Goal: Task Accomplishment & Management: Manage account settings

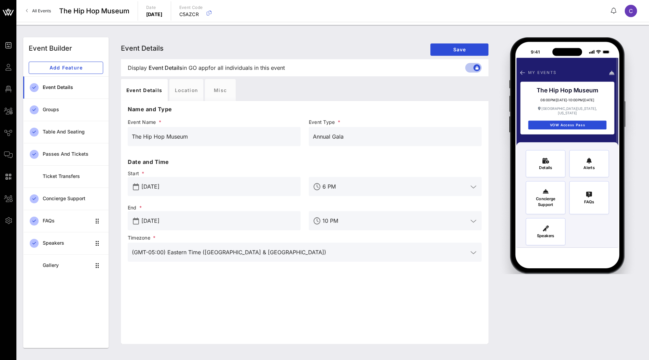
click at [6, 11] on icon at bounding box center [8, 12] width 16 height 16
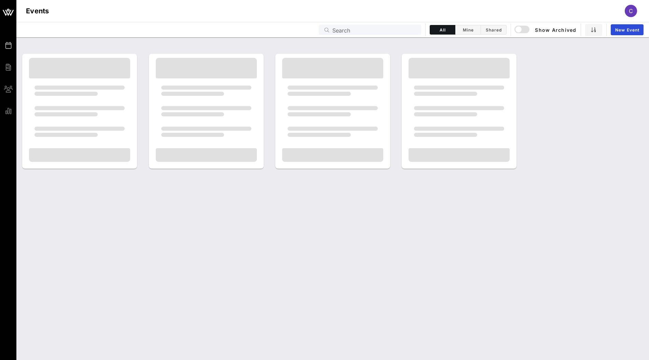
click at [383, 31] on input "Search" at bounding box center [375, 29] width 85 height 9
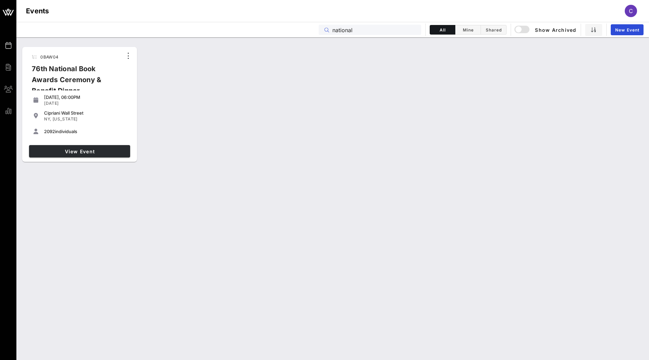
type input "national"
click at [108, 151] on span "View Event" at bounding box center [80, 151] width 96 height 6
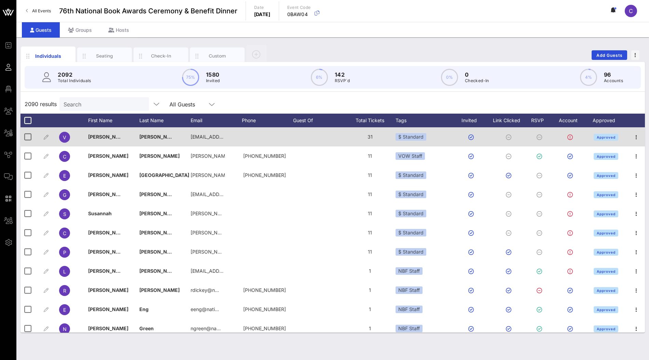
drag, startPoint x: 165, startPoint y: 118, endPoint x: 165, endPoint y: 137, distance: 18.8
click at [165, 118] on div "Last Name" at bounding box center [164, 120] width 51 height 14
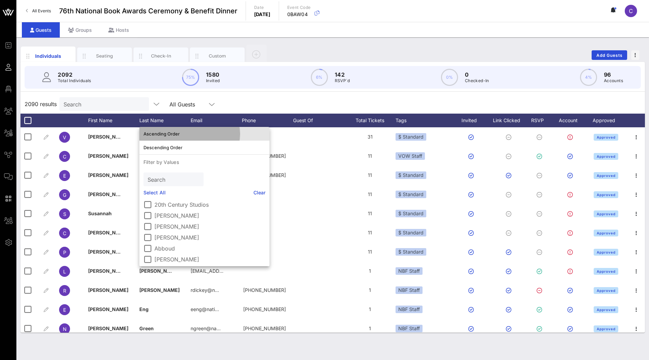
click at [169, 135] on div "Ascending Order" at bounding box center [205, 133] width 122 height 5
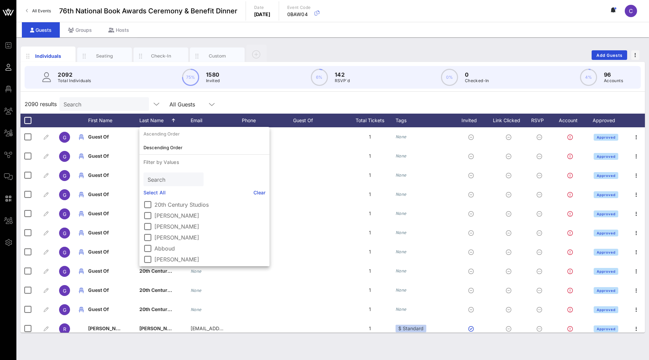
click at [260, 100] on div "2090 results Search All Guests" at bounding box center [333, 103] width 625 height 19
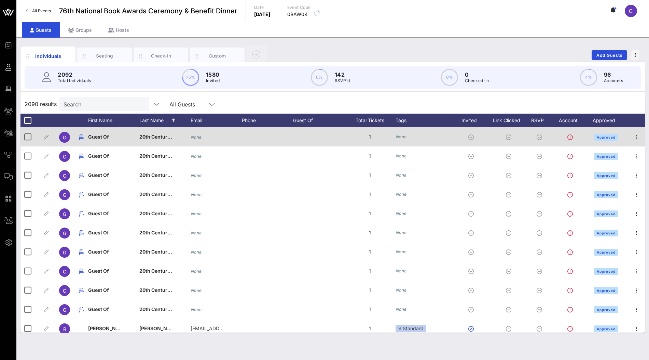
drag, startPoint x: 170, startPoint y: 122, endPoint x: 168, endPoint y: 128, distance: 5.8
click at [170, 122] on div "Last Name" at bounding box center [164, 120] width 51 height 14
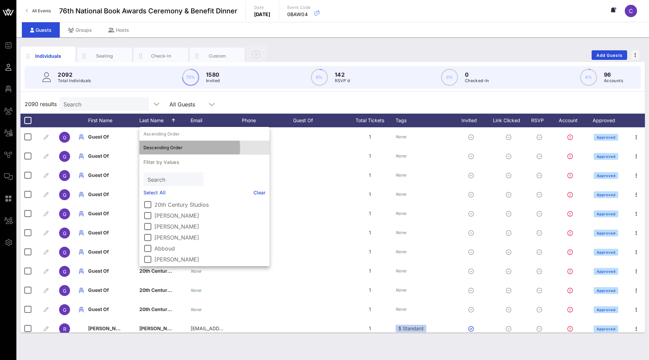
click at [167, 149] on div "Descending Order" at bounding box center [205, 147] width 122 height 5
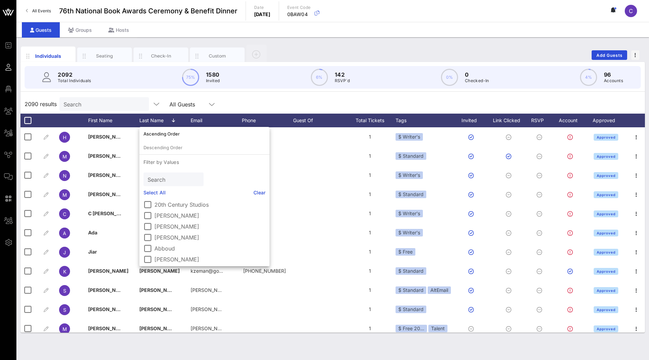
click at [281, 96] on div "2090 results Search All Guests" at bounding box center [333, 103] width 625 height 19
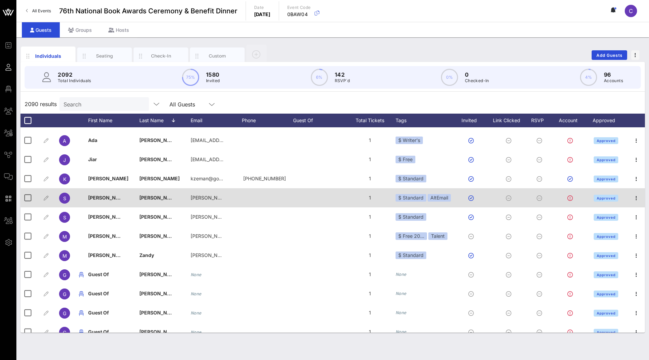
scroll to position [100, 0]
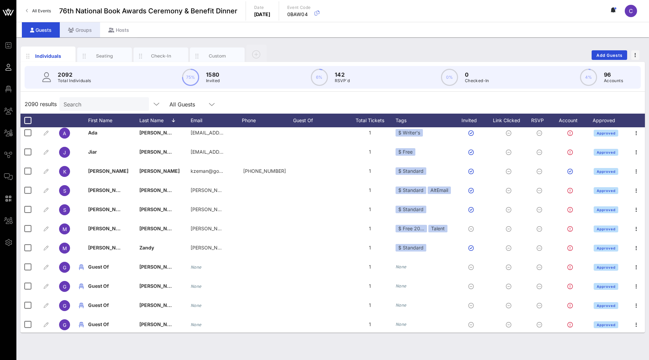
click at [85, 32] on div "Groups" at bounding box center [80, 29] width 40 height 15
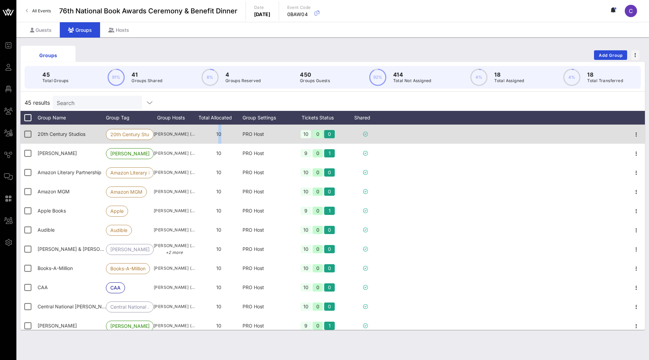
click at [218, 134] on div "10" at bounding box center [219, 133] width 48 height 19
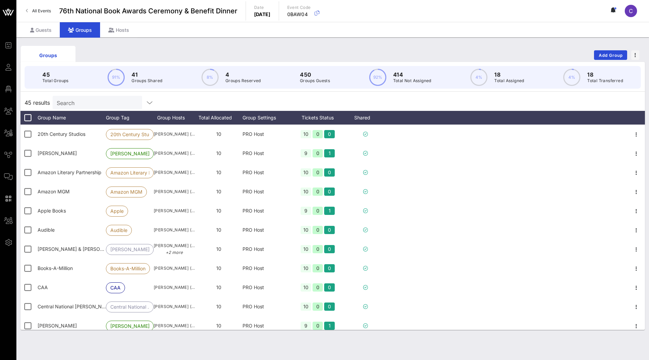
click at [276, 99] on div "45 results Search" at bounding box center [333, 102] width 625 height 16
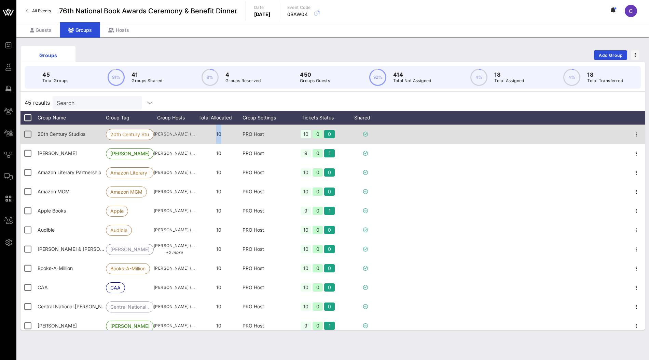
drag, startPoint x: 215, startPoint y: 133, endPoint x: 221, endPoint y: 133, distance: 5.5
click at [221, 133] on div "10" at bounding box center [219, 133] width 48 height 19
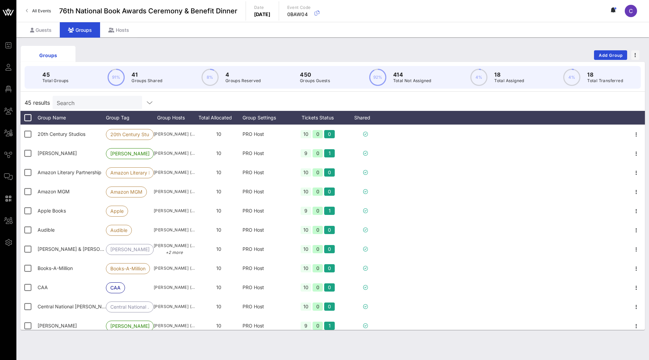
click at [235, 104] on div "45 results Search" at bounding box center [333, 102] width 625 height 16
click at [45, 21] on div "All Events 76th National Book Awards Ceremony & Benefit Dinner Date [DATE] Even…" at bounding box center [332, 11] width 633 height 22
click at [41, 32] on div "Guests" at bounding box center [41, 29] width 38 height 15
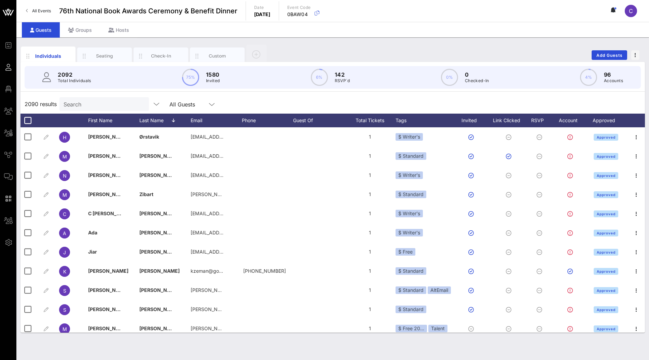
scroll to position [100, 0]
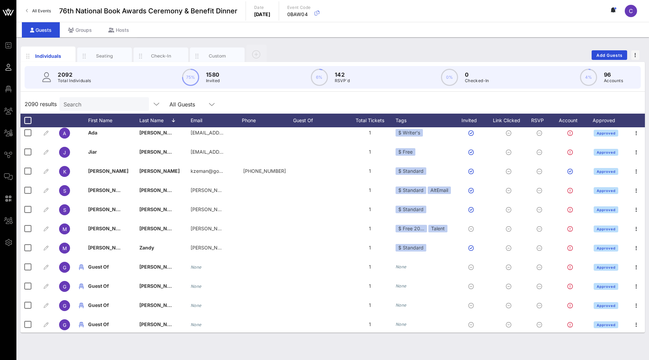
click at [119, 104] on input "Search" at bounding box center [104, 103] width 80 height 9
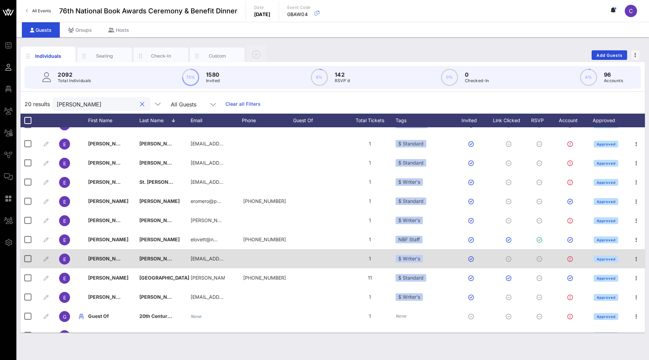
scroll to position [0, 0]
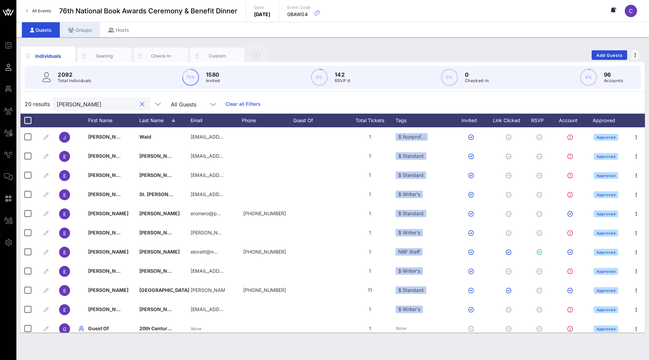
type input "[PERSON_NAME]"
click at [85, 34] on div "Groups" at bounding box center [80, 29] width 40 height 15
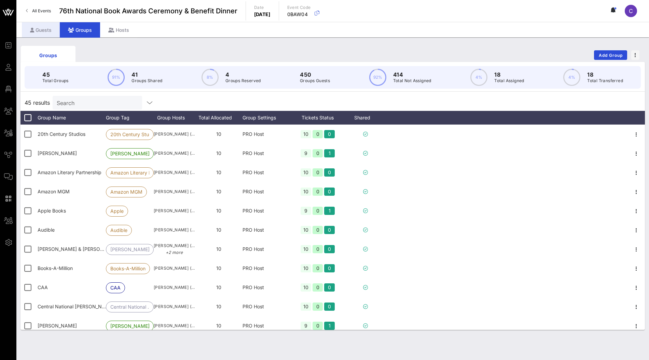
click at [48, 30] on div "Guests" at bounding box center [41, 29] width 38 height 15
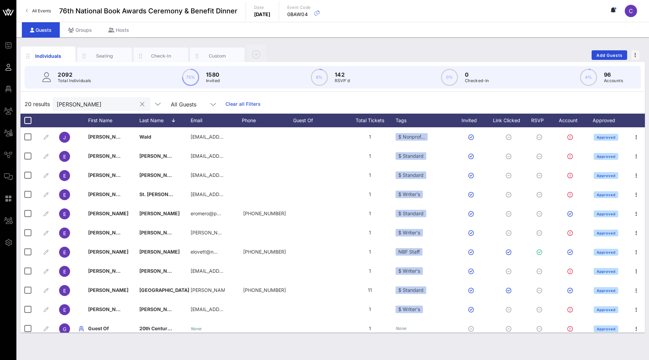
click at [84, 108] on input "[PERSON_NAME]" at bounding box center [97, 103] width 80 height 9
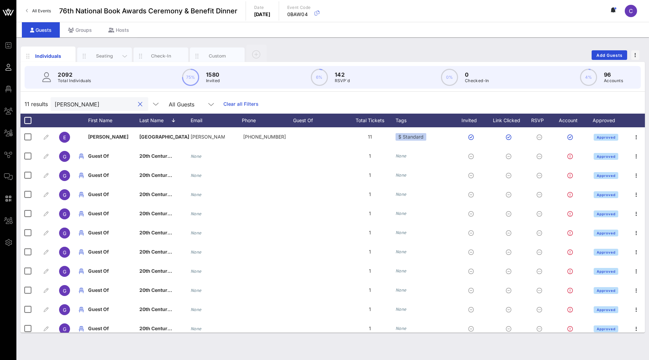
type input "[PERSON_NAME]"
click at [110, 55] on div "Seating" at bounding box center [105, 56] width 30 height 6
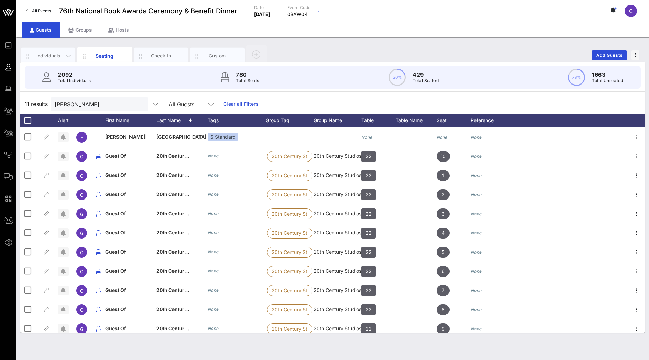
click at [51, 57] on div "Individuals" at bounding box center [48, 56] width 30 height 6
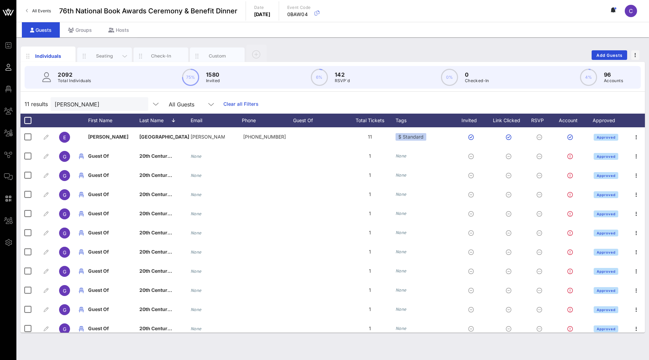
click at [105, 58] on div "Seating" at bounding box center [105, 56] width 30 height 6
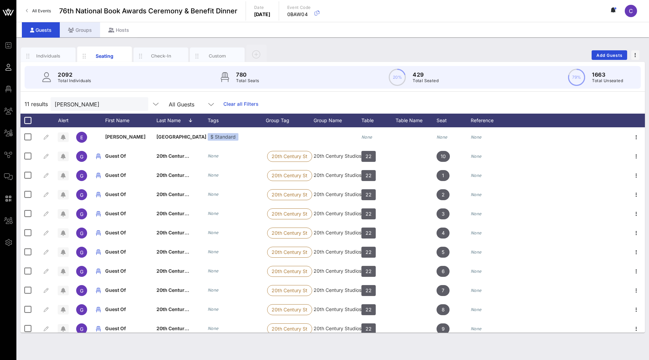
click at [85, 31] on div "Groups" at bounding box center [80, 29] width 40 height 15
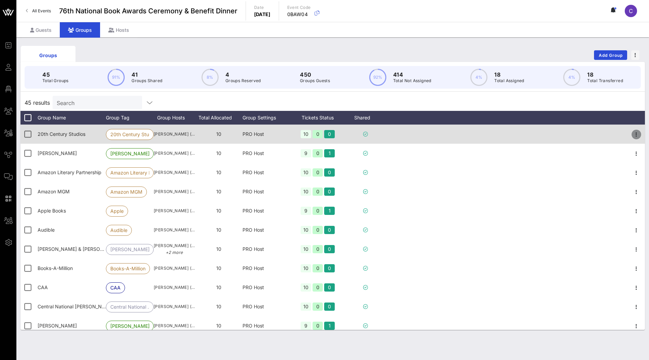
click at [637, 135] on icon "button" at bounding box center [637, 134] width 8 height 8
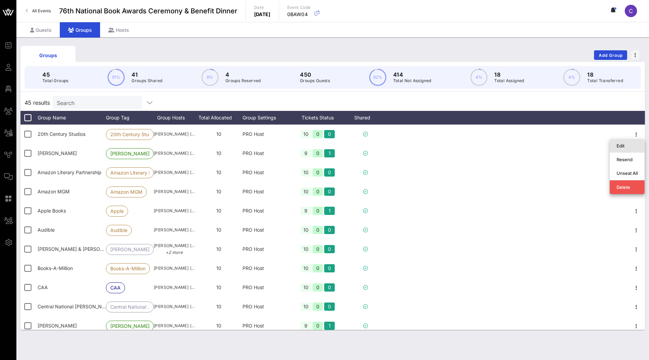
click at [628, 145] on div "Edit" at bounding box center [627, 145] width 21 height 5
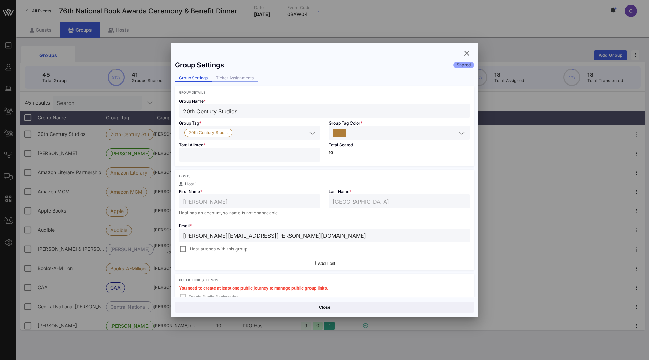
click at [244, 77] on div "Ticket Assignments" at bounding box center [235, 78] width 46 height 7
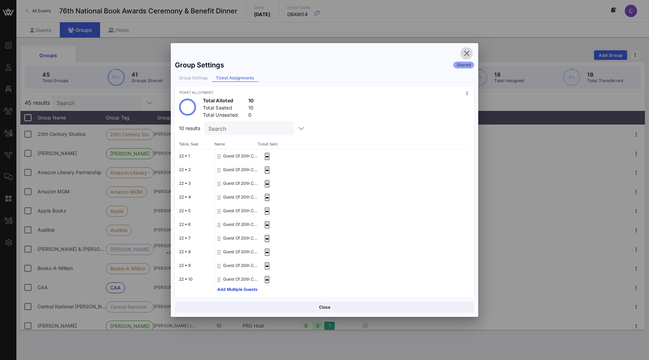
click at [469, 52] on icon "button" at bounding box center [467, 53] width 8 height 8
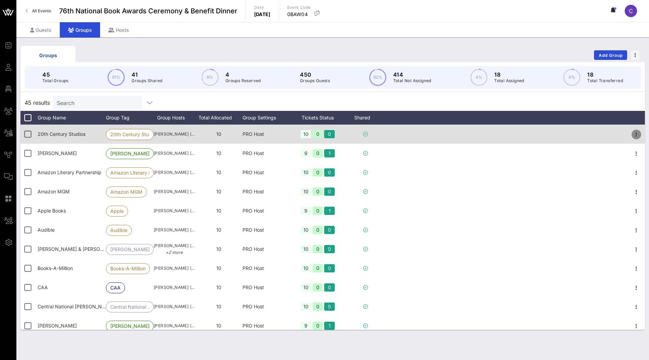
click at [636, 136] on icon "button" at bounding box center [637, 134] width 8 height 8
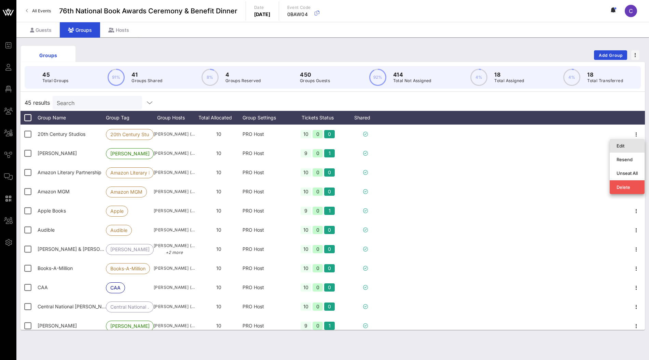
click at [629, 148] on div "Edit" at bounding box center [627, 145] width 21 height 5
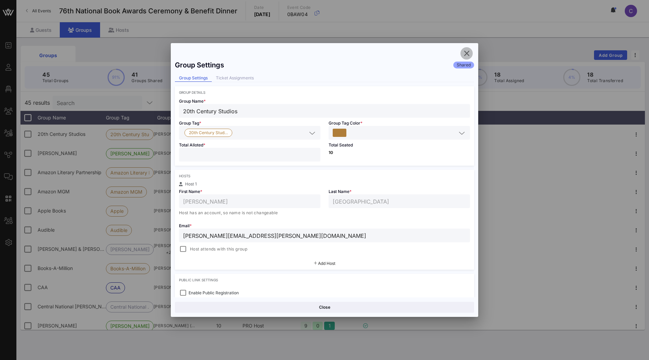
click at [466, 55] on icon "button" at bounding box center [467, 53] width 8 height 8
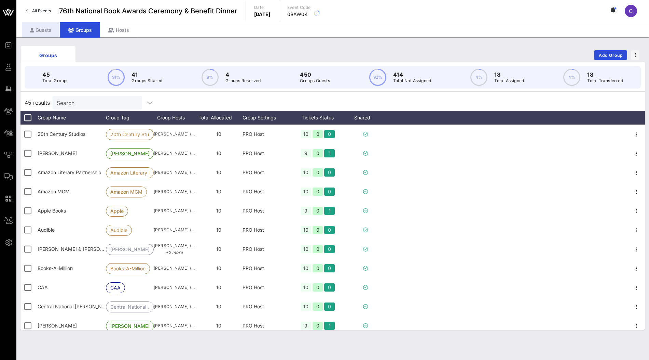
click at [52, 32] on div "Guests" at bounding box center [41, 29] width 38 height 15
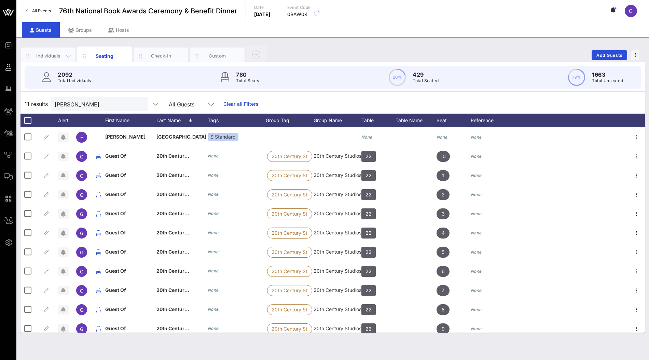
click at [48, 55] on div "Individuals" at bounding box center [48, 56] width 30 height 6
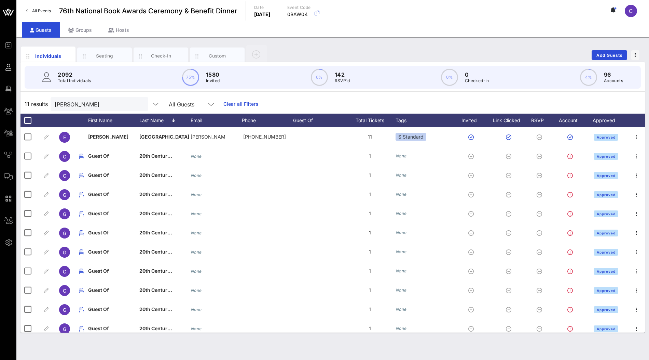
click at [305, 108] on div "11 results [PERSON_NAME] All Guests Clear all Filters" at bounding box center [333, 103] width 625 height 19
click at [86, 31] on div "Groups" at bounding box center [80, 29] width 40 height 15
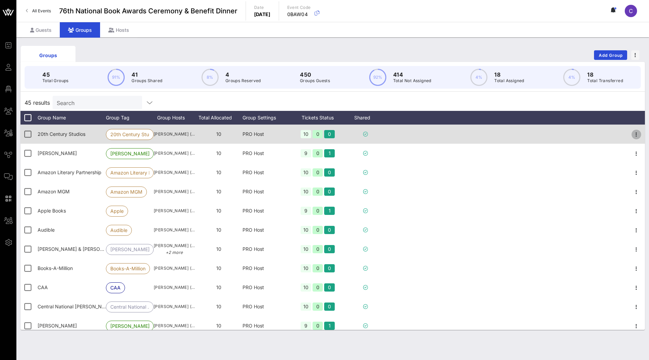
click at [636, 136] on icon "button" at bounding box center [637, 134] width 8 height 8
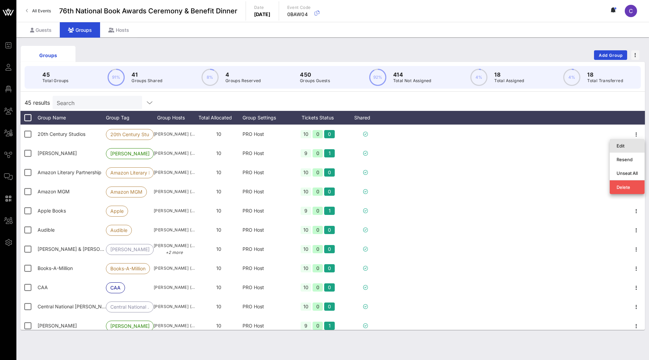
click at [623, 144] on div "Edit" at bounding box center [627, 145] width 21 height 5
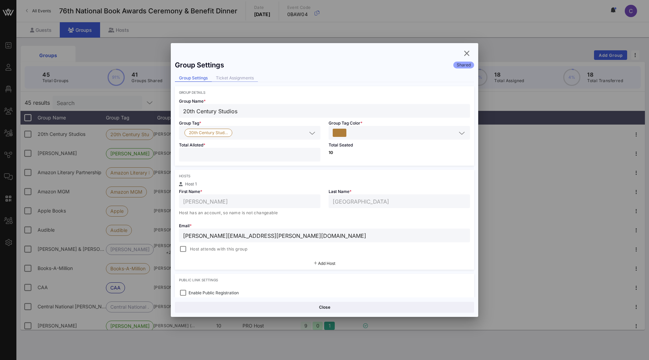
click at [244, 80] on div "Ticket Assignments" at bounding box center [235, 78] width 46 height 7
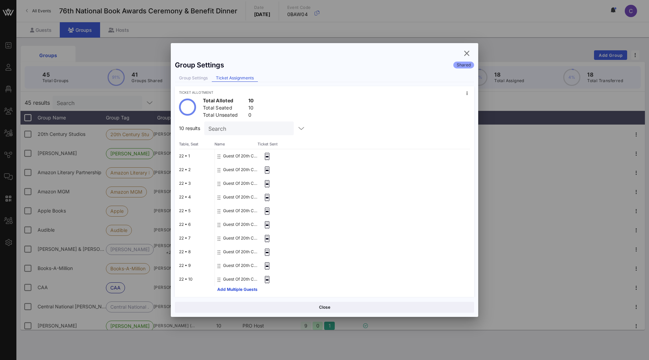
scroll to position [3, 0]
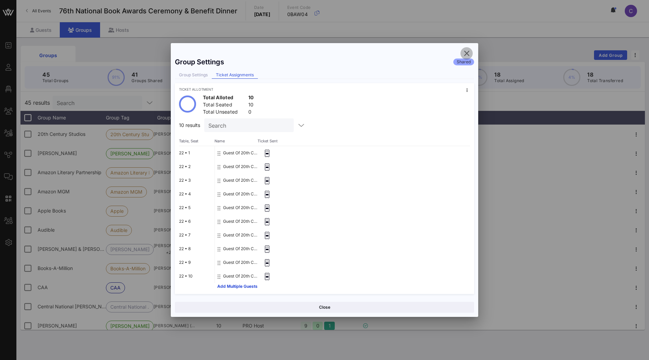
click at [466, 54] on icon "button" at bounding box center [467, 53] width 8 height 8
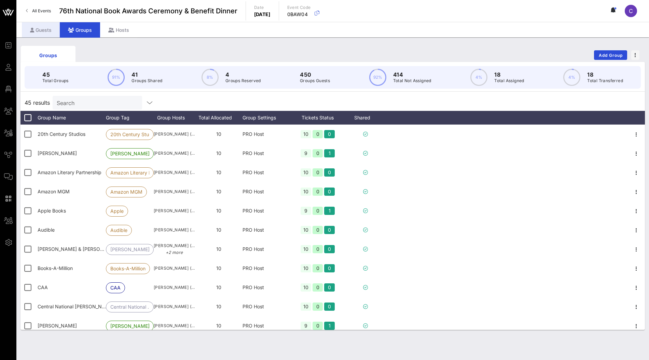
click at [42, 32] on div "Guests" at bounding box center [41, 29] width 38 height 15
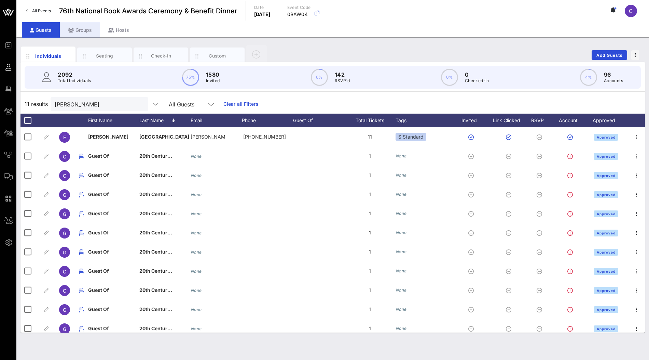
click at [84, 32] on div "Groups" at bounding box center [80, 29] width 40 height 15
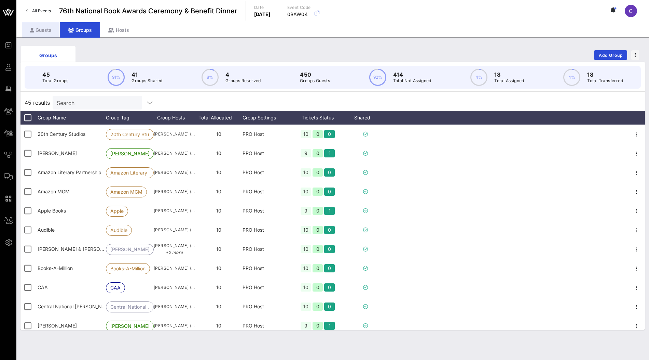
click at [42, 33] on div "Guests" at bounding box center [41, 29] width 38 height 15
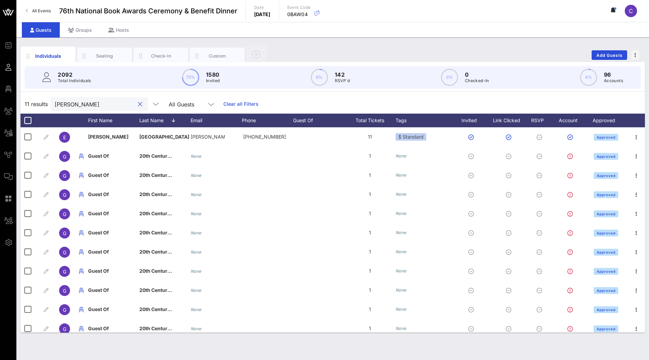
drag, startPoint x: 97, startPoint y: 105, endPoint x: 35, endPoint y: 105, distance: 62.2
click at [35, 105] on div "11 results [PERSON_NAME] All Guests Clear all Filters" at bounding box center [333, 103] width 625 height 19
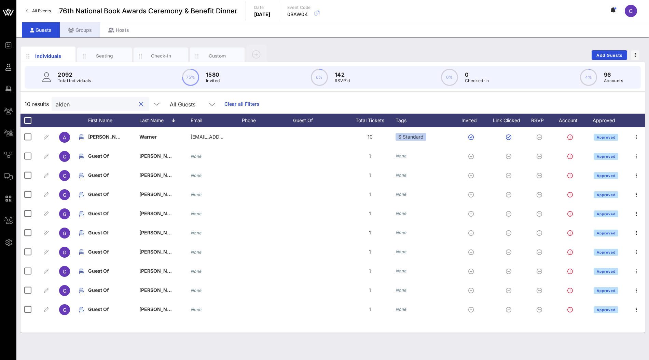
type input "alden"
click at [81, 33] on div "Groups" at bounding box center [80, 29] width 40 height 15
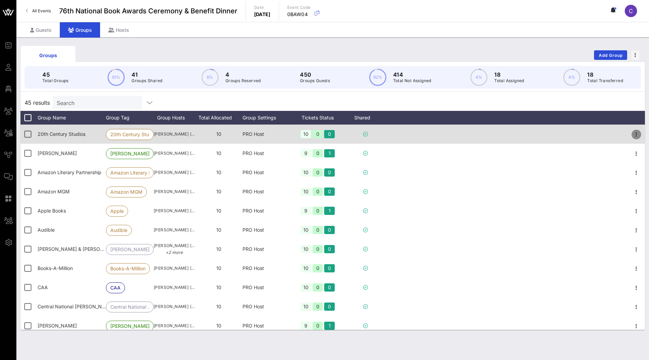
click at [638, 135] on icon "button" at bounding box center [637, 134] width 8 height 8
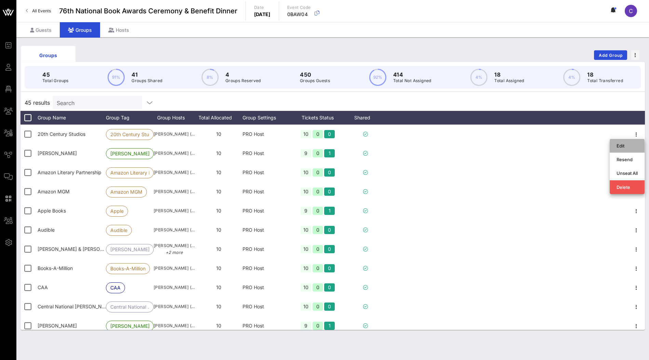
click at [627, 144] on div "Edit" at bounding box center [627, 145] width 21 height 5
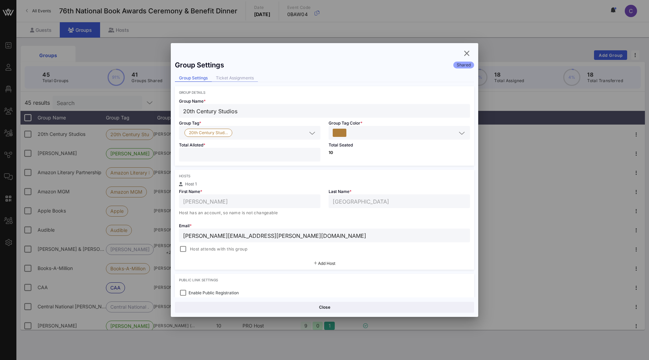
click at [244, 80] on div "Ticket Assignments" at bounding box center [235, 78] width 46 height 7
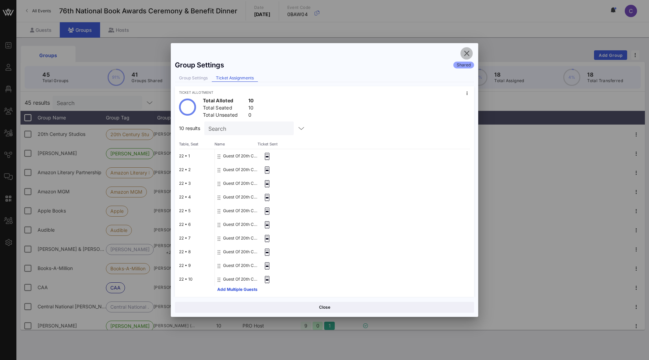
click at [467, 52] on icon "button" at bounding box center [467, 53] width 8 height 8
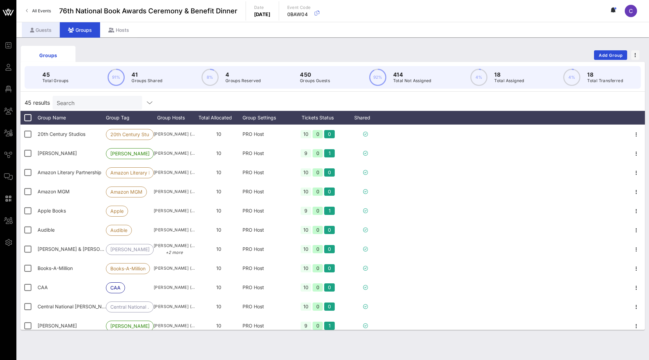
click at [37, 28] on div "Guests" at bounding box center [41, 29] width 38 height 15
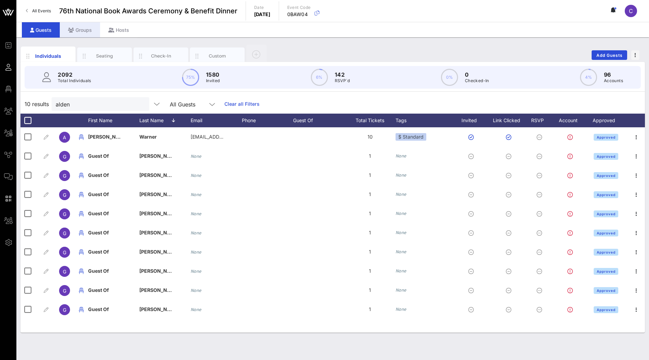
click at [74, 30] on div "Groups" at bounding box center [80, 29] width 40 height 15
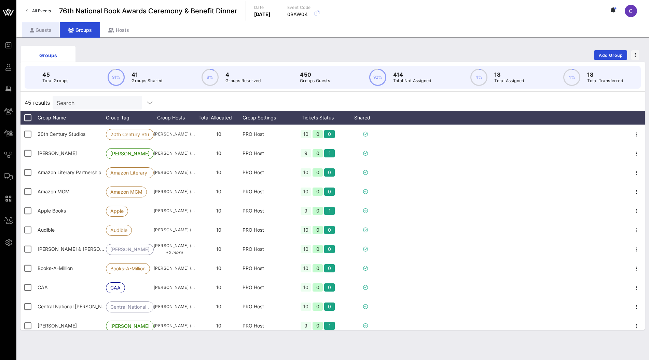
click at [40, 32] on div "Guests" at bounding box center [41, 29] width 38 height 15
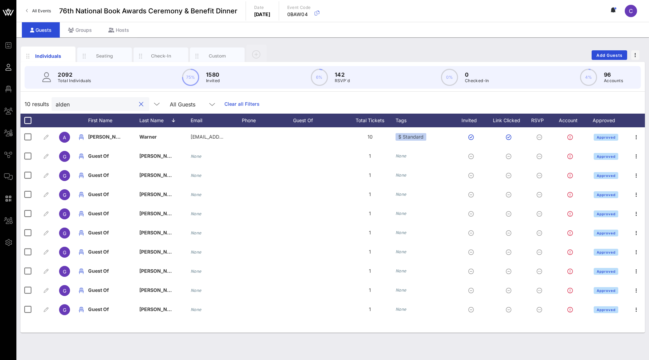
drag, startPoint x: 78, startPoint y: 104, endPoint x: 46, endPoint y: 104, distance: 31.4
click at [46, 104] on div "10 results alden All Guests Clear all Filters" at bounding box center [333, 103] width 625 height 19
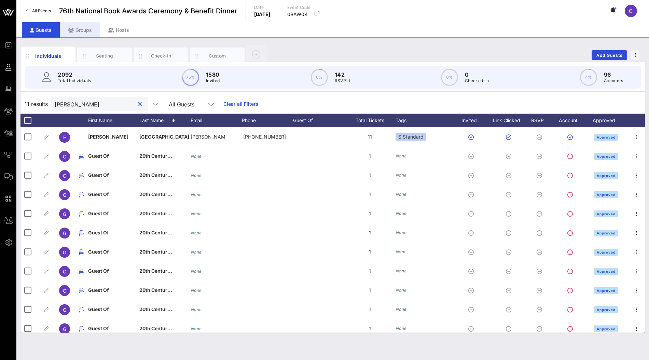
type input "[PERSON_NAME]"
click at [84, 32] on div "Groups" at bounding box center [80, 29] width 40 height 15
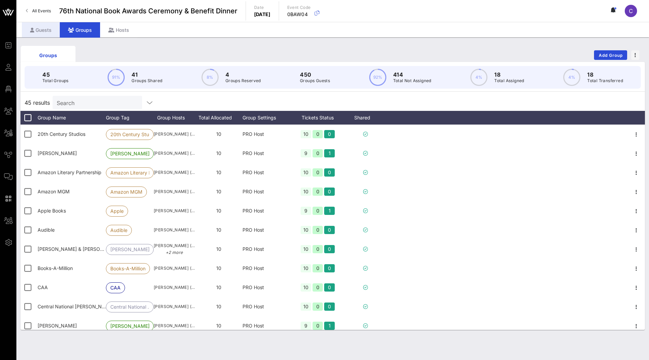
click at [47, 33] on div "Guests" at bounding box center [41, 29] width 38 height 15
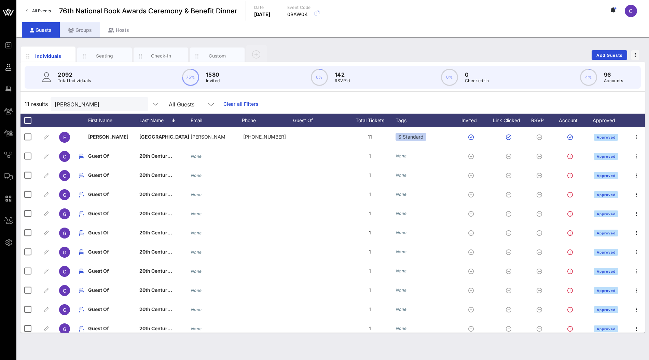
click at [83, 33] on div "Groups" at bounding box center [80, 29] width 40 height 15
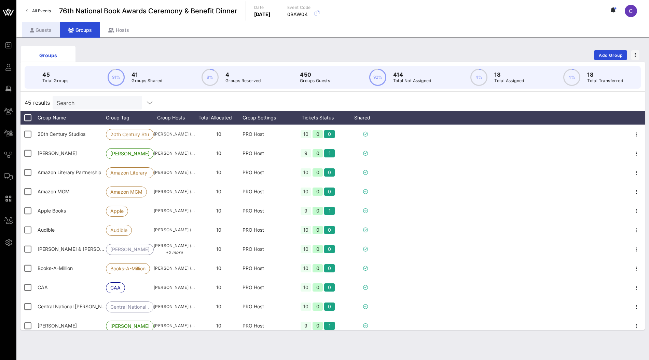
click at [47, 32] on div "Guests" at bounding box center [41, 29] width 38 height 15
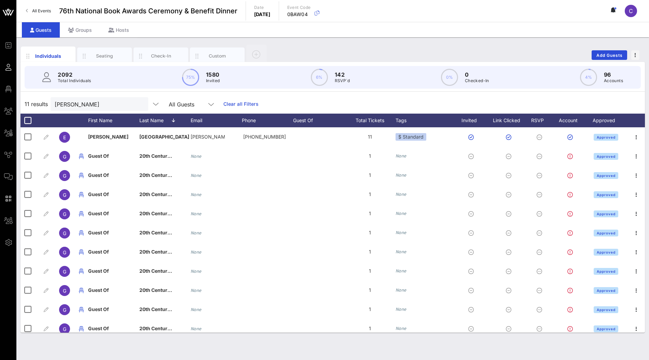
click at [295, 99] on div "11 results [PERSON_NAME] All Guests Clear all Filters" at bounding box center [333, 103] width 625 height 19
click at [609, 56] on span "Add Guests" at bounding box center [609, 55] width 27 height 5
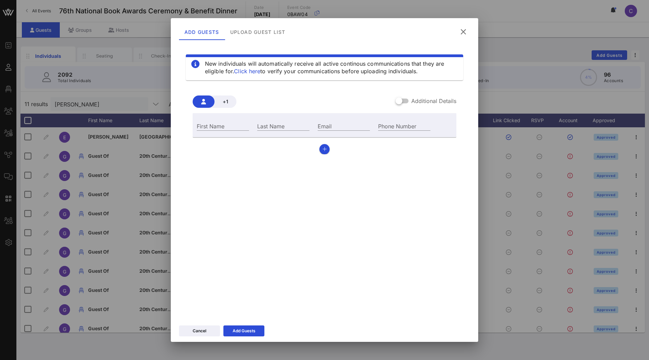
click at [466, 32] on icon at bounding box center [463, 32] width 11 height 10
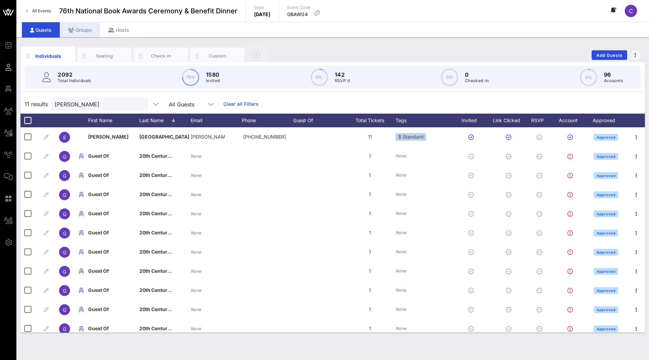
click at [83, 29] on div "Groups" at bounding box center [80, 29] width 40 height 15
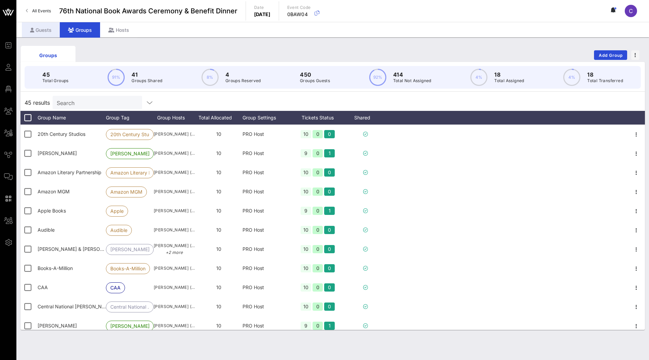
click at [53, 29] on div "Guests" at bounding box center [41, 29] width 38 height 15
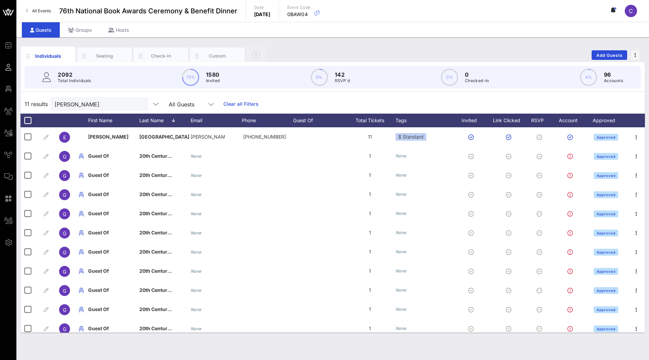
click at [403, 45] on div "Individuals Seating Check-In Custom Add Guests" at bounding box center [333, 55] width 625 height 22
click at [83, 33] on div "Groups" at bounding box center [80, 29] width 40 height 15
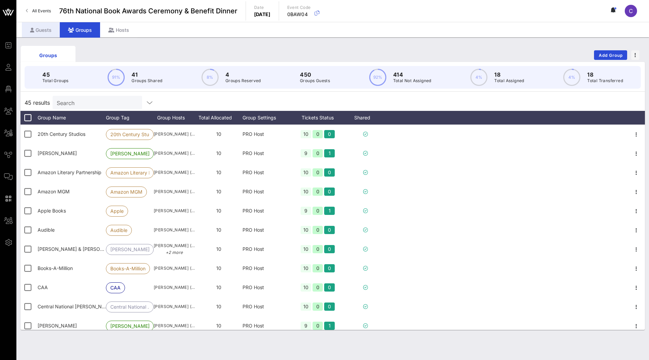
click at [36, 31] on div "Guests" at bounding box center [41, 29] width 38 height 15
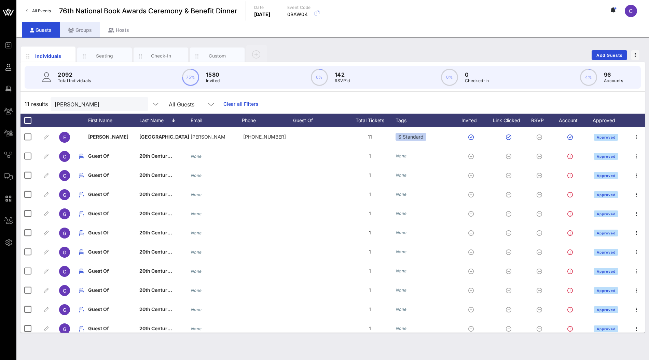
click at [86, 31] on div "Groups" at bounding box center [80, 29] width 40 height 15
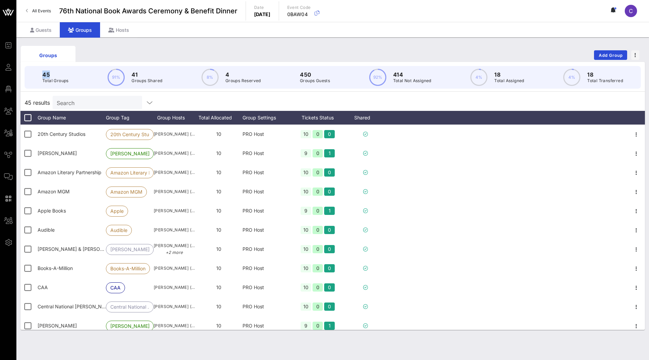
drag, startPoint x: 51, startPoint y: 74, endPoint x: 38, endPoint y: 72, distance: 13.1
click at [38, 72] on div "45 Total Groups 91% 41 Groups Shared 8% 4 Groups Reserved 450 Groups Guests 92%…" at bounding box center [333, 77] width 617 height 23
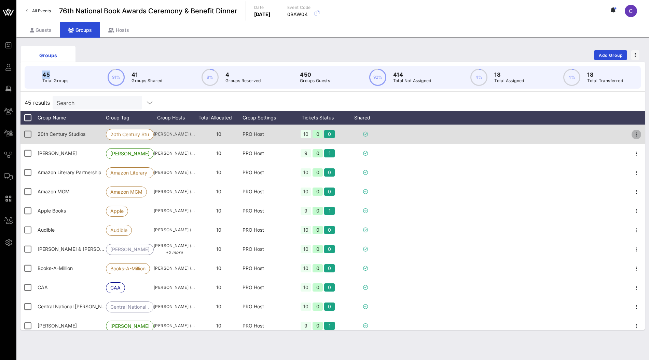
click at [636, 134] on icon "button" at bounding box center [637, 134] width 8 height 8
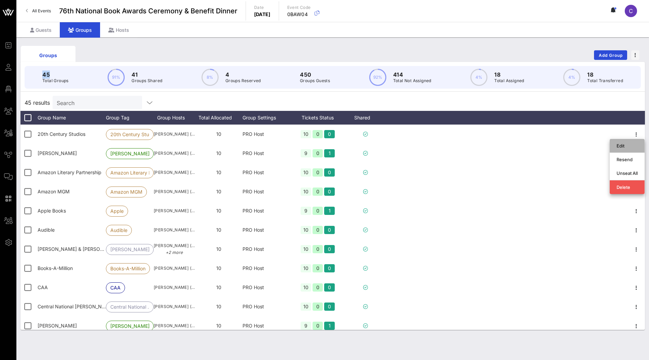
click at [624, 146] on div "Edit" at bounding box center [627, 145] width 21 height 5
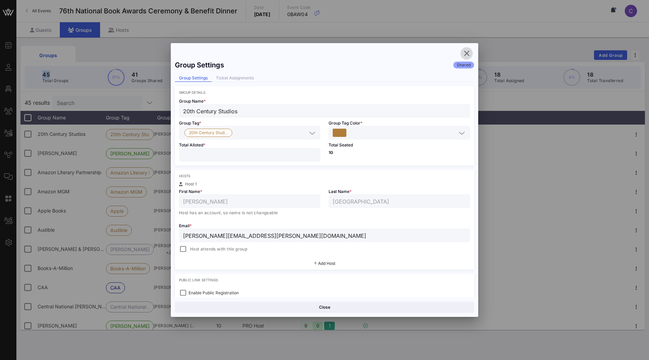
click at [467, 55] on icon "button" at bounding box center [467, 53] width 8 height 8
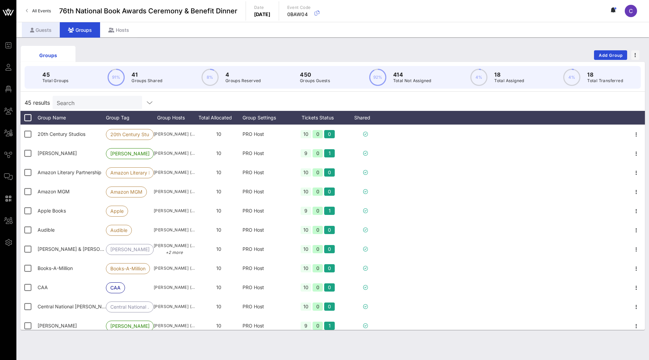
click at [42, 30] on div "Guests" at bounding box center [41, 29] width 38 height 15
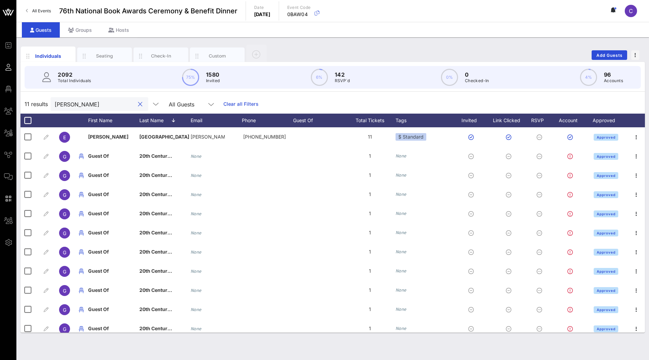
click at [102, 108] on input "[PERSON_NAME]" at bounding box center [95, 103] width 80 height 9
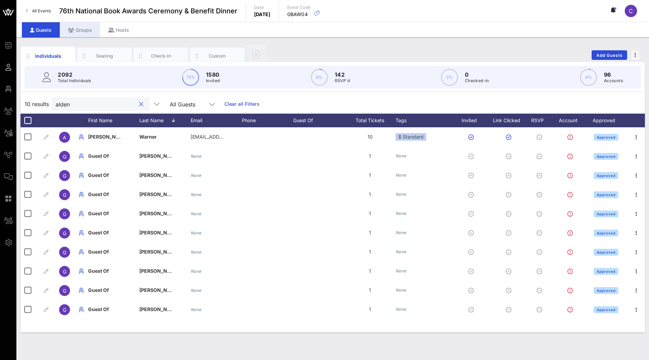
type input "alden"
click at [79, 30] on div "Groups" at bounding box center [80, 29] width 40 height 15
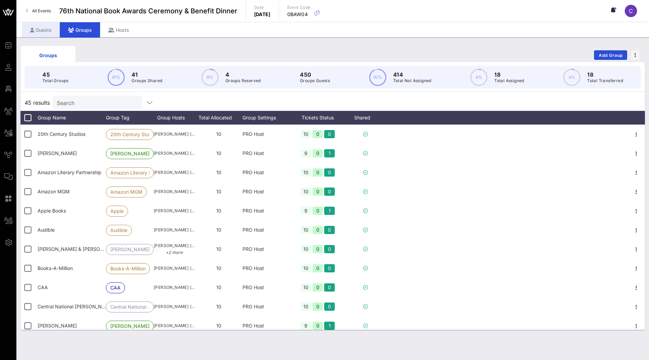
click at [45, 26] on div "Guests" at bounding box center [41, 29] width 38 height 15
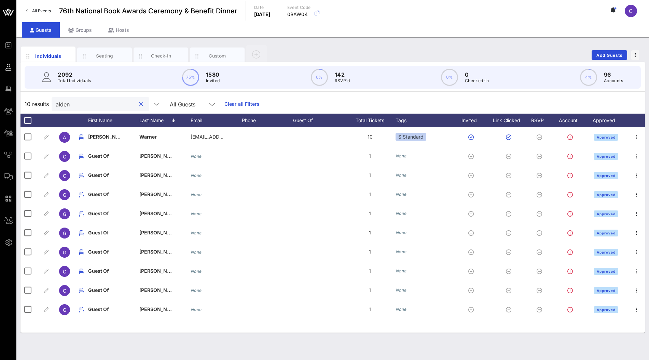
drag, startPoint x: 74, startPoint y: 104, endPoint x: 33, endPoint y: 104, distance: 40.7
click at [33, 104] on div "10 results alden All Guests Clear all Filters" at bounding box center [333, 103] width 625 height 19
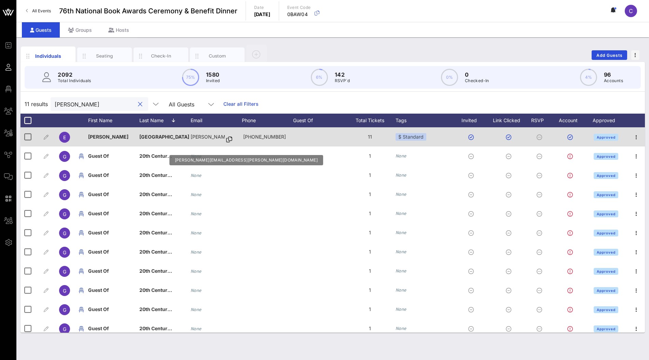
type input "[PERSON_NAME]"
click at [226, 139] on icon at bounding box center [229, 139] width 6 height 1
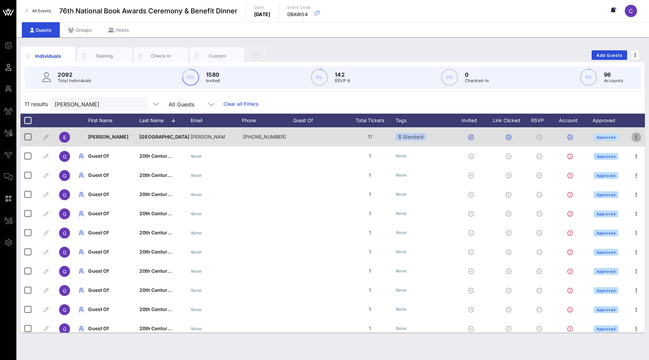
click at [637, 138] on icon "button" at bounding box center [637, 137] width 8 height 8
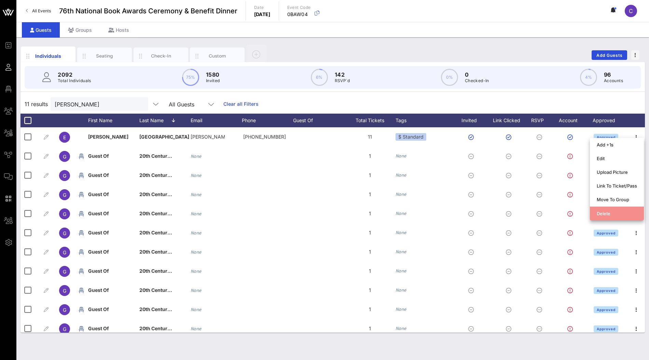
click at [605, 212] on div "Delete" at bounding box center [617, 213] width 40 height 5
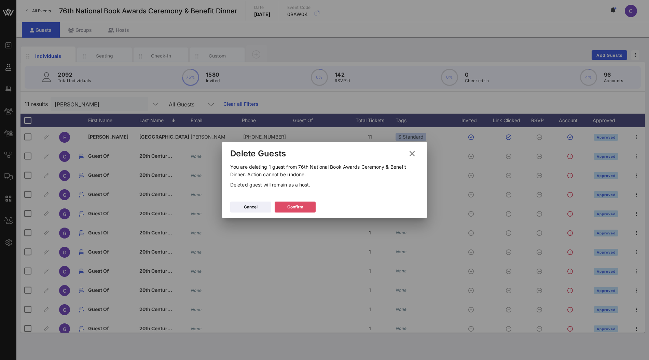
click at [300, 207] on div "Confirm" at bounding box center [295, 206] width 16 height 7
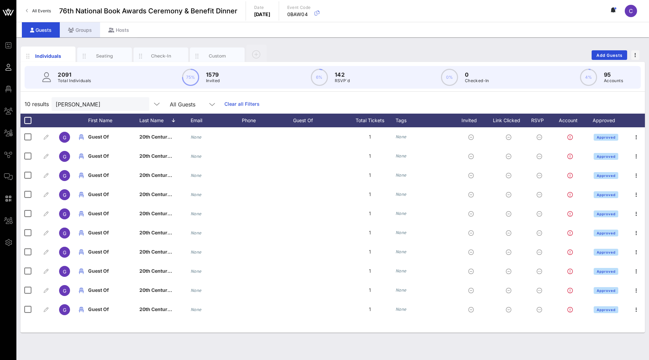
click at [80, 29] on div "Groups" at bounding box center [80, 29] width 40 height 15
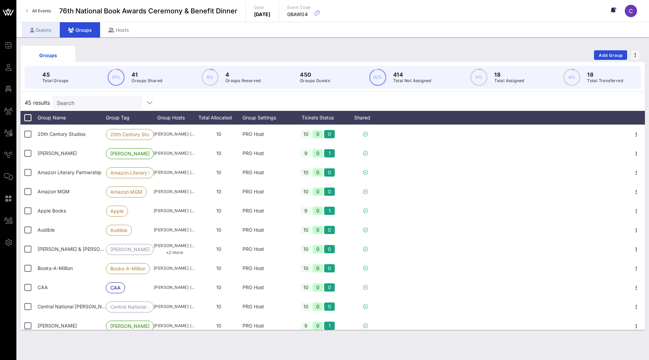
click at [48, 29] on div "Guests" at bounding box center [41, 29] width 38 height 15
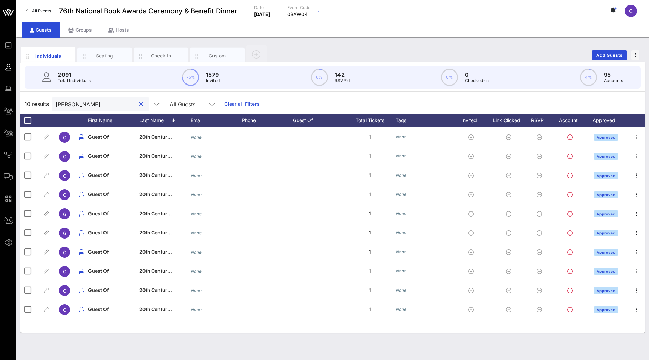
drag, startPoint x: 99, startPoint y: 105, endPoint x: 41, endPoint y: 105, distance: 57.4
click at [41, 105] on div "10 results [PERSON_NAME] All Guests Clear all Filters" at bounding box center [333, 103] width 625 height 19
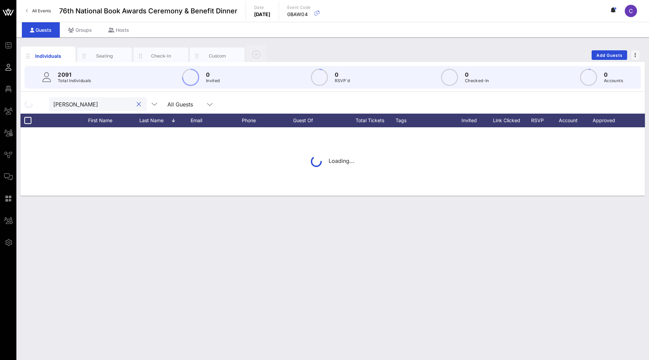
type input "[PERSON_NAME]"
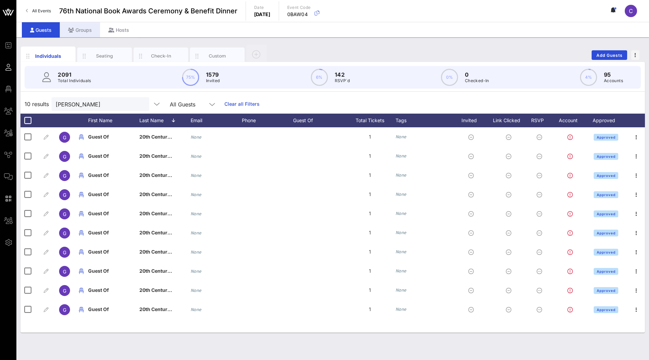
click at [83, 30] on div "Groups" at bounding box center [80, 29] width 40 height 15
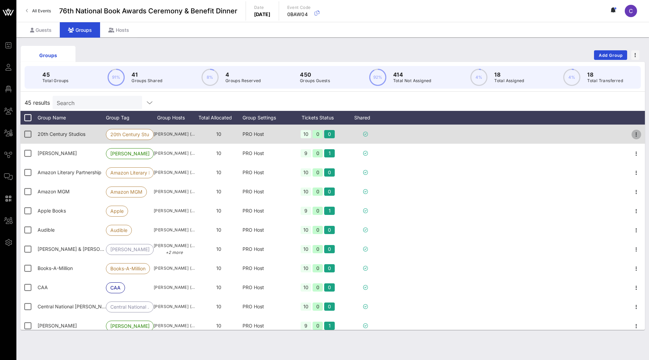
click at [636, 134] on icon "button" at bounding box center [637, 134] width 8 height 8
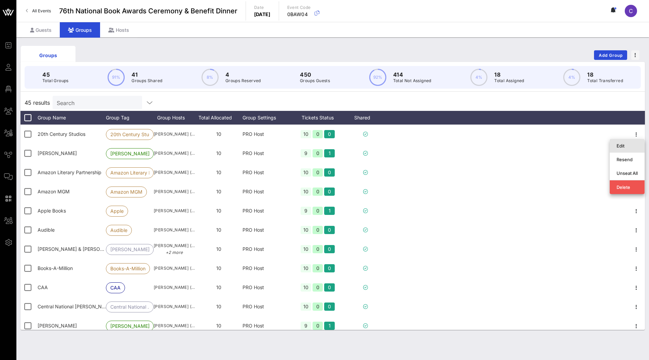
click at [627, 144] on div "Edit" at bounding box center [627, 145] width 21 height 5
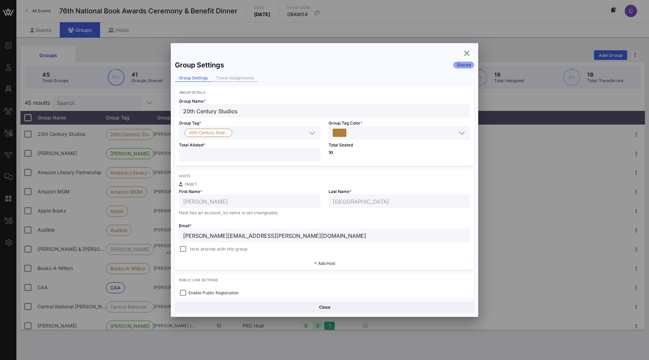
click at [251, 80] on div "Ticket Assignments" at bounding box center [235, 78] width 46 height 7
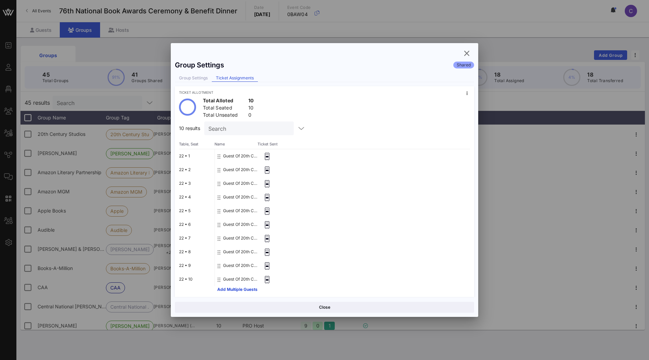
scroll to position [3, 0]
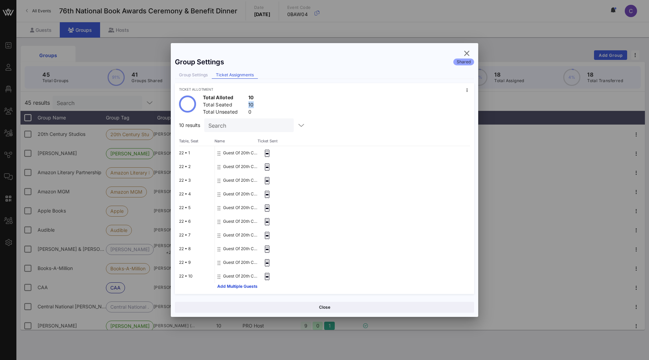
drag, startPoint x: 256, startPoint y: 104, endPoint x: 249, endPoint y: 102, distance: 7.1
click at [249, 102] on div "Total Alloted 10 Total Seated 10 Total Unseated 0" at bounding box center [324, 104] width 291 height 19
click at [465, 54] on icon "button" at bounding box center [467, 53] width 8 height 8
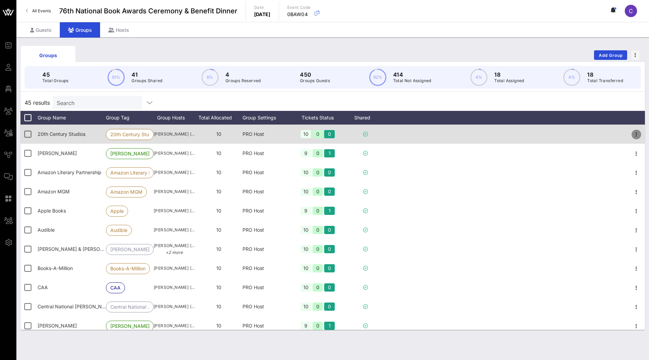
click at [635, 135] on icon "button" at bounding box center [637, 134] width 8 height 8
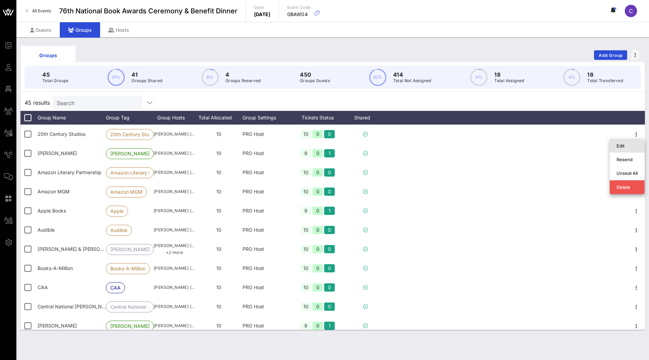
click at [629, 144] on div "Edit" at bounding box center [627, 145] width 21 height 5
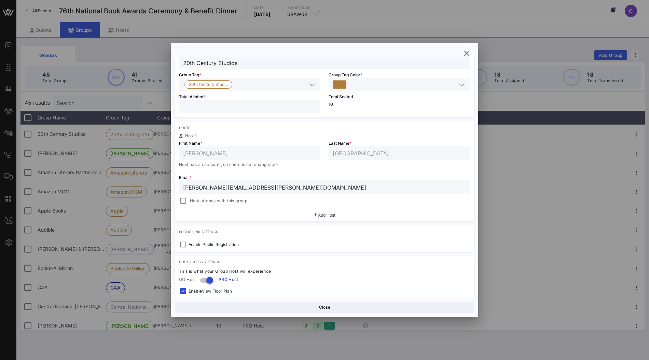
scroll to position [56, 0]
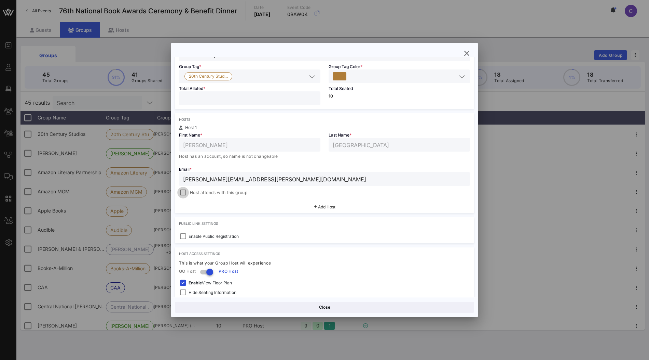
click at [185, 191] on div at bounding box center [183, 193] width 10 height 10
click at [417, 307] on button "Save" at bounding box center [400, 306] width 148 height 11
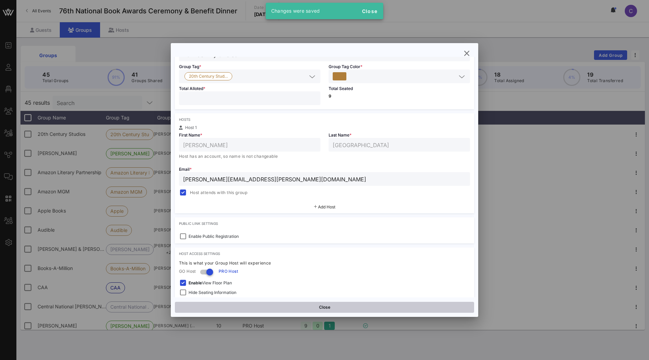
click at [309, 304] on button "Close" at bounding box center [324, 306] width 299 height 11
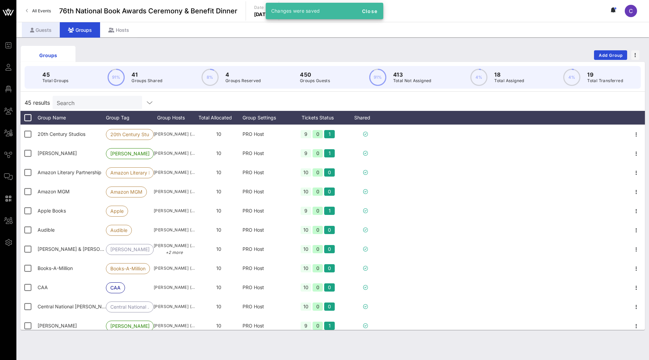
click at [44, 31] on div "Guests" at bounding box center [41, 29] width 38 height 15
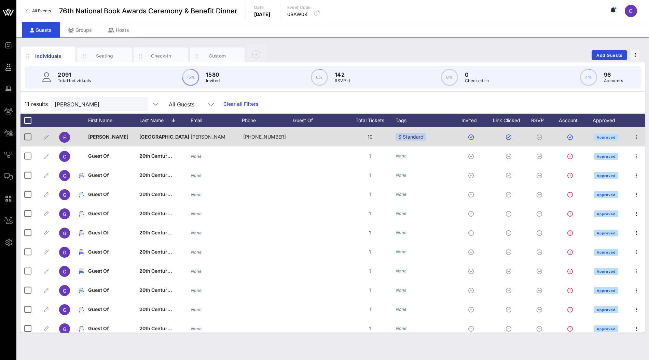
drag, startPoint x: 373, startPoint y: 136, endPoint x: 365, endPoint y: 136, distance: 7.2
click at [365, 136] on div "10" at bounding box center [369, 136] width 51 height 19
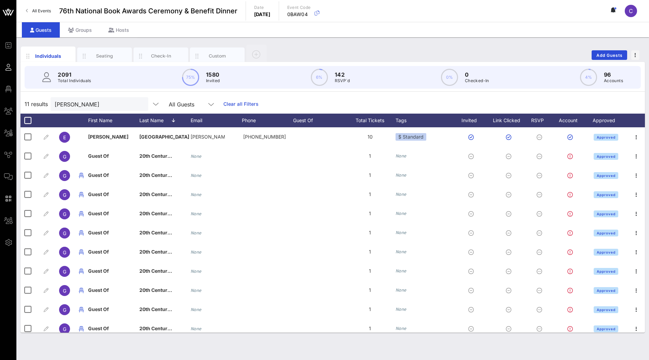
click at [331, 100] on div "11 results [PERSON_NAME] All Guests Clear all Filters" at bounding box center [333, 103] width 625 height 19
click at [104, 54] on div "Seating" at bounding box center [105, 56] width 30 height 6
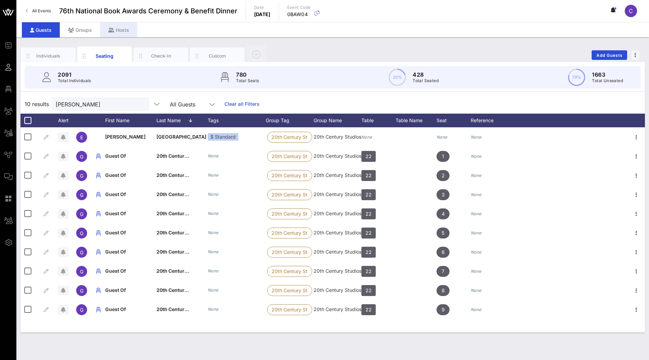
click at [125, 29] on div "Hosts" at bounding box center [118, 29] width 37 height 15
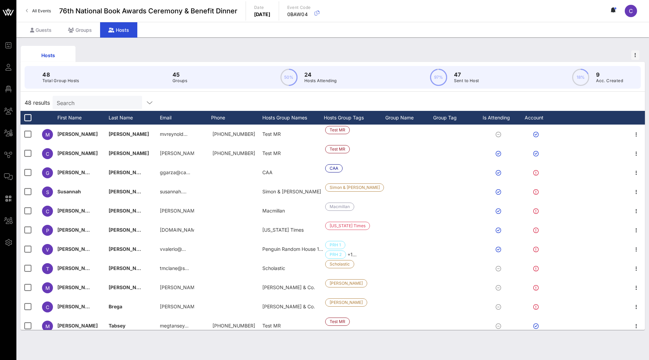
click at [103, 98] on input "Search" at bounding box center [97, 102] width 80 height 9
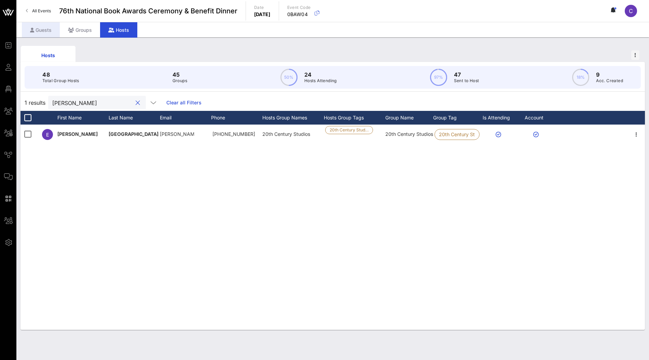
type input "[PERSON_NAME]"
click at [42, 30] on div "Guests" at bounding box center [41, 29] width 38 height 15
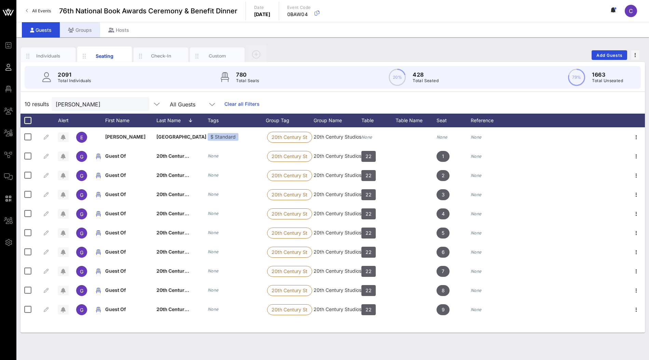
click at [82, 30] on div "Groups" at bounding box center [80, 29] width 40 height 15
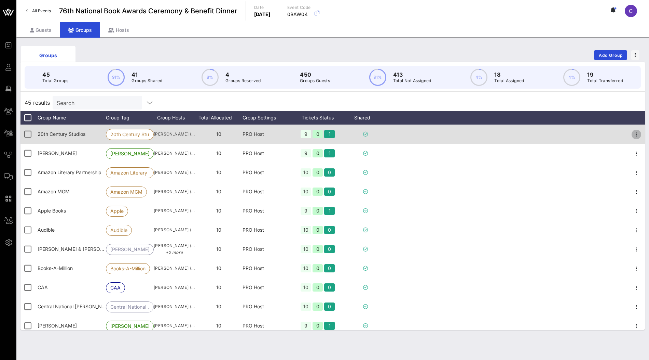
click at [636, 134] on icon "button" at bounding box center [637, 134] width 8 height 8
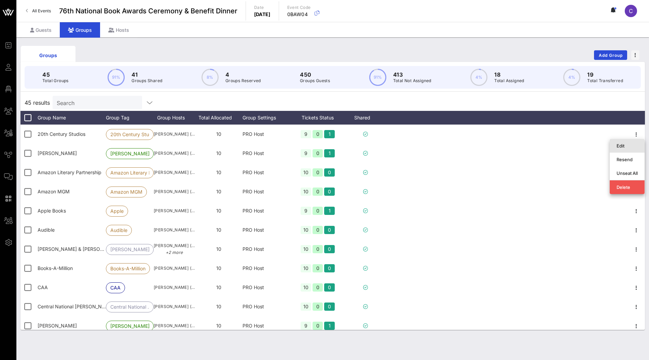
click at [624, 145] on div "Edit" at bounding box center [627, 145] width 21 height 5
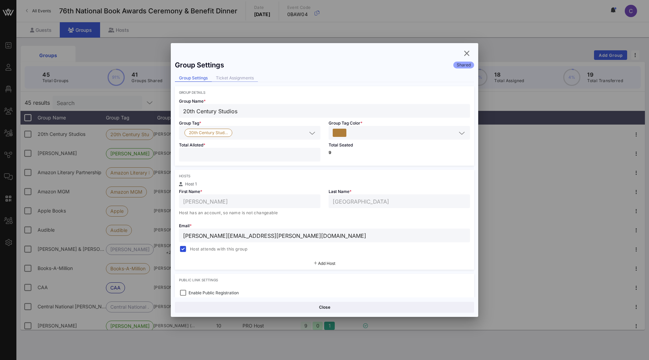
click at [241, 78] on div "Ticket Assignments" at bounding box center [235, 78] width 46 height 7
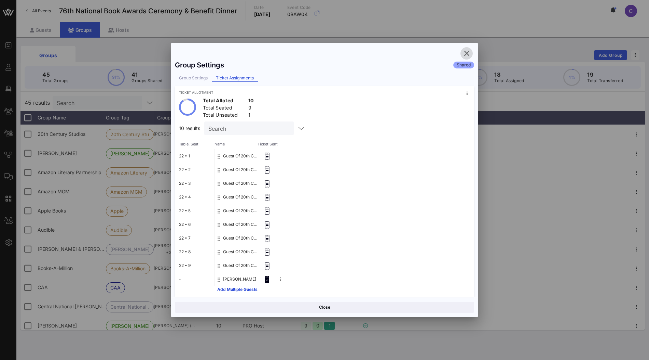
click at [467, 53] on icon "button" at bounding box center [467, 53] width 8 height 8
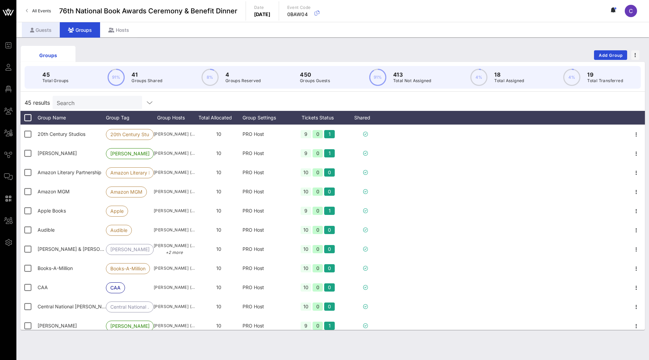
click at [47, 33] on div "Guests" at bounding box center [41, 29] width 38 height 15
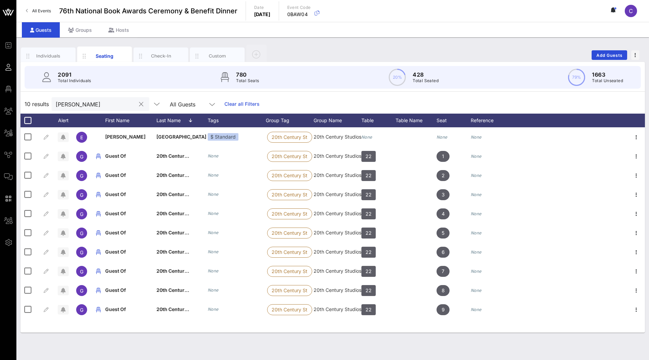
click at [139, 103] on button "clear icon" at bounding box center [141, 104] width 4 height 7
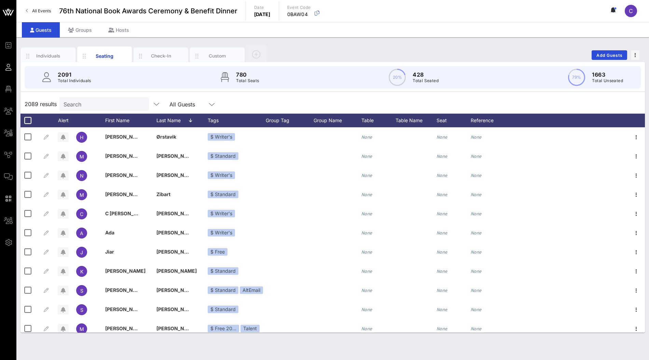
click at [502, 41] on div "Individuals Seating Check-In Custom Add Guests 2091 Total Individuals 780 Total…" at bounding box center [332, 198] width 633 height 322
click at [607, 56] on span "Add Guests" at bounding box center [609, 55] width 27 height 5
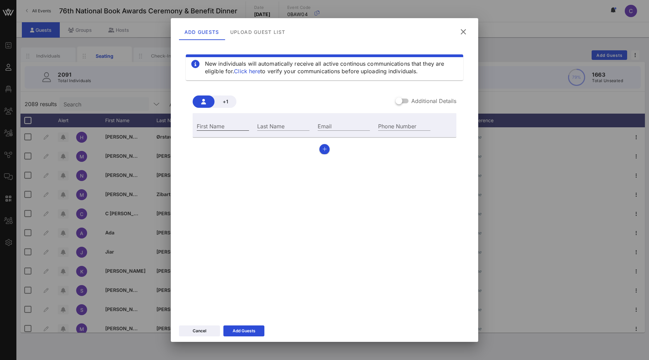
click at [235, 125] on input "First Name" at bounding box center [223, 125] width 52 height 9
type input "[PERSON_NAME]"
type input "w"
type input "[PERSON_NAME]"
type input "[PERSON_NAME][EMAIL_ADDRESS][DOMAIN_NAME]"
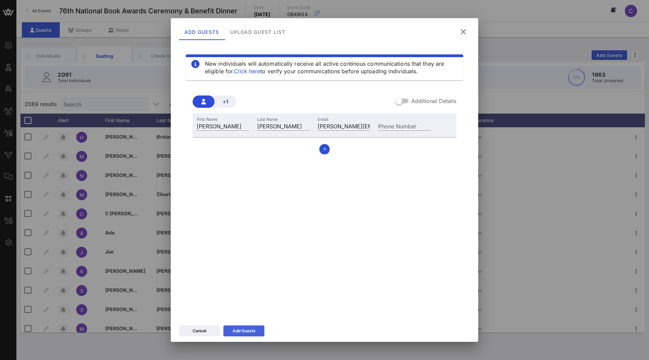
click at [239, 329] on div "Add Guests" at bounding box center [244, 330] width 23 height 7
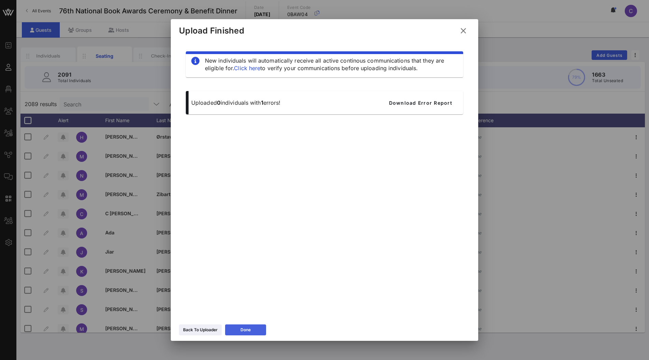
click at [249, 328] on div "Done" at bounding box center [246, 329] width 10 height 7
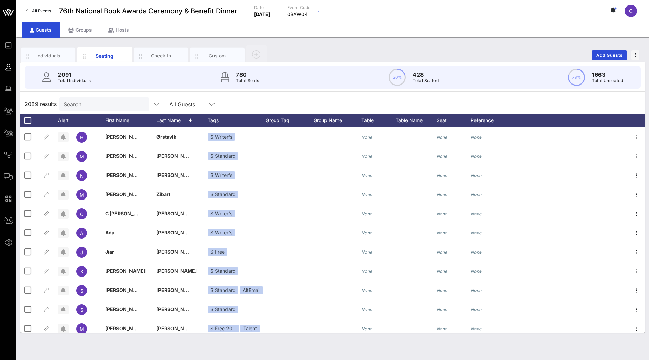
click at [96, 105] on input "Search" at bounding box center [104, 103] width 80 height 9
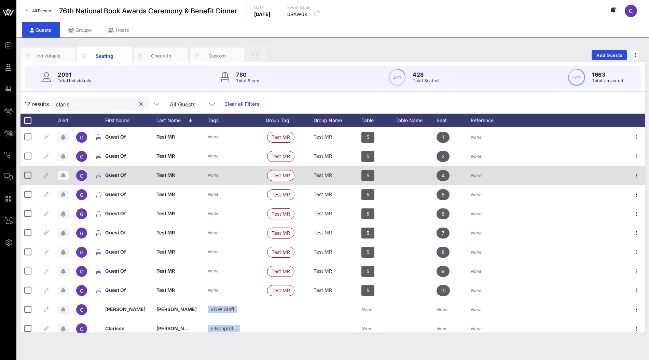
scroll to position [25, 0]
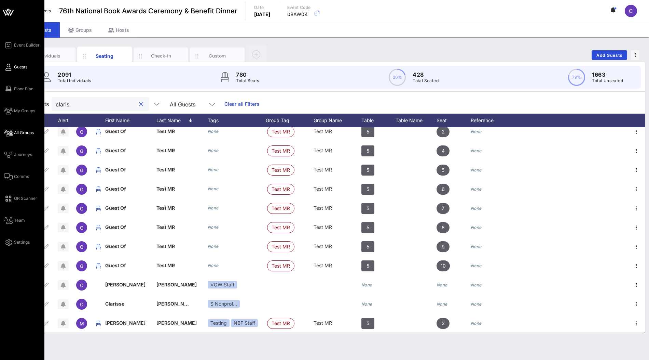
type input "claris"
click at [22, 132] on span "All Groups" at bounding box center [24, 133] width 20 height 6
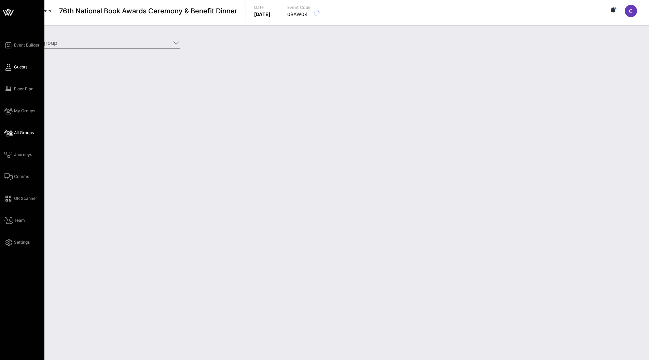
click at [23, 67] on span "Guests" at bounding box center [20, 67] width 13 height 6
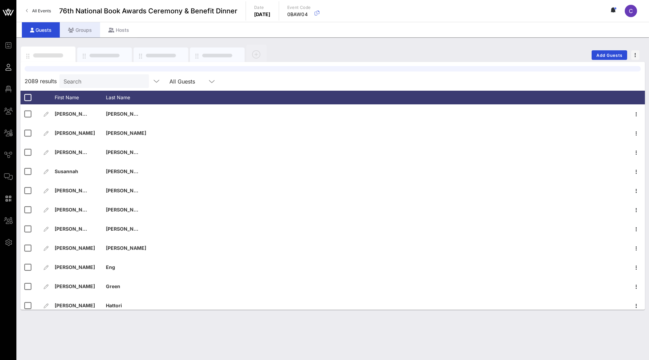
click at [79, 31] on div "Groups" at bounding box center [80, 29] width 40 height 15
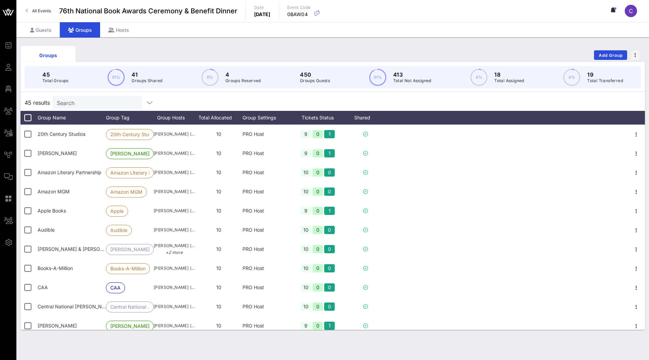
click at [96, 102] on input "Search" at bounding box center [97, 102] width 80 height 9
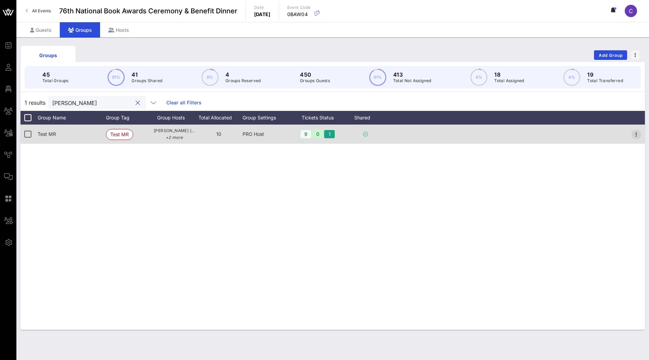
type input "[PERSON_NAME]"
click at [637, 136] on icon "button" at bounding box center [637, 134] width 8 height 8
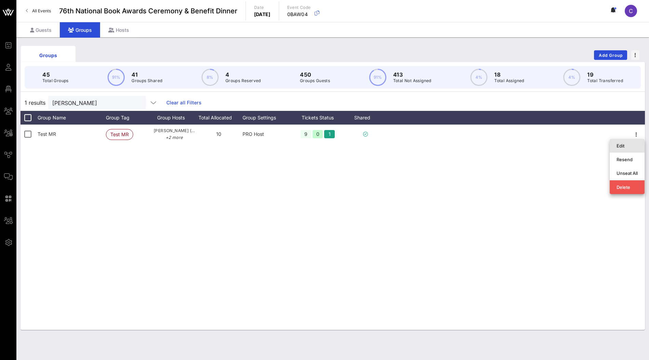
click at [626, 148] on div "Edit" at bounding box center [627, 145] width 21 height 5
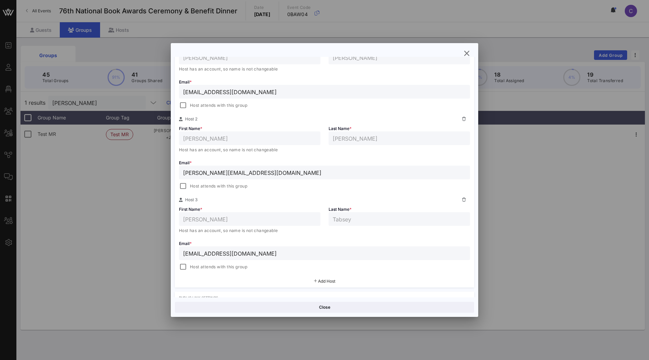
scroll to position [147, 0]
click at [465, 120] on icon at bounding box center [464, 120] width 4 height 4
type input "[PERSON_NAME]"
type input "Tabsey"
type input "[EMAIL_ADDRESS][DOMAIN_NAME]"
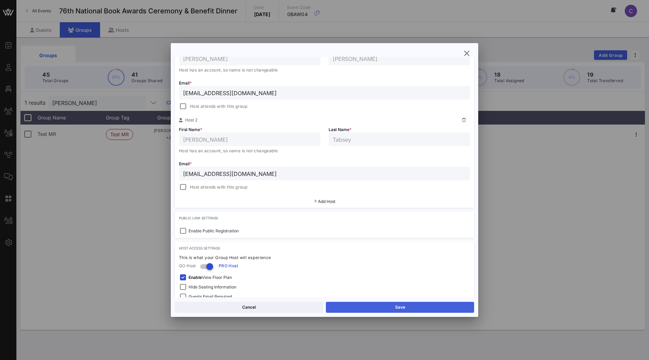
click at [374, 306] on button "Save" at bounding box center [400, 306] width 148 height 11
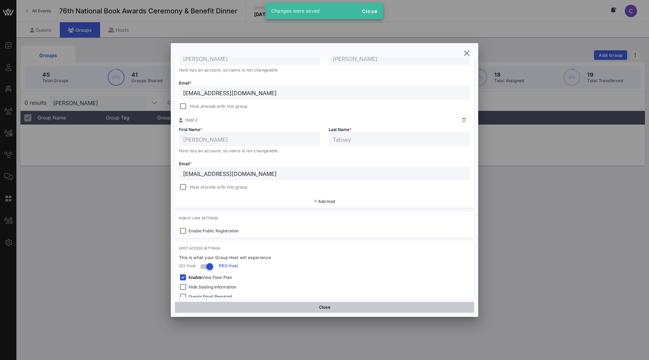
click at [294, 306] on button "Close" at bounding box center [324, 306] width 299 height 11
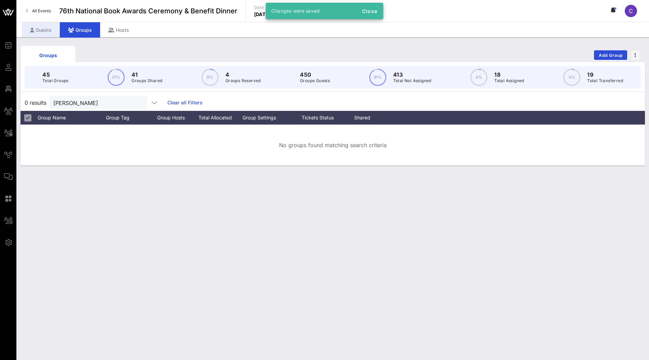
click at [46, 34] on div "Guests" at bounding box center [41, 29] width 38 height 15
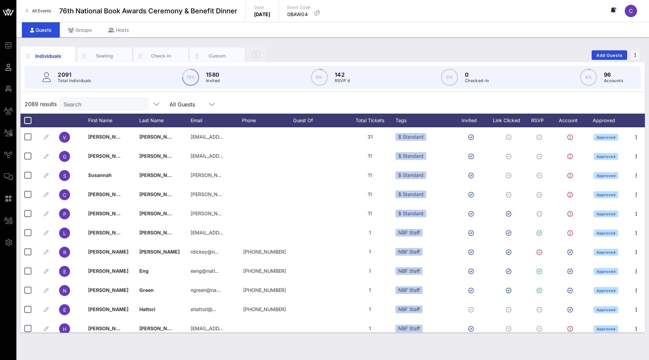
click at [111, 108] on div "Search" at bounding box center [104, 104] width 80 height 14
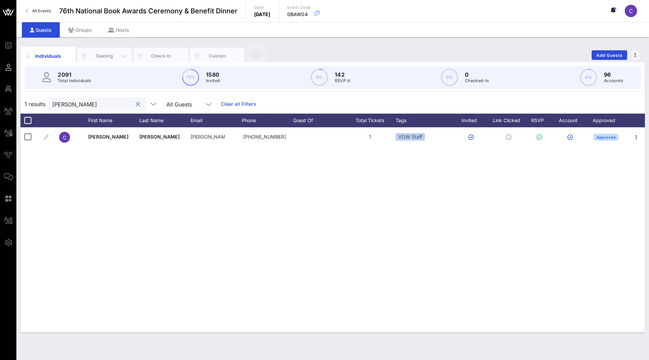
type input "[PERSON_NAME]"
click at [108, 55] on div "Seating" at bounding box center [105, 56] width 30 height 6
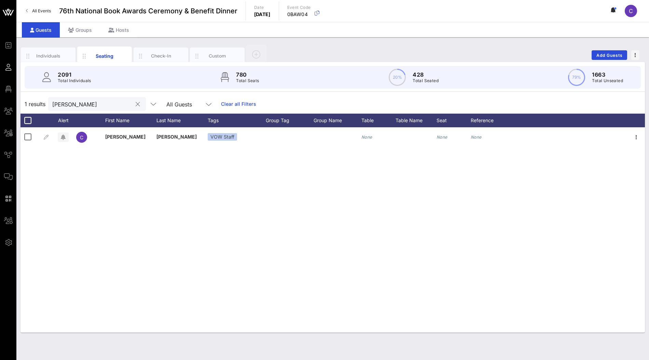
click at [136, 103] on button "clear icon" at bounding box center [138, 104] width 4 height 7
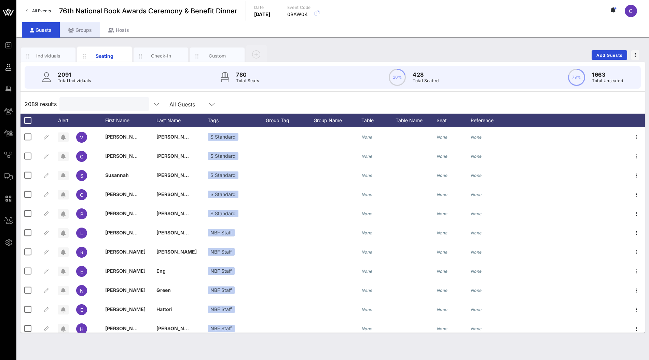
click at [83, 31] on div "Groups" at bounding box center [80, 29] width 40 height 15
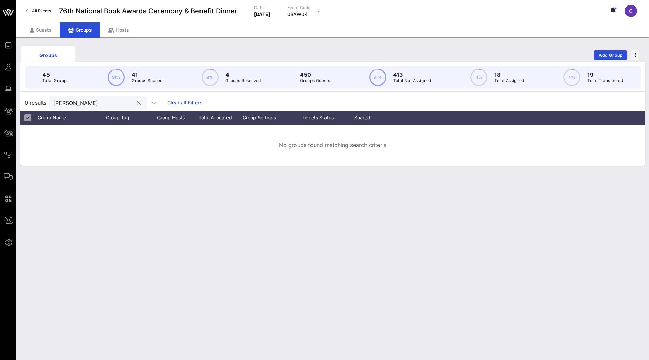
click at [137, 100] on button "clear icon" at bounding box center [139, 102] width 4 height 7
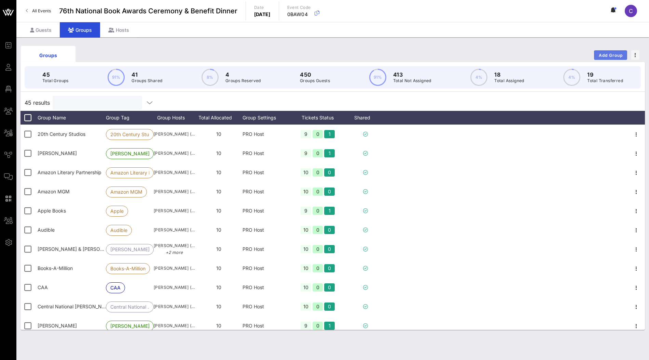
click at [609, 54] on span "Add Group" at bounding box center [611, 55] width 25 height 5
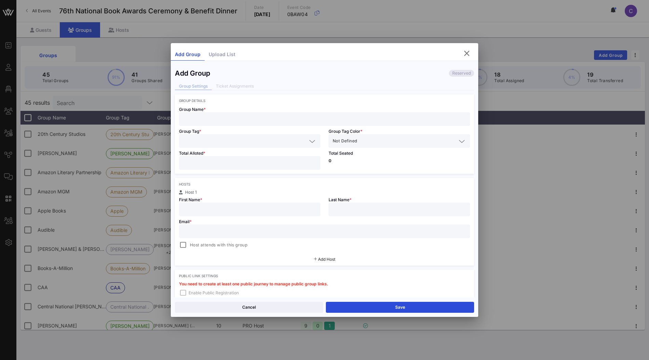
click at [251, 117] on input "text" at bounding box center [324, 118] width 283 height 9
type input "VOW"
click at [247, 141] on input "text" at bounding box center [245, 140] width 124 height 9
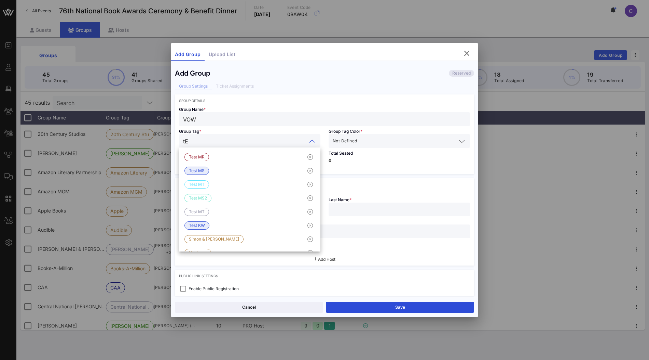
type input "t"
type input "Test"
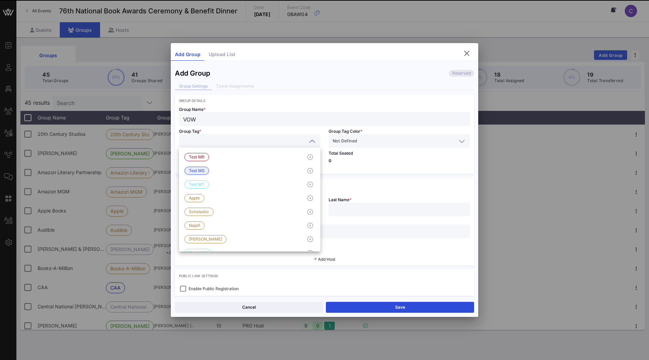
click at [378, 165] on div "Total Seated 0" at bounding box center [400, 161] width 150 height 26
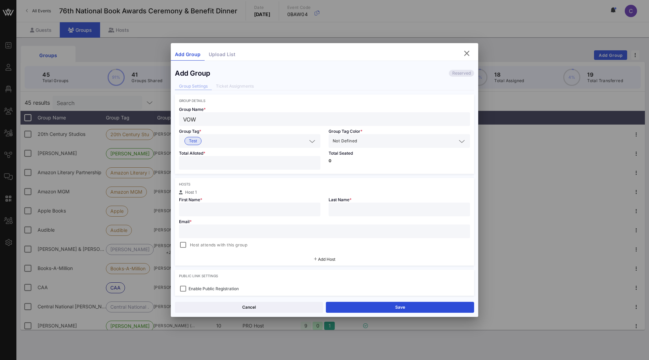
click at [263, 164] on input "number" at bounding box center [249, 162] width 133 height 9
type input "*"
click at [246, 207] on input "text" at bounding box center [249, 209] width 133 height 9
type input "[PERSON_NAME]"
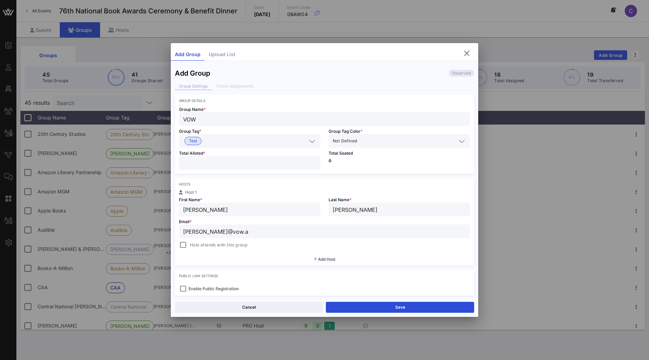
type input "[PERSON_NAME][EMAIL_ADDRESS]"
type input "[PERSON_NAME]"
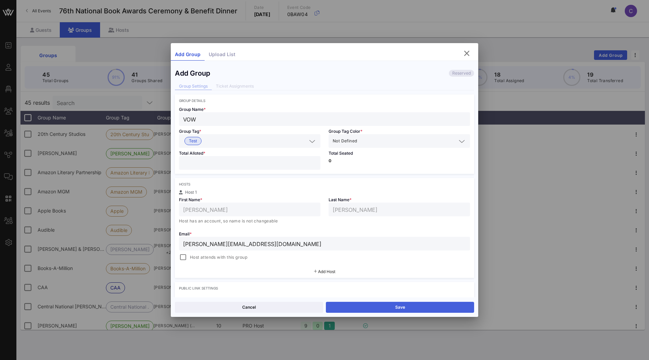
type input "[PERSON_NAME][EMAIL_ADDRESS][DOMAIN_NAME]"
click at [373, 308] on button "Save" at bounding box center [400, 306] width 148 height 11
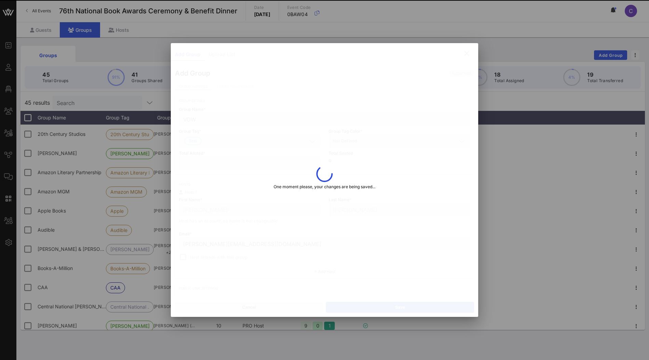
type input "VOW"
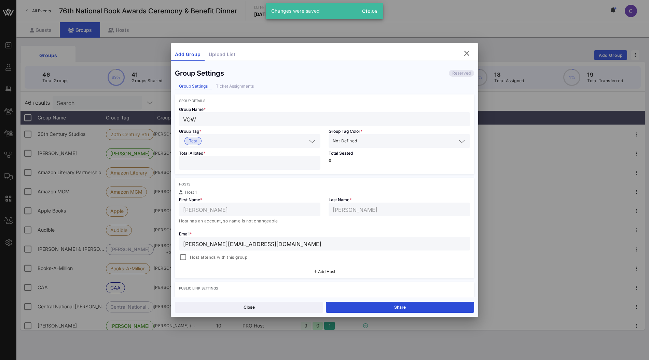
scroll to position [53, 0]
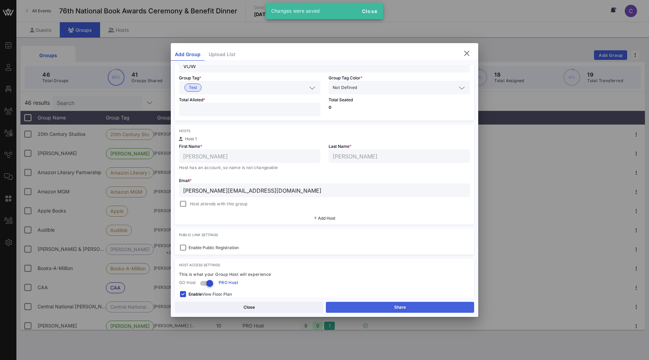
click at [387, 306] on button "Share" at bounding box center [400, 306] width 148 height 11
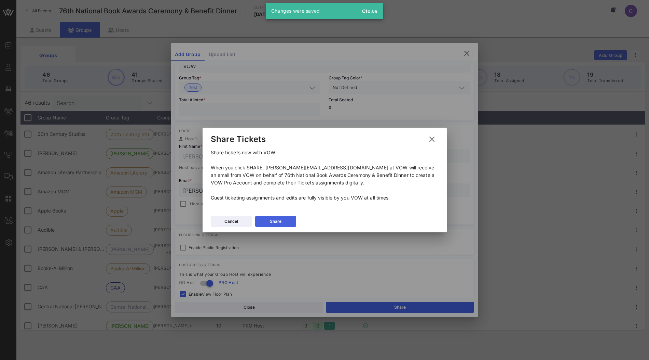
click at [288, 218] on button "Share" at bounding box center [275, 221] width 41 height 11
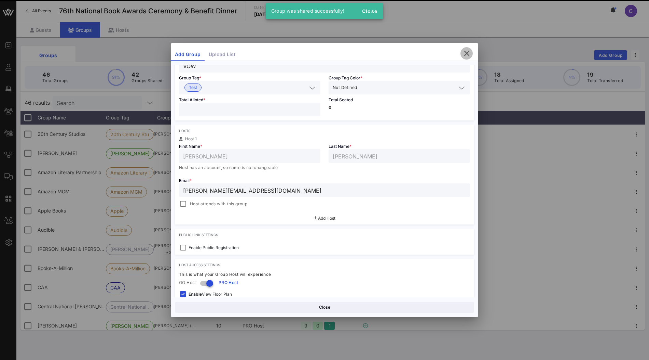
click at [469, 53] on icon "button" at bounding box center [467, 53] width 8 height 8
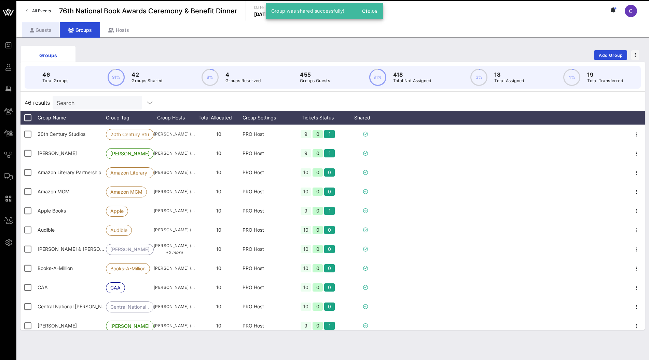
click at [48, 28] on div "Guests" at bounding box center [41, 29] width 38 height 15
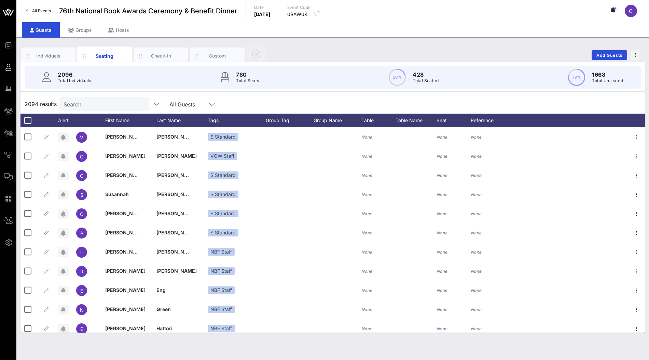
click at [99, 106] on input "Search" at bounding box center [104, 103] width 80 height 9
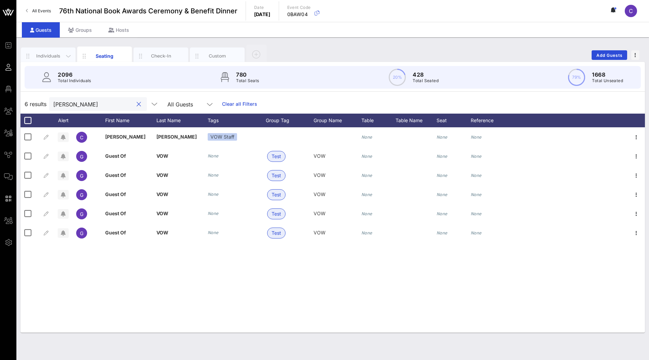
type input "[PERSON_NAME]"
click at [52, 50] on div "Individuals" at bounding box center [48, 56] width 55 height 17
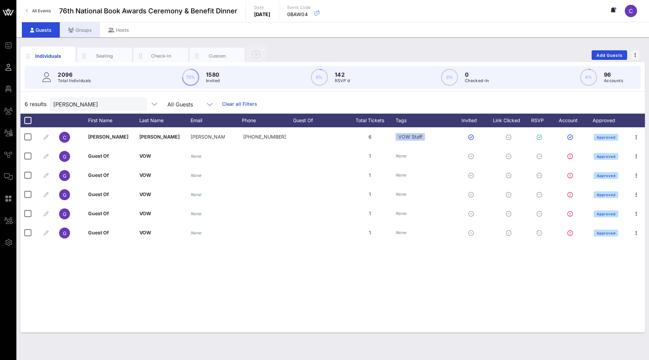
click at [80, 31] on div "Groups" at bounding box center [80, 29] width 40 height 15
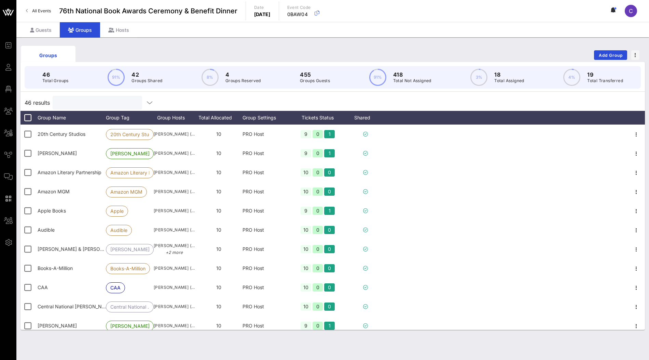
click at [98, 101] on input "text" at bounding box center [97, 102] width 80 height 9
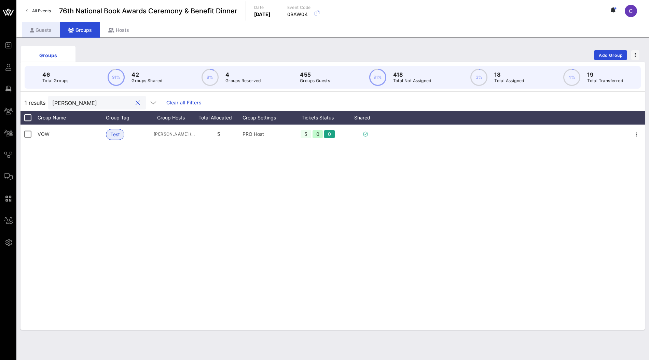
type input "[PERSON_NAME]"
click at [44, 33] on div "Guests" at bounding box center [41, 29] width 38 height 15
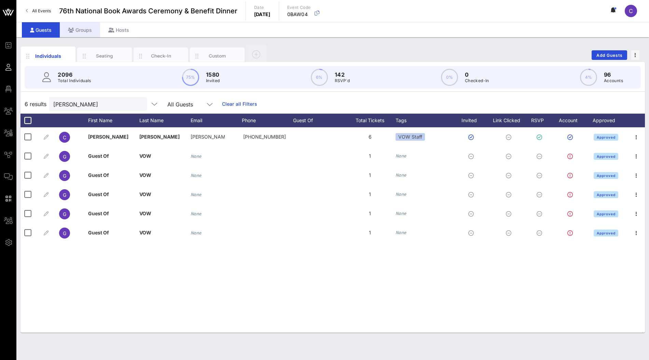
click at [83, 30] on div "Groups" at bounding box center [80, 29] width 40 height 15
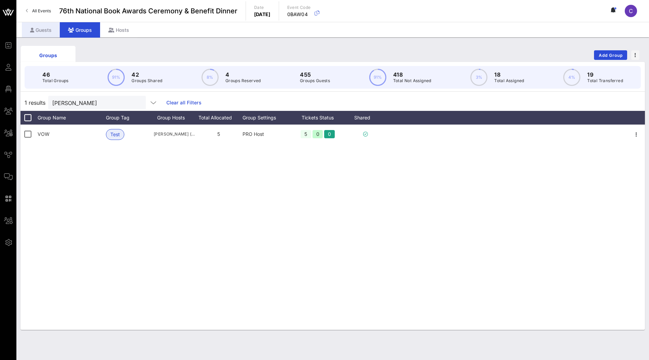
click at [43, 33] on div "Guests" at bounding box center [41, 29] width 38 height 15
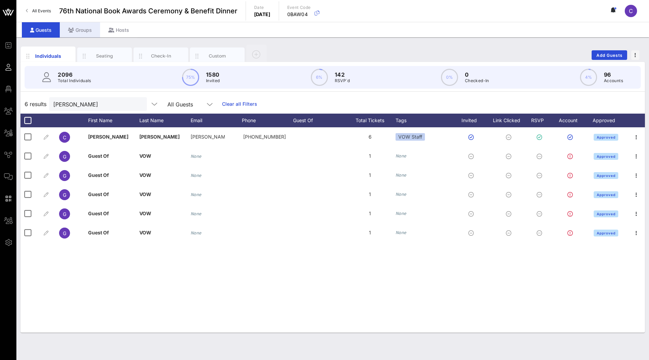
click at [84, 30] on div "Groups" at bounding box center [80, 29] width 40 height 15
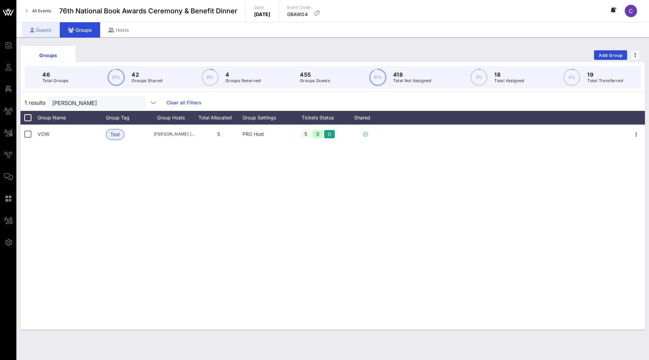
click at [41, 29] on div "Guests" at bounding box center [41, 29] width 38 height 15
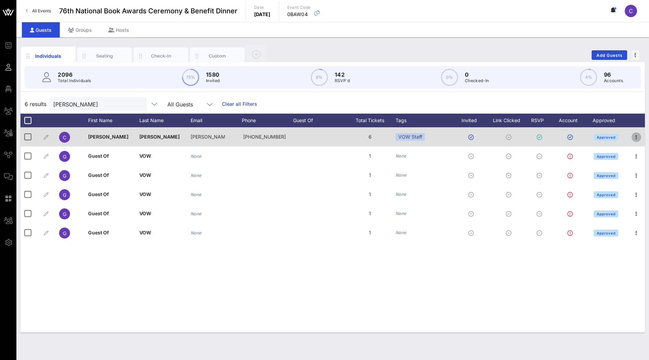
click at [636, 137] on icon "button" at bounding box center [637, 137] width 8 height 8
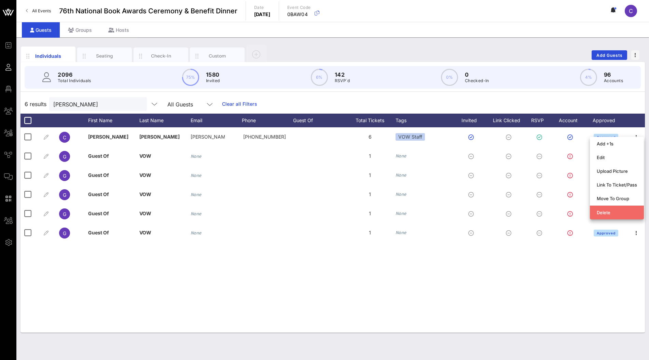
click at [614, 214] on div "Delete" at bounding box center [617, 211] width 40 height 5
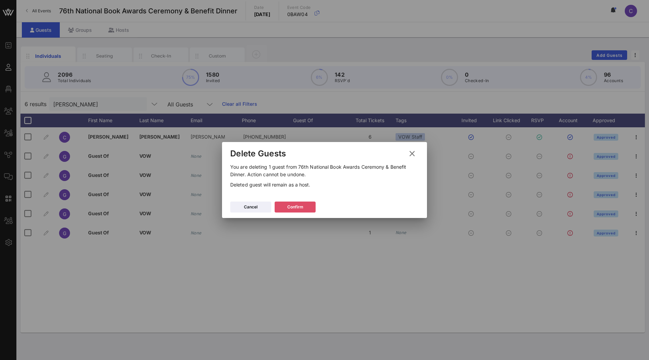
click at [302, 209] on div "Confirm" at bounding box center [295, 206] width 16 height 7
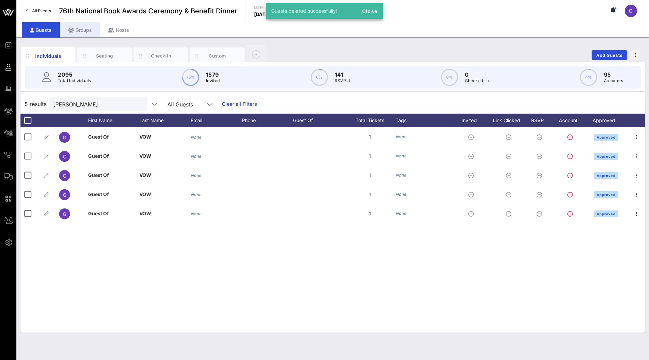
click at [82, 27] on div "Groups" at bounding box center [80, 29] width 40 height 15
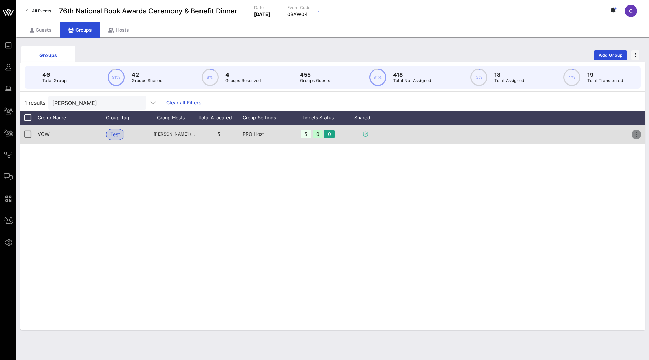
click at [636, 136] on icon "button" at bounding box center [637, 134] width 8 height 8
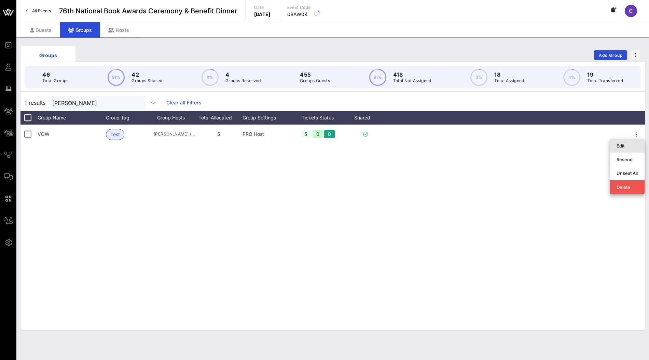
click at [623, 144] on div "Edit" at bounding box center [627, 145] width 21 height 5
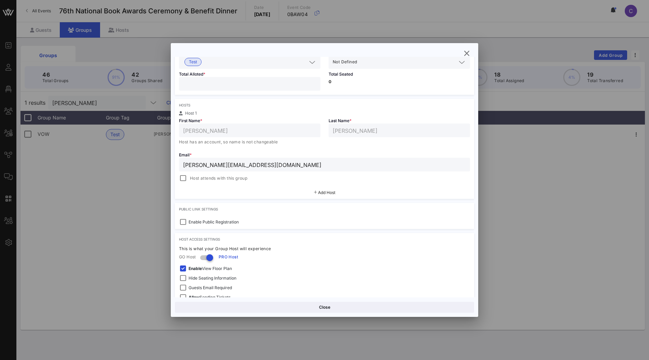
scroll to position [71, 0]
click at [184, 179] on div at bounding box center [183, 178] width 10 height 10
click at [362, 304] on button "Save" at bounding box center [400, 306] width 148 height 11
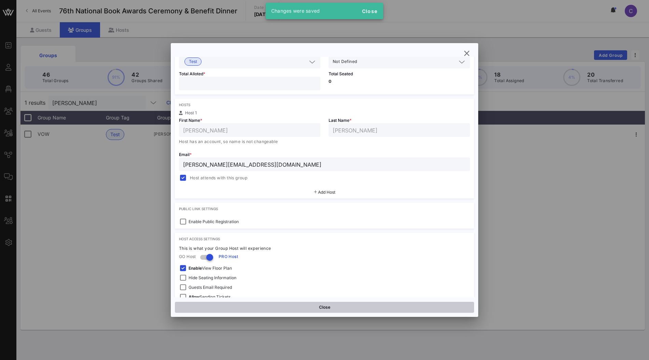
click at [326, 307] on button "Close" at bounding box center [324, 306] width 299 height 11
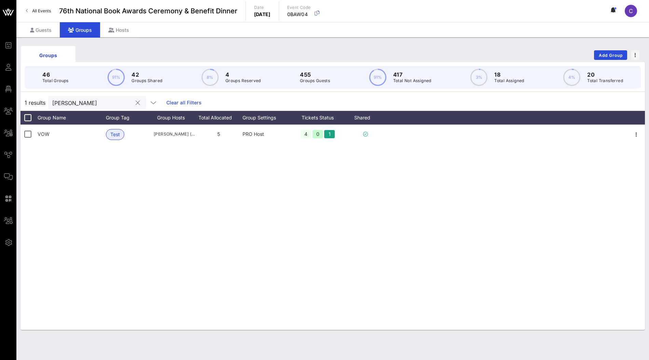
click at [136, 102] on button "clear icon" at bounding box center [138, 102] width 4 height 7
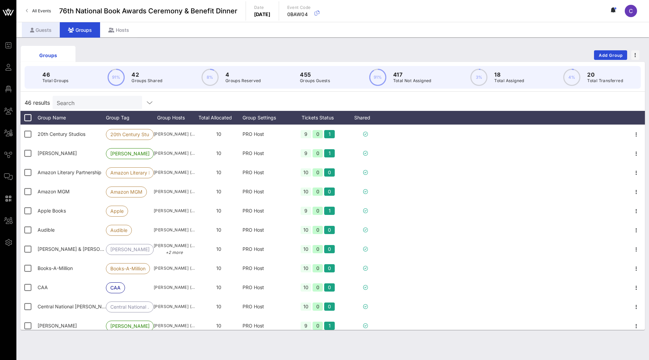
click at [46, 33] on div "Guests" at bounding box center [41, 29] width 38 height 15
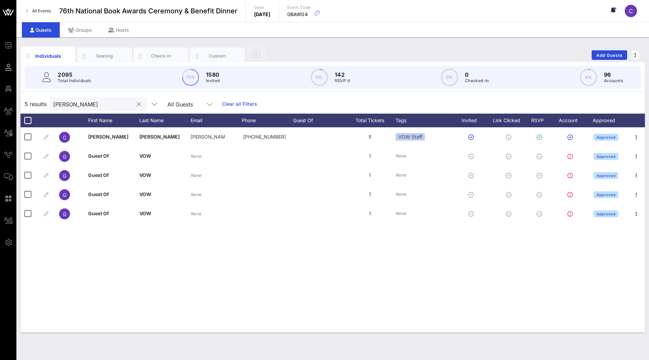
click at [137, 104] on button "clear icon" at bounding box center [139, 104] width 4 height 7
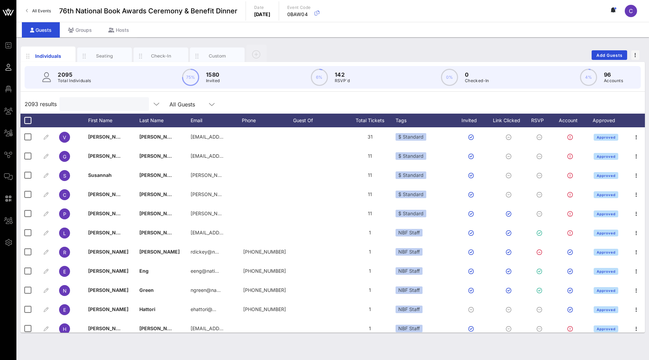
click at [338, 51] on div "Individuals Seating Check-In Custom Add Guests" at bounding box center [333, 55] width 625 height 22
click at [118, 104] on input "Search" at bounding box center [104, 103] width 80 height 9
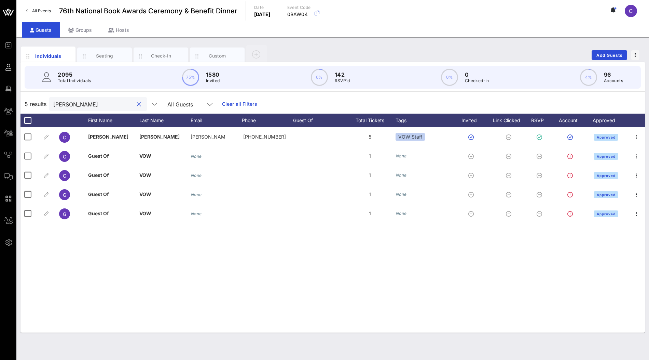
type input "[PERSON_NAME]"
drag, startPoint x: 75, startPoint y: 73, endPoint x: 57, endPoint y: 73, distance: 18.1
click at [57, 73] on div "2095 Total Individuals" at bounding box center [66, 77] width 49 height 14
click at [266, 101] on div "5 results [PERSON_NAME] All Guests Clear all Filters" at bounding box center [333, 103] width 625 height 19
click at [83, 29] on div "Groups" at bounding box center [80, 29] width 40 height 15
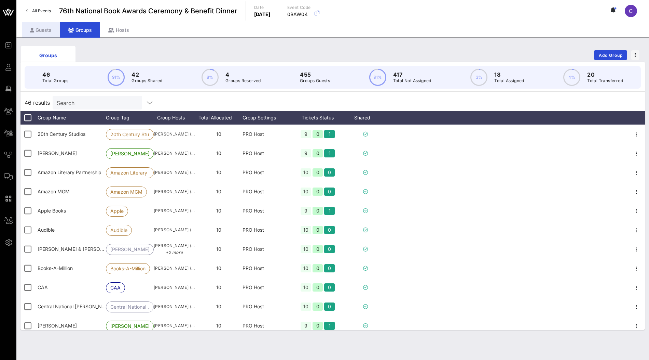
click at [44, 33] on div "Guests" at bounding box center [41, 29] width 38 height 15
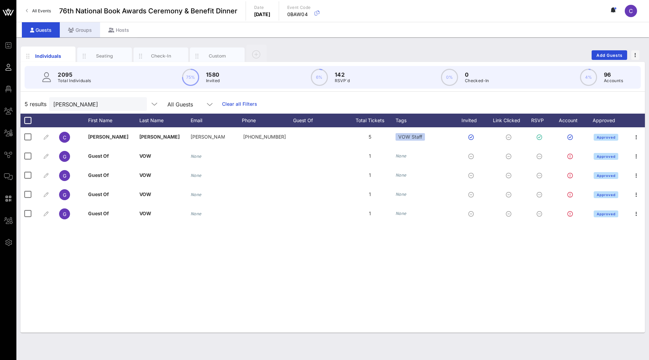
click at [77, 28] on div "Groups" at bounding box center [80, 29] width 40 height 15
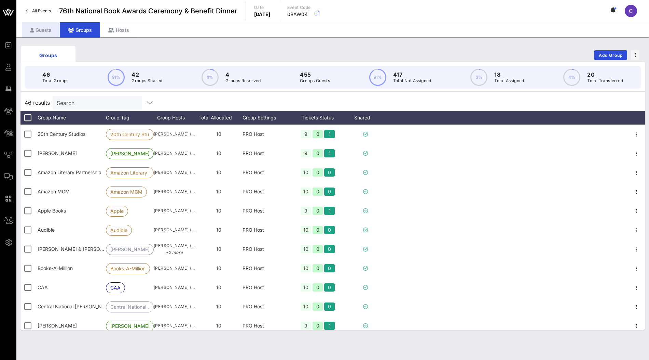
click at [45, 29] on div "Guests" at bounding box center [41, 29] width 38 height 15
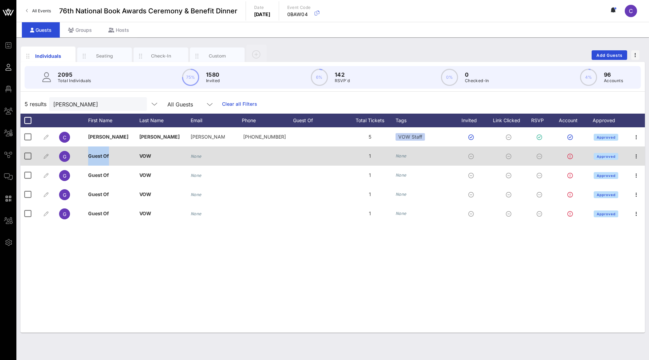
drag, startPoint x: 86, startPoint y: 157, endPoint x: 112, endPoint y: 157, distance: 25.3
click at [112, 157] on div "G Guest Of VOW None 1 None Approved" at bounding box center [333, 155] width 625 height 19
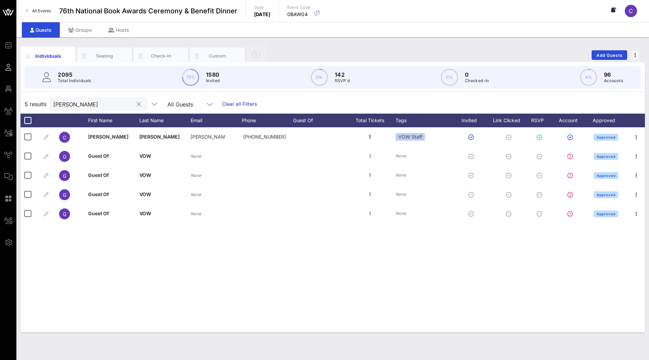
click at [99, 102] on input "[PERSON_NAME]" at bounding box center [93, 103] width 80 height 9
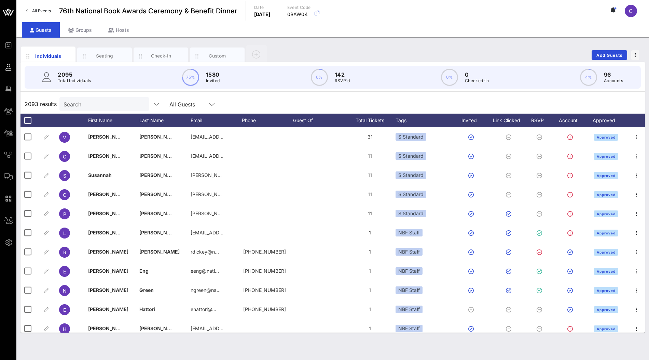
click at [226, 100] on div "2093 results Search All Guests" at bounding box center [333, 103] width 625 height 19
click at [260, 103] on div "2093 results Search All Guests" at bounding box center [333, 103] width 625 height 19
drag, startPoint x: 94, startPoint y: 78, endPoint x: 56, endPoint y: 76, distance: 37.7
click at [57, 76] on div "2095 Total Individuals 75% 1580 Invited 6% 142 RSVP`d 0% 0 Checked-In 4% 96 Acc…" at bounding box center [333, 77] width 617 height 23
click at [255, 103] on div "2093 results Search All Guests" at bounding box center [333, 103] width 625 height 19
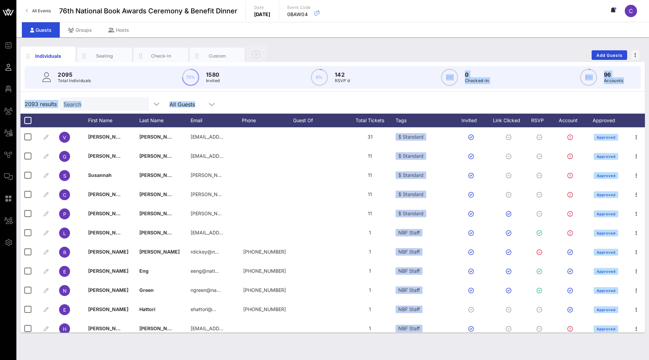
drag, startPoint x: 353, startPoint y: 80, endPoint x: 409, endPoint y: 97, distance: 58.1
click at [409, 97] on div "2095 Total Individuals 75% 1580 Invited 6% 142 RSVP`d 0% 0 Checked-In 4% 96 Acc…" at bounding box center [333, 197] width 625 height 270
click at [239, 94] on div "2095 Total Individuals 75% 1580 Invited 6% 142 RSVP`d 0% 0 Checked-In 4% 96 Acc…" at bounding box center [333, 197] width 625 height 270
drag, startPoint x: 354, startPoint y: 80, endPoint x: 335, endPoint y: 73, distance: 19.8
click at [335, 73] on div "2095 Total Individuals 75% 1580 Invited 6% 142 RSVP`d 0% 0 Checked-In 4% 96 Acc…" at bounding box center [333, 77] width 617 height 23
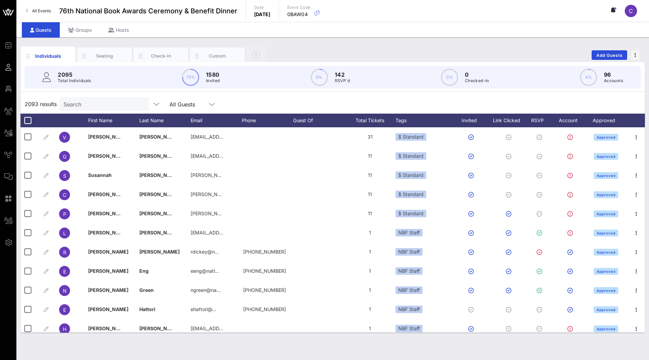
click at [341, 98] on div "2093 results Search All Guests" at bounding box center [333, 103] width 625 height 19
drag, startPoint x: 353, startPoint y: 82, endPoint x: 333, endPoint y: 79, distance: 20.1
click at [333, 79] on div "2095 Total Individuals 75% 1580 Invited 6% 142 RSVP`d 0% 0 Checked-In 4% 96 Acc…" at bounding box center [333, 77] width 617 height 23
click at [334, 93] on div "2095 Total Individuals 75% 1580 Invited 6% 142 RSVP`d 0% 0 Checked-In 4% 96 Acc…" at bounding box center [333, 197] width 625 height 270
click at [540, 120] on div "RSVP" at bounding box center [541, 120] width 24 height 14
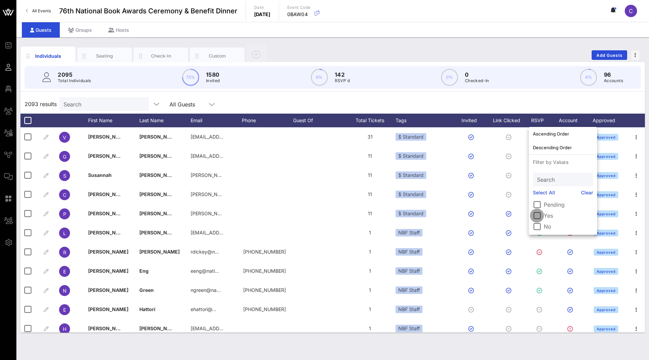
click at [542, 214] on div at bounding box center [537, 215] width 12 height 12
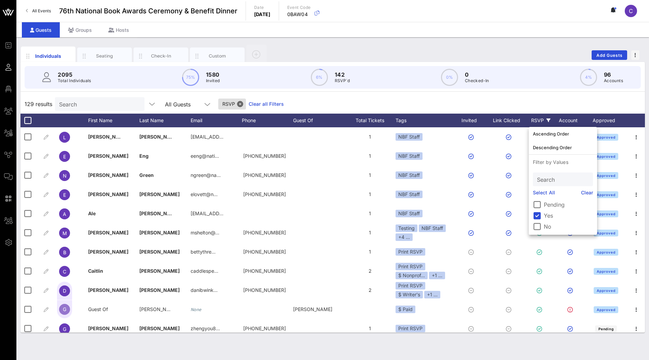
click at [454, 103] on div "129 results Search All Guests RSVP Clear all Filters" at bounding box center [333, 103] width 625 height 19
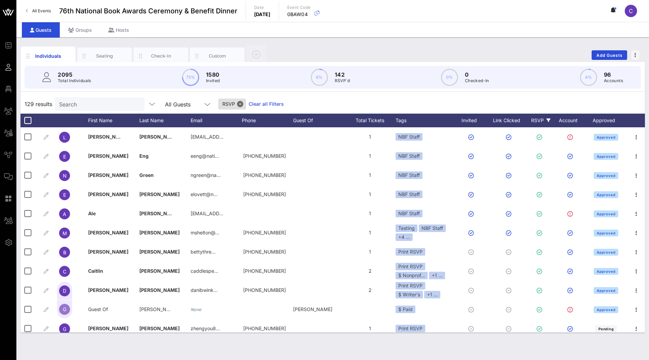
click at [253, 103] on link "Clear all Filters" at bounding box center [266, 104] width 35 height 8
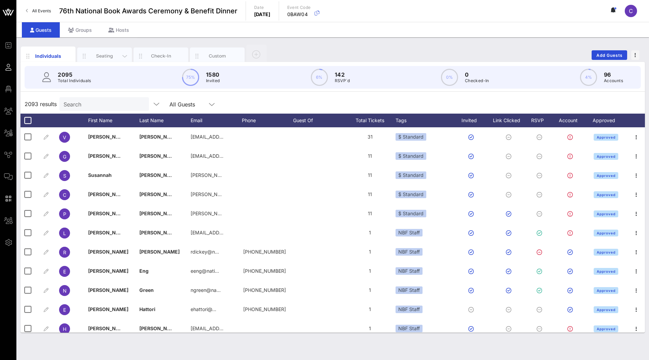
click at [113, 57] on div "Seating" at bounding box center [105, 56] width 30 height 6
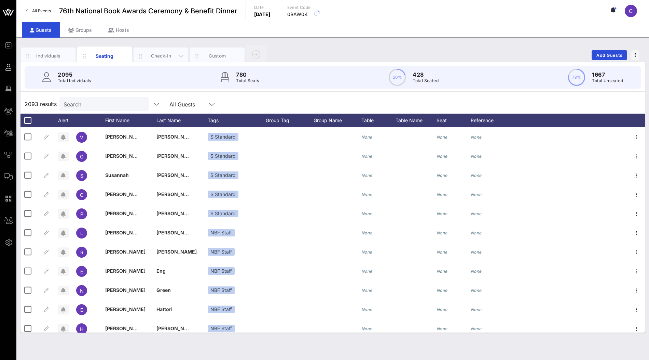
click at [156, 55] on div "Check-In" at bounding box center [161, 56] width 30 height 6
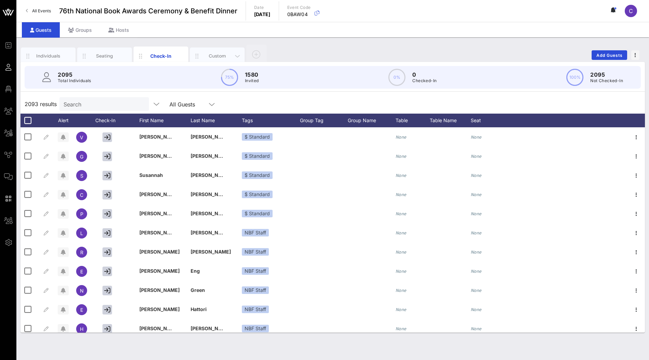
click at [213, 55] on div "Custom" at bounding box center [217, 56] width 30 height 6
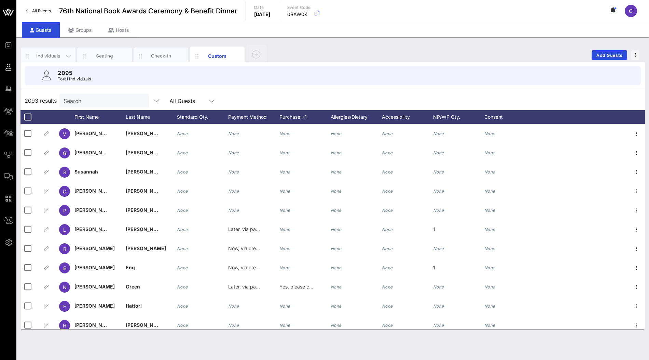
click at [52, 56] on div "Individuals" at bounding box center [48, 56] width 30 height 6
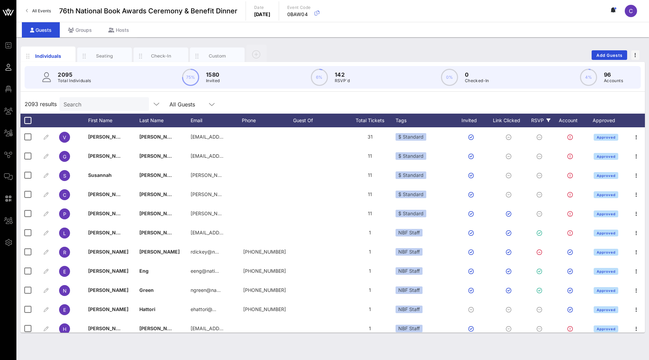
click at [545, 117] on div "RSVP" at bounding box center [541, 120] width 24 height 14
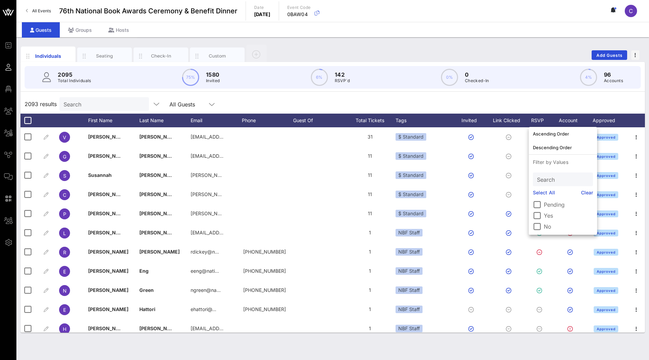
click at [549, 214] on label "Yes" at bounding box center [568, 215] width 49 height 7
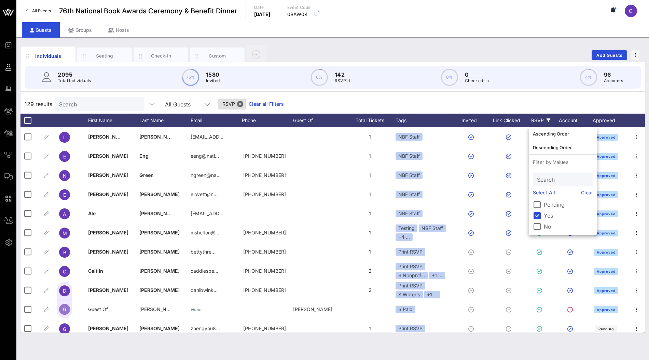
click at [539, 99] on div "129 results Search All Guests RSVP Clear all Filters" at bounding box center [333, 103] width 625 height 19
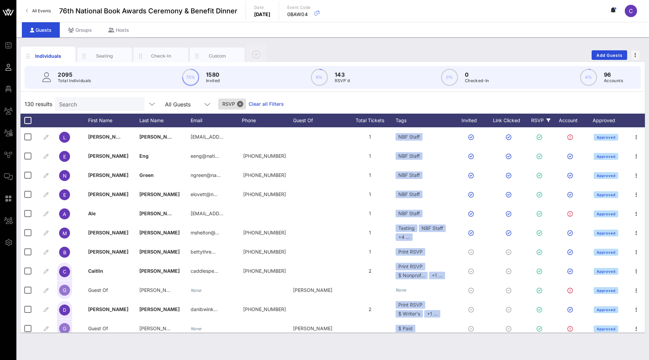
click at [547, 120] on icon at bounding box center [549, 120] width 4 height 4
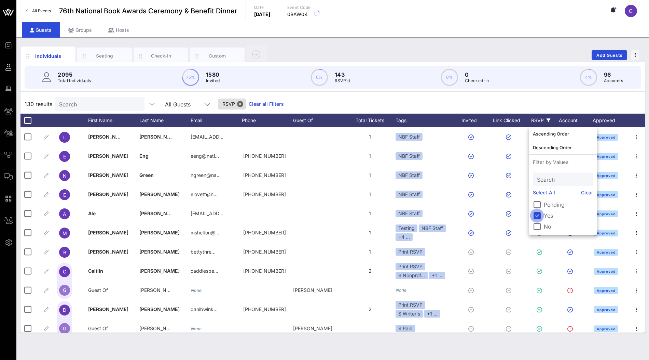
click at [539, 214] on div at bounding box center [537, 215] width 12 height 12
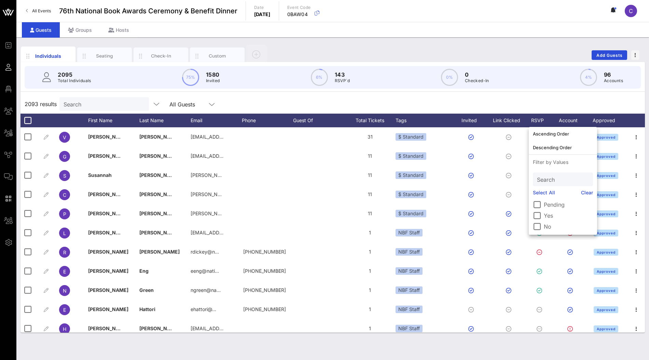
click at [526, 99] on div "2093 results Search All Guests" at bounding box center [333, 103] width 625 height 19
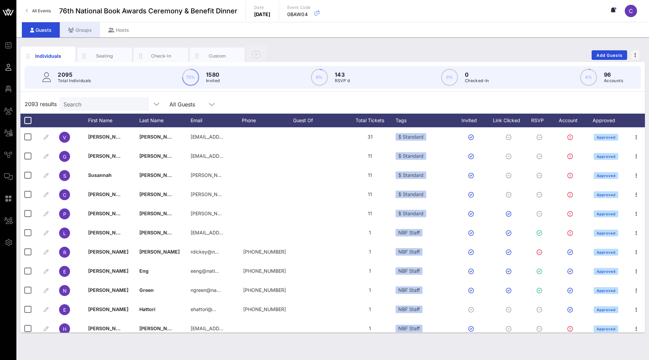
click at [84, 28] on div "Groups" at bounding box center [80, 29] width 40 height 15
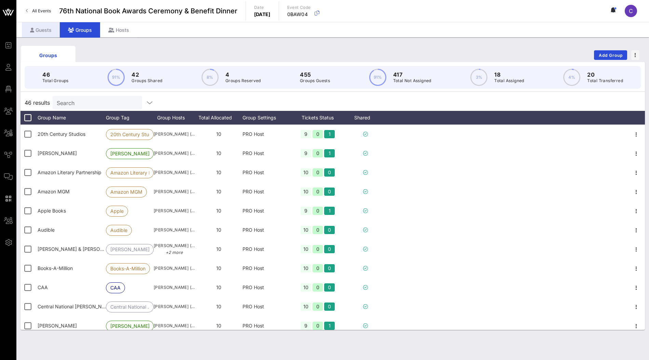
click at [46, 26] on div "Guests" at bounding box center [41, 29] width 38 height 15
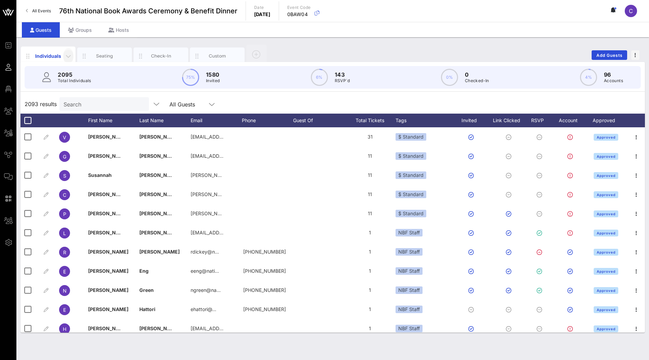
click at [69, 56] on icon "button" at bounding box center [68, 56] width 8 height 8
click at [83, 85] on div "Edit Columns" at bounding box center [86, 86] width 35 height 5
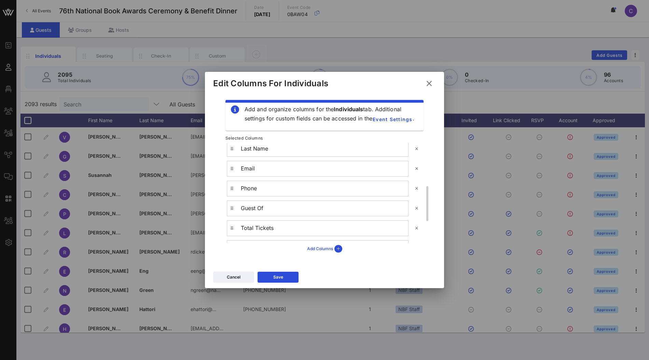
scroll to position [79, 0]
click at [326, 250] on button "Add Columns" at bounding box center [324, 249] width 43 height 12
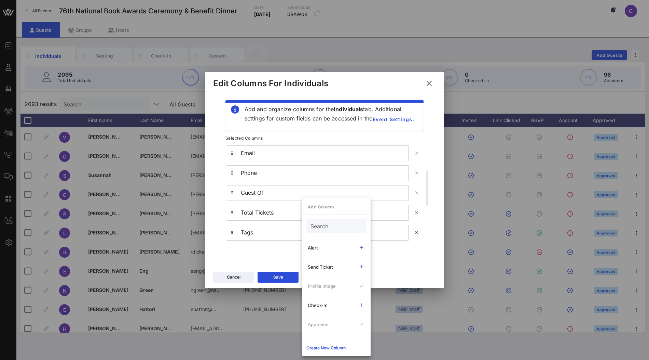
click at [337, 223] on input "Search" at bounding box center [336, 225] width 51 height 9
click at [432, 81] on icon at bounding box center [429, 83] width 12 height 11
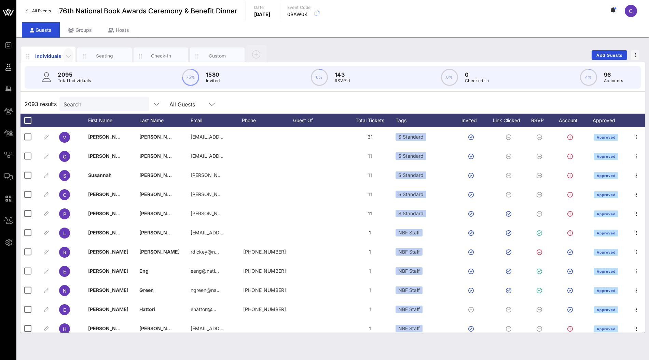
click at [66, 57] on icon "button" at bounding box center [68, 56] width 8 height 8
click at [75, 102] on div "Edit Stats Shown" at bounding box center [86, 100] width 35 height 5
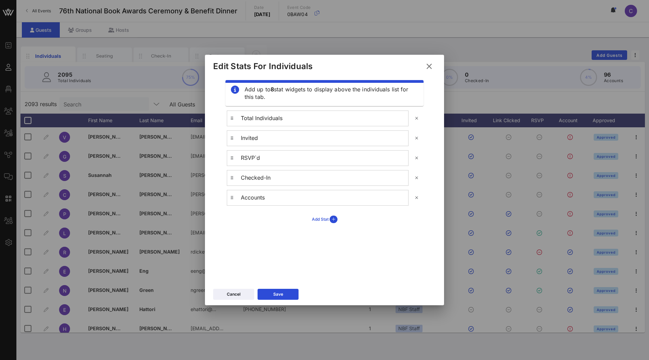
click at [327, 222] on div "Add Stat" at bounding box center [325, 219] width 26 height 8
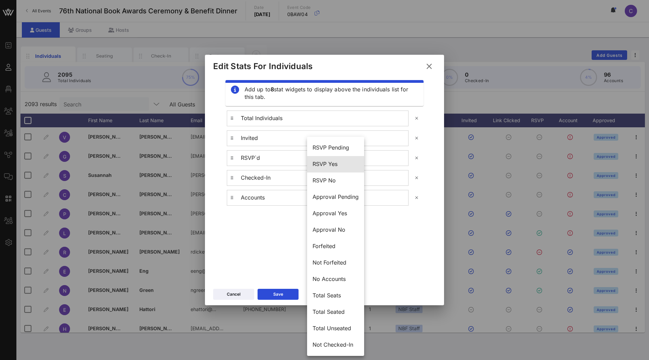
click at [336, 166] on div "RSVP Yes" at bounding box center [336, 164] width 46 height 6
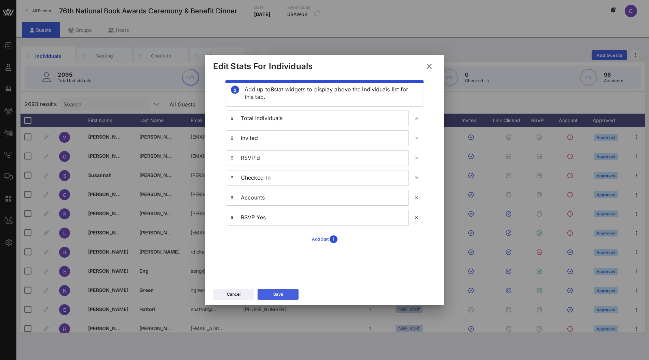
click at [279, 293] on icon at bounding box center [278, 294] width 5 height 4
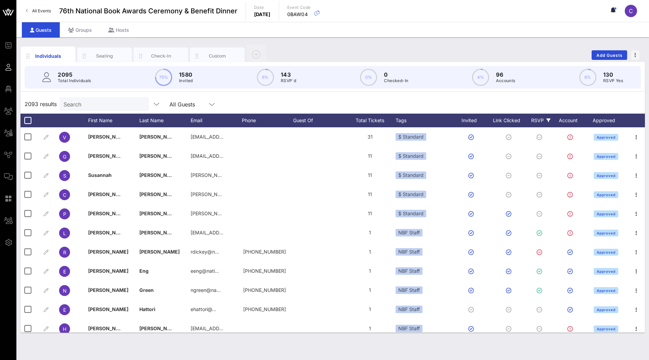
click at [544, 119] on div "RSVP" at bounding box center [541, 120] width 24 height 14
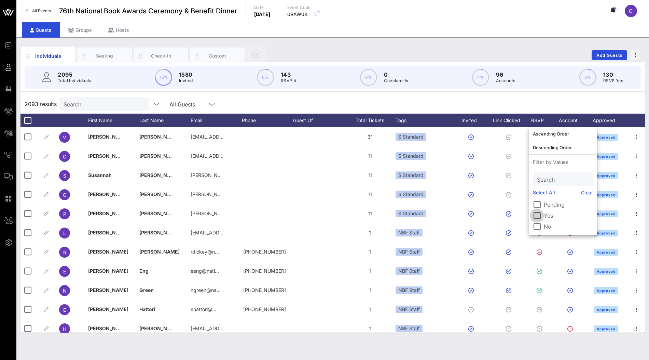
click at [540, 214] on div at bounding box center [537, 215] width 12 height 12
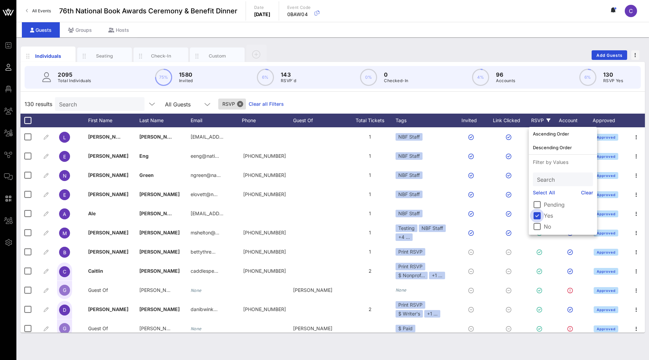
click at [540, 214] on div at bounding box center [537, 215] width 12 height 12
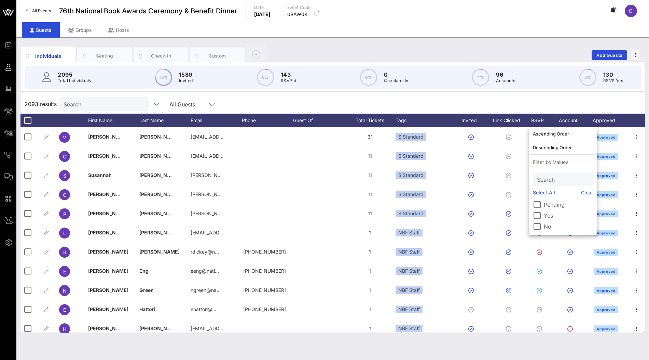
click at [534, 101] on div "2093 results Search All Guests" at bounding box center [333, 103] width 625 height 19
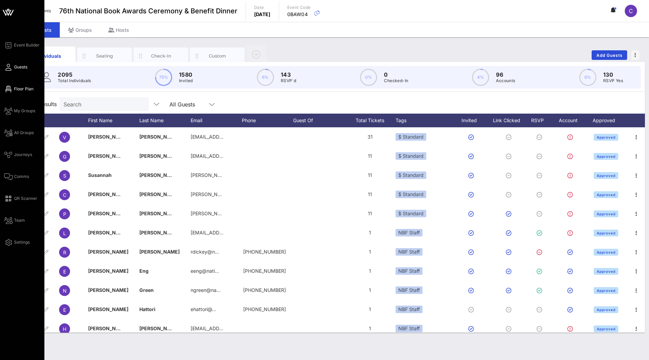
click at [13, 89] on link "Floor Plan" at bounding box center [18, 89] width 29 height 8
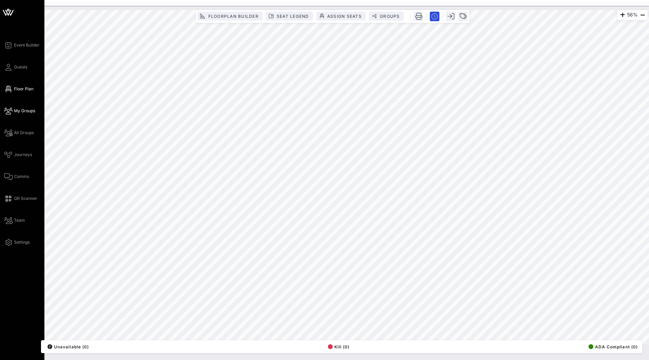
click at [9, 111] on icon at bounding box center [8, 110] width 9 height 1
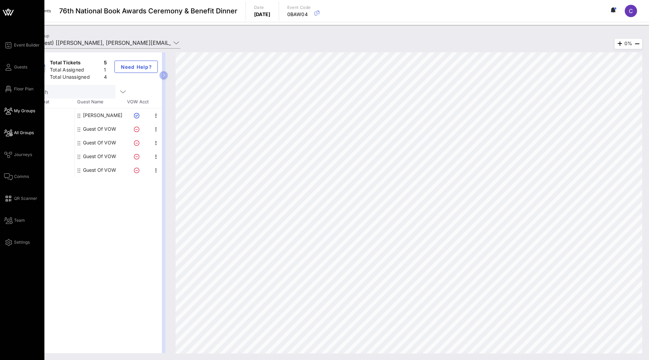
click at [14, 128] on link "All Groups" at bounding box center [19, 132] width 30 height 8
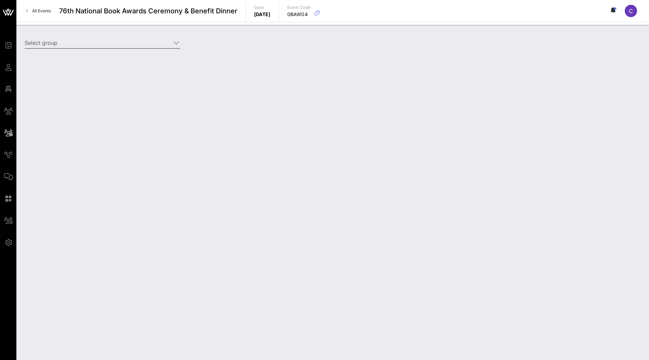
click at [141, 41] on input "Select group" at bounding box center [98, 42] width 146 height 11
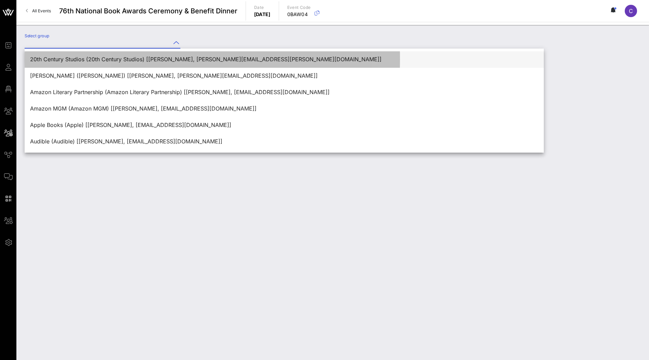
click at [125, 55] on div "20th Century Studios (20th Century Studios) [[PERSON_NAME], [PERSON_NAME][EMAIL…" at bounding box center [284, 59] width 509 height 15
type input "20th Century Studios (20th Century Studios) [[PERSON_NAME], [PERSON_NAME][EMAIL…"
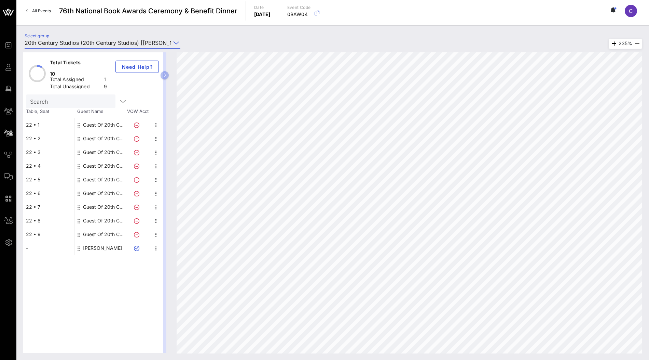
click at [105, 118] on div "Guest Of 20th Century Studios" at bounding box center [104, 125] width 43 height 14
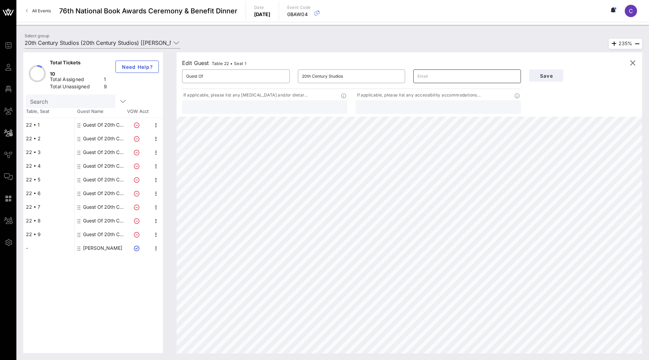
click at [445, 76] on input "text" at bounding box center [467, 76] width 99 height 11
click at [573, 84] on div "Save" at bounding box center [583, 75] width 116 height 21
click at [250, 78] on input "Guest Of" at bounding box center [235, 76] width 99 height 11
click at [632, 64] on icon "button" at bounding box center [633, 63] width 8 height 8
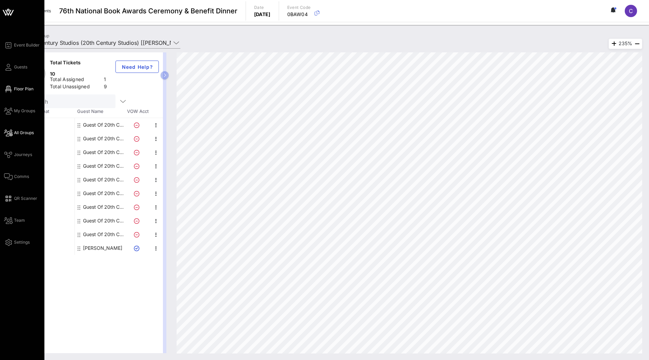
click at [21, 88] on span "Floor Plan" at bounding box center [23, 89] width 19 height 6
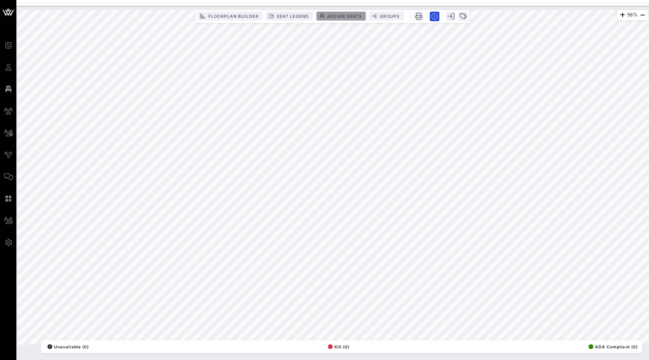
click at [348, 17] on span "Assign Seats" at bounding box center [344, 16] width 35 height 5
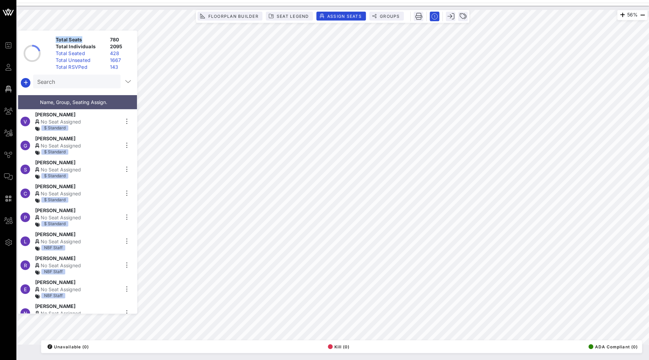
drag, startPoint x: 83, startPoint y: 39, endPoint x: 51, endPoint y: 40, distance: 32.2
click at [51, 40] on div "Total Seats 780 Total Individuals 2095 Total Seated 428 Total Unseated 1667 Tot…" at bounding box center [93, 53] width 87 height 34
drag, startPoint x: 121, startPoint y: 53, endPoint x: 110, endPoint y: 53, distance: 10.9
click at [110, 53] on div "428" at bounding box center [120, 53] width 27 height 7
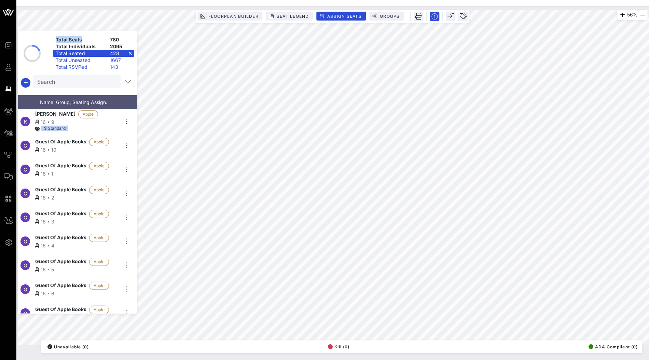
click at [88, 53] on div "Total Seated" at bounding box center [80, 53] width 54 height 7
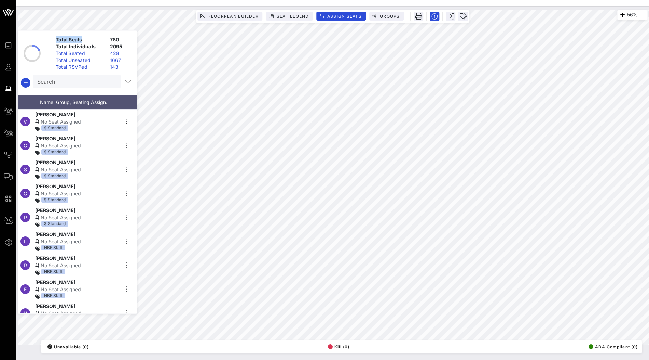
click at [85, 53] on div "Total Seated" at bounding box center [80, 53] width 54 height 7
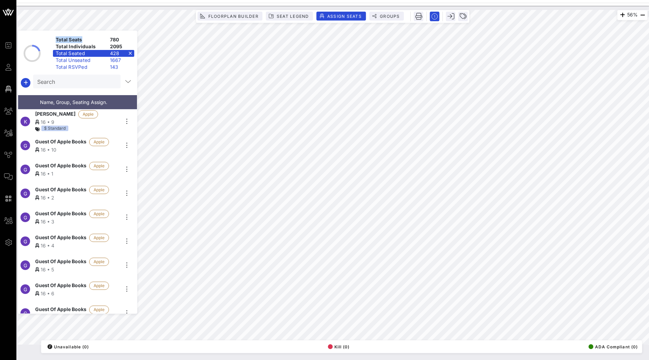
click at [84, 58] on div "Total Unseated" at bounding box center [80, 60] width 54 height 7
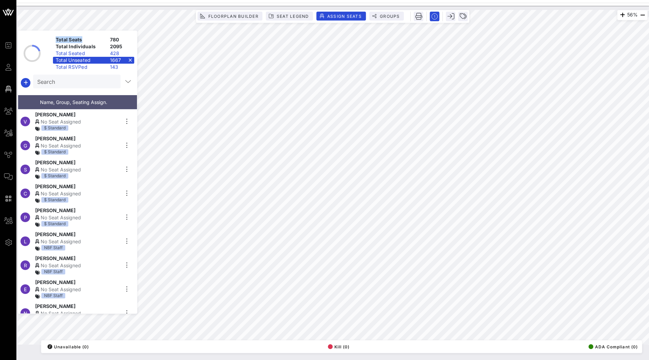
click at [87, 53] on div "Total Seated" at bounding box center [80, 53] width 54 height 7
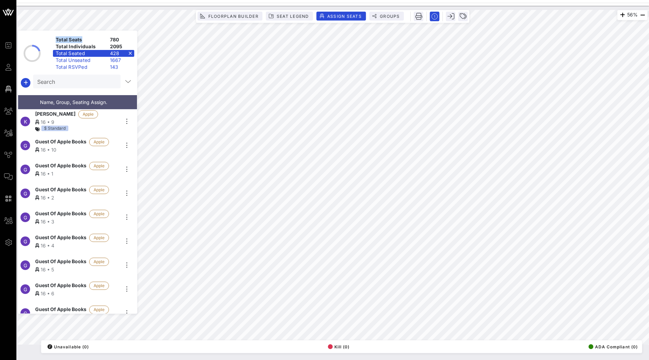
click at [97, 38] on div "Total Seats" at bounding box center [80, 39] width 54 height 7
click at [81, 57] on div "Total Unseated" at bounding box center [80, 60] width 54 height 7
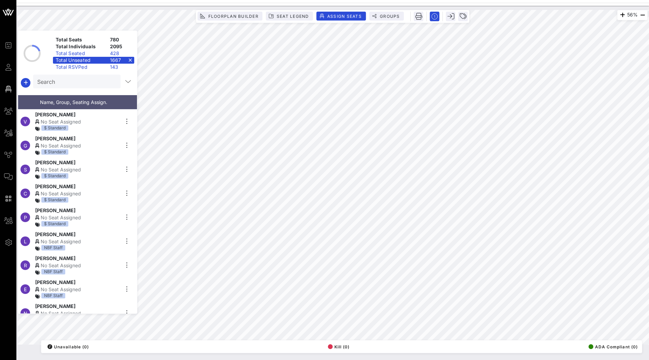
click at [83, 52] on div "Total Seated" at bounding box center [80, 53] width 54 height 7
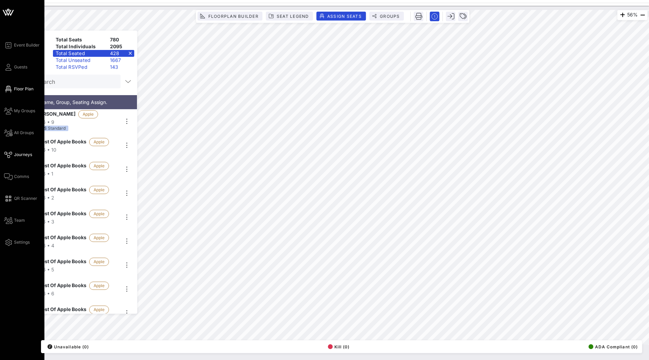
click at [18, 154] on span "Journeys" at bounding box center [23, 154] width 18 height 6
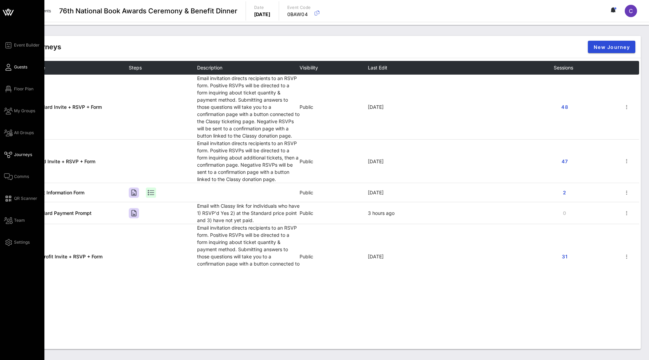
click at [20, 68] on span "Guests" at bounding box center [20, 67] width 13 height 6
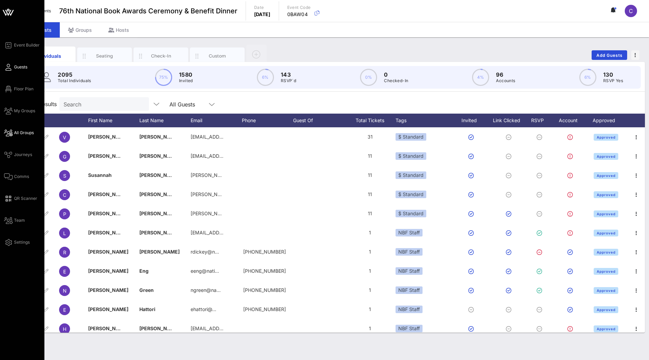
click at [22, 129] on link "All Groups" at bounding box center [19, 132] width 30 height 8
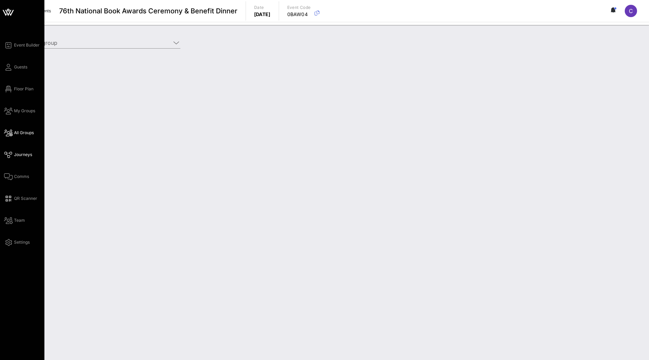
click at [15, 153] on span "Journeys" at bounding box center [23, 154] width 18 height 6
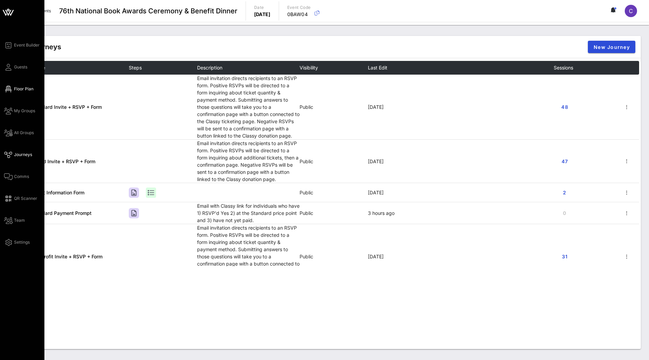
click at [16, 89] on span "Floor Plan" at bounding box center [23, 89] width 19 height 6
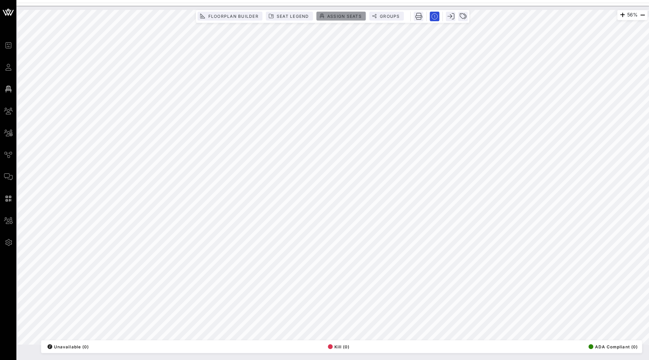
click at [342, 17] on span "Assign Seats" at bounding box center [344, 16] width 35 height 5
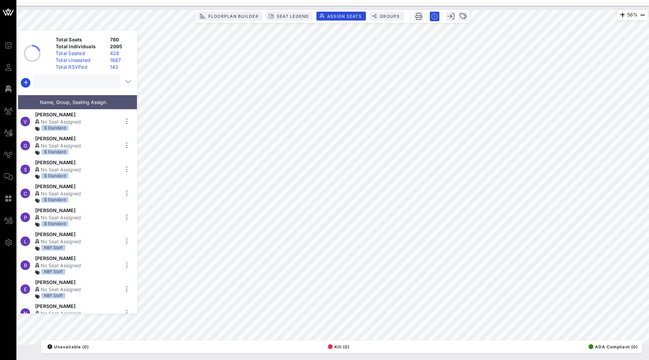
click at [85, 83] on input "text" at bounding box center [76, 81] width 78 height 9
click at [86, 54] on div "Total Seated" at bounding box center [80, 53] width 54 height 7
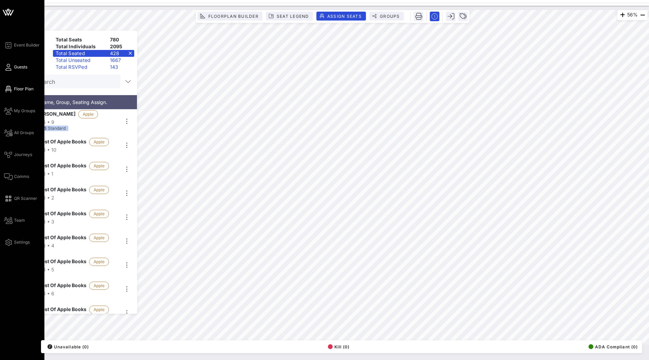
click at [16, 68] on span "Guests" at bounding box center [20, 67] width 13 height 6
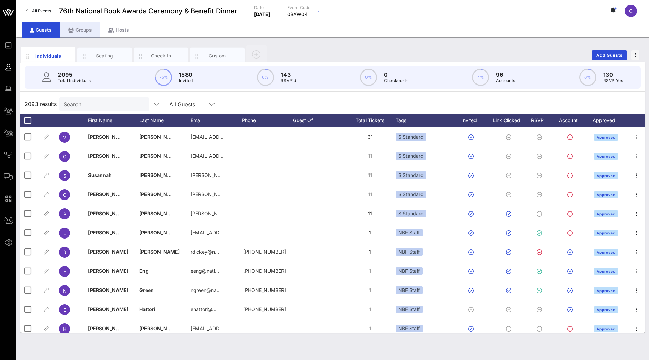
click at [81, 30] on div "Groups" at bounding box center [80, 29] width 40 height 15
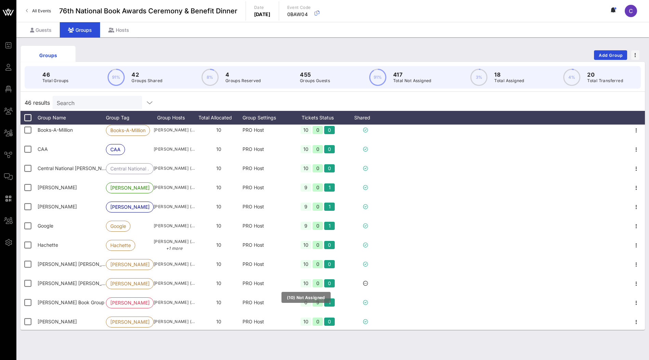
scroll to position [134, 0]
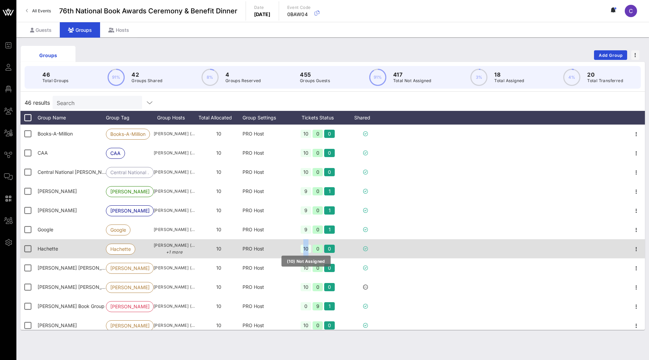
drag, startPoint x: 303, startPoint y: 248, endPoint x: 308, endPoint y: 249, distance: 4.2
click at [308, 249] on div "10" at bounding box center [306, 248] width 11 height 8
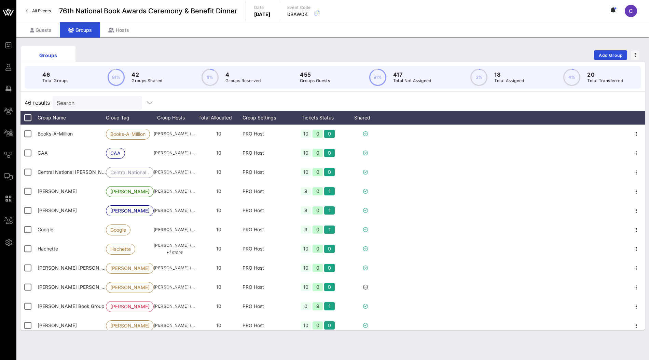
click at [418, 94] on div "46 results Search" at bounding box center [333, 102] width 625 height 16
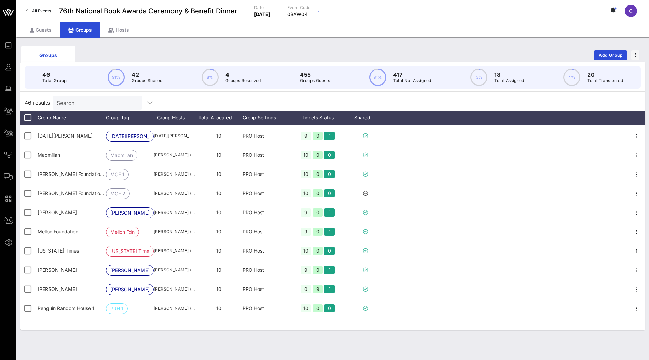
scroll to position [340, 0]
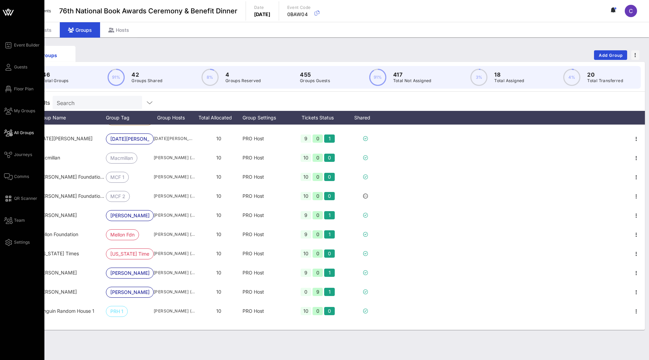
click at [18, 135] on span "All Groups" at bounding box center [24, 133] width 20 height 6
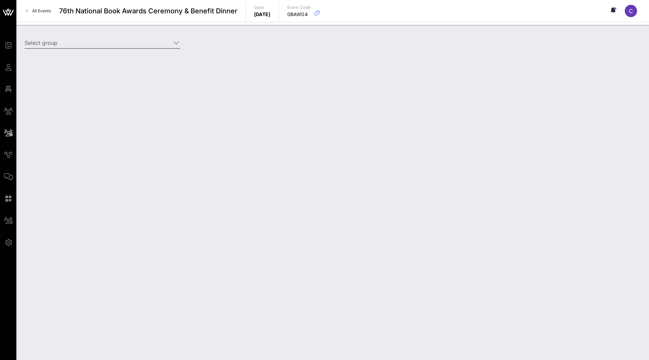
click at [123, 42] on input "Select group" at bounding box center [98, 42] width 146 height 11
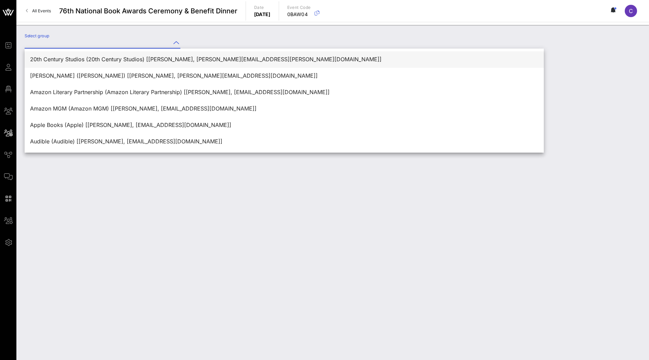
click at [121, 59] on div "20th Century Studios (20th Century Studios) [[PERSON_NAME], [PERSON_NAME][EMAIL…" at bounding box center [284, 59] width 509 height 6
type input "20th Century Studios (20th Century Studios) [[PERSON_NAME], [PERSON_NAME][EMAIL…"
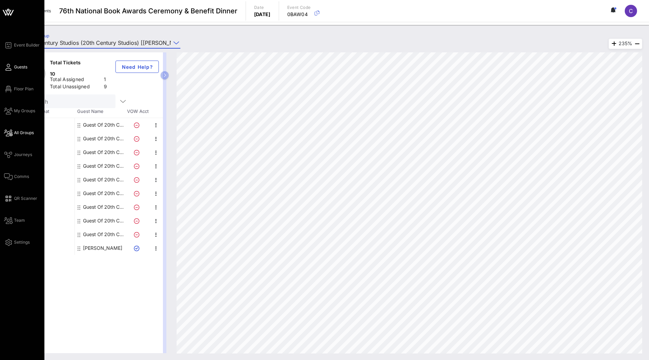
click at [16, 69] on span "Guests" at bounding box center [20, 67] width 13 height 6
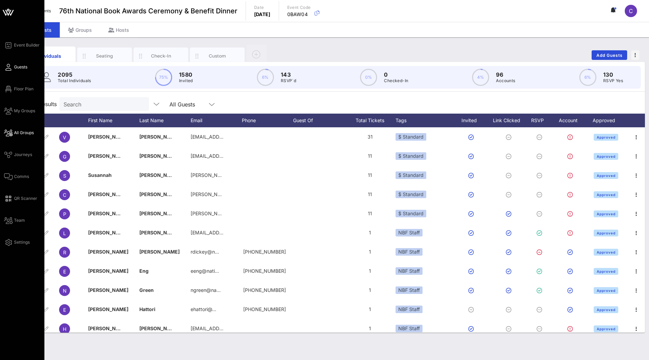
click at [15, 131] on span "All Groups" at bounding box center [24, 133] width 20 height 6
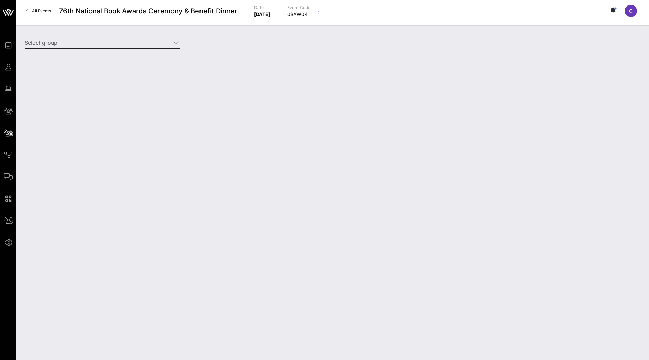
click at [175, 44] on icon at bounding box center [176, 43] width 6 height 8
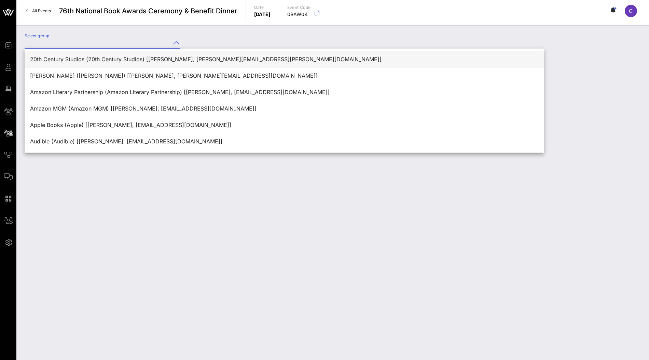
click at [162, 56] on div "20th Century Studios (20th Century Studios) [[PERSON_NAME], [PERSON_NAME][EMAIL…" at bounding box center [284, 59] width 509 height 6
type input "20th Century Studios (20th Century Studios) [[PERSON_NAME], [PERSON_NAME][EMAIL…"
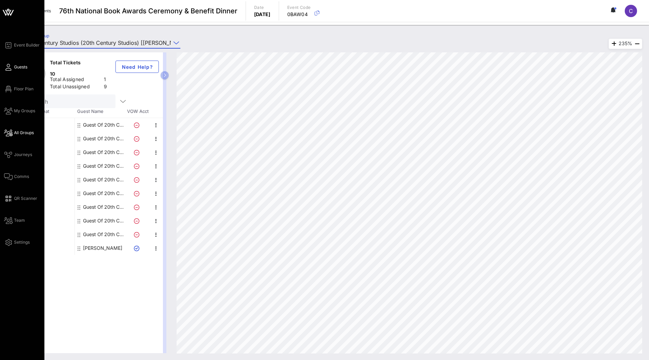
click at [16, 67] on span "Guests" at bounding box center [20, 67] width 13 height 6
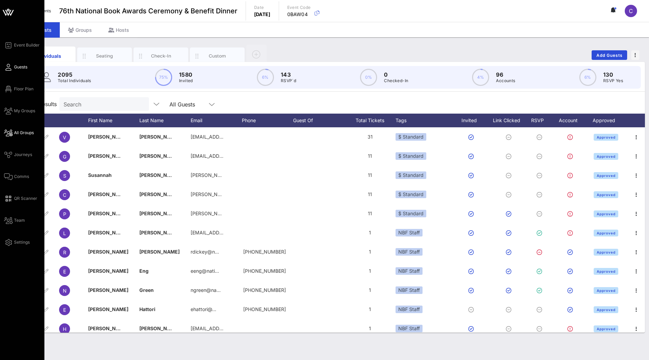
click at [15, 134] on span "All Groups" at bounding box center [24, 133] width 20 height 6
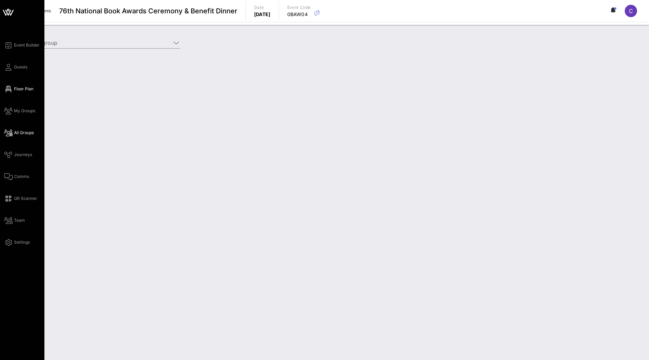
click at [24, 89] on span "Floor Plan" at bounding box center [23, 89] width 19 height 6
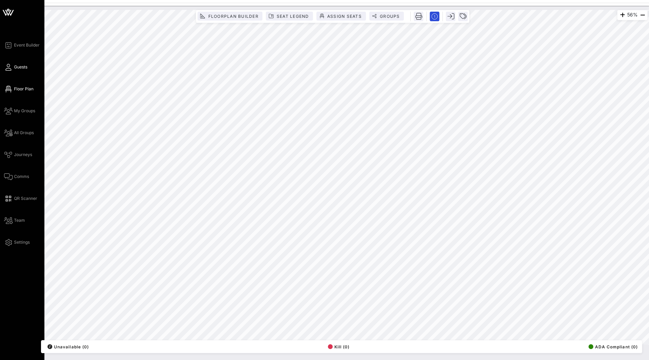
click at [14, 67] on span "Guests" at bounding box center [20, 67] width 13 height 6
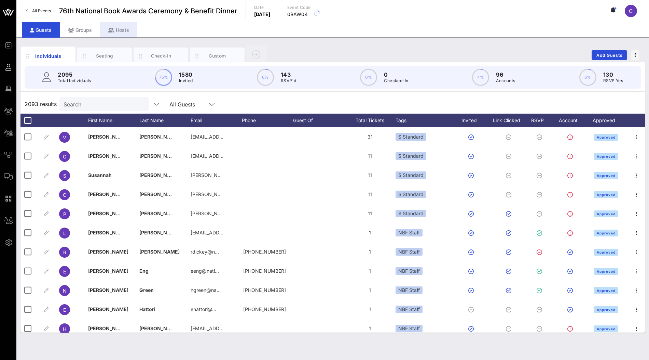
click at [124, 29] on div "Hosts" at bounding box center [118, 29] width 37 height 15
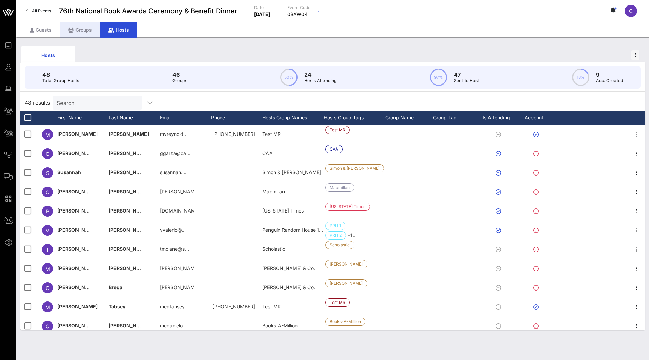
click at [86, 33] on div "Groups" at bounding box center [80, 29] width 40 height 15
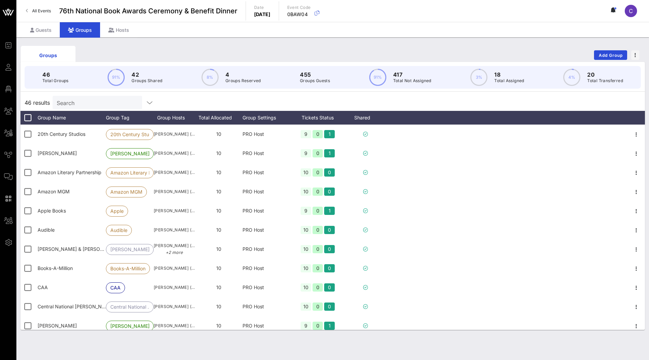
click at [90, 100] on input "Search" at bounding box center [97, 102] width 80 height 9
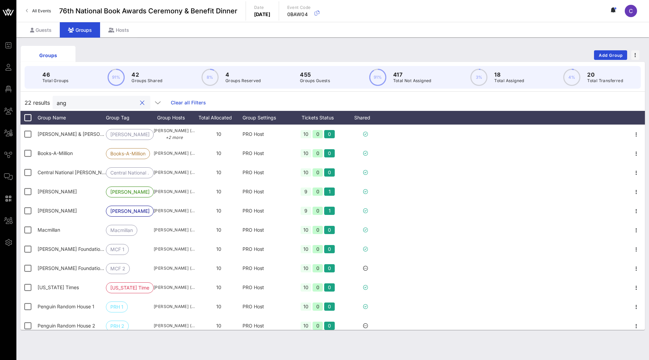
type input "ange"
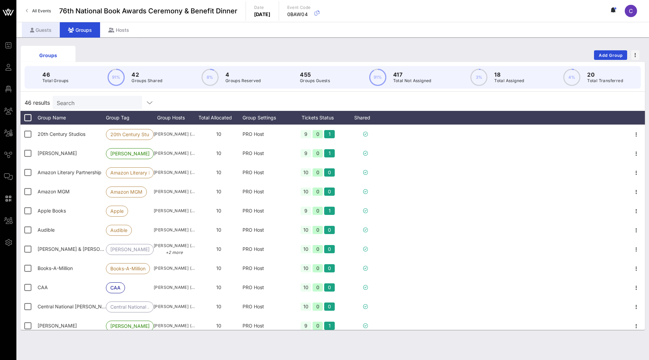
click at [41, 31] on div "Guests" at bounding box center [41, 29] width 38 height 15
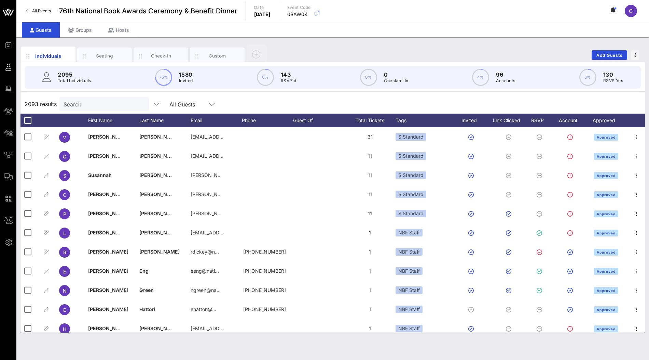
click at [72, 104] on input "Search" at bounding box center [104, 103] width 80 height 9
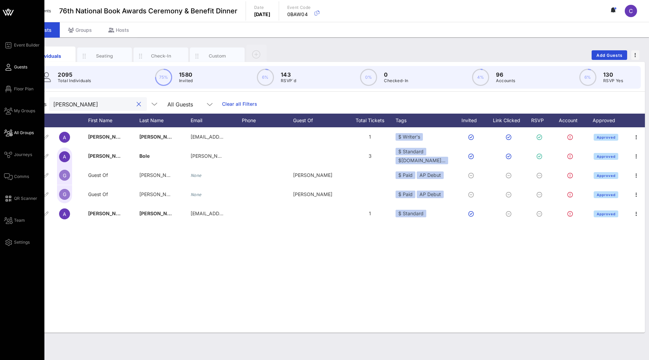
type input "[PERSON_NAME]"
click at [18, 132] on span "All Groups" at bounding box center [24, 133] width 20 height 6
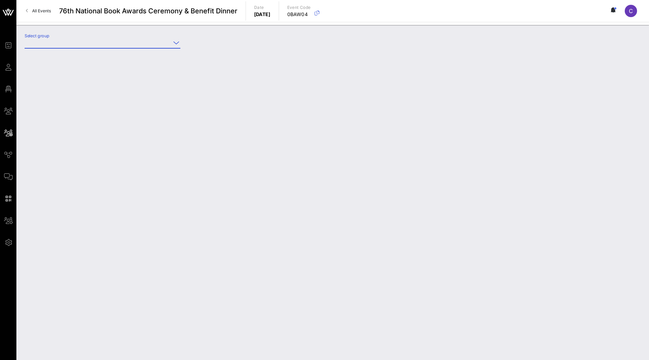
click at [134, 46] on input "Select group" at bounding box center [98, 42] width 146 height 11
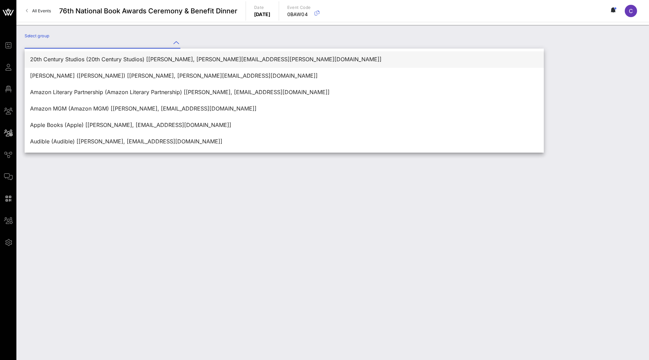
click at [130, 60] on div "20th Century Studios (20th Century Studios) [[PERSON_NAME], [PERSON_NAME][EMAIL…" at bounding box center [284, 59] width 509 height 6
type input "20th Century Studios (20th Century Studios) [[PERSON_NAME], [PERSON_NAME][EMAIL…"
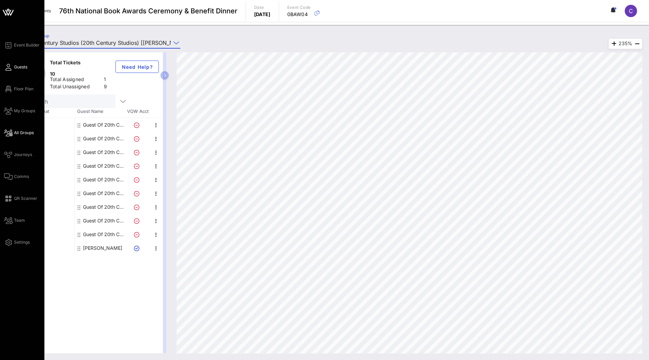
click at [9, 68] on icon at bounding box center [8, 67] width 9 height 1
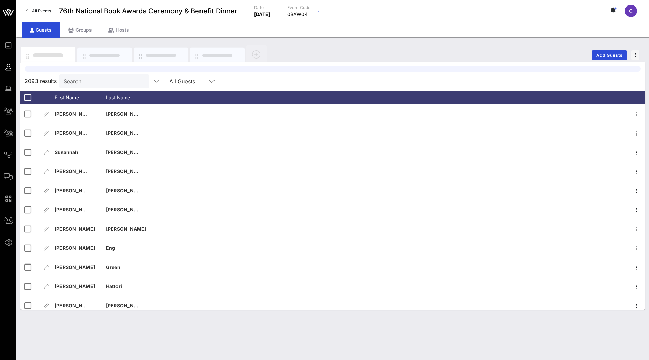
click at [100, 80] on input "Search" at bounding box center [104, 81] width 80 height 9
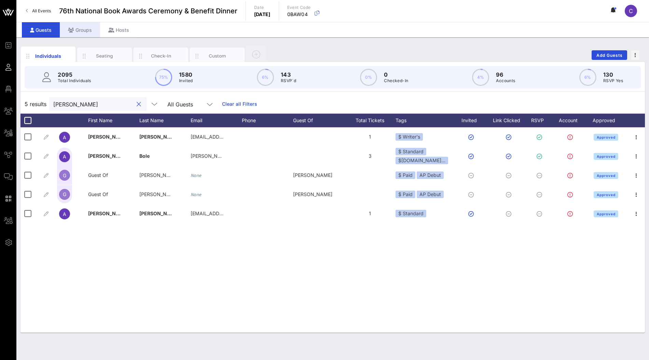
type input "[PERSON_NAME]"
click at [86, 30] on div "Groups" at bounding box center [80, 29] width 40 height 15
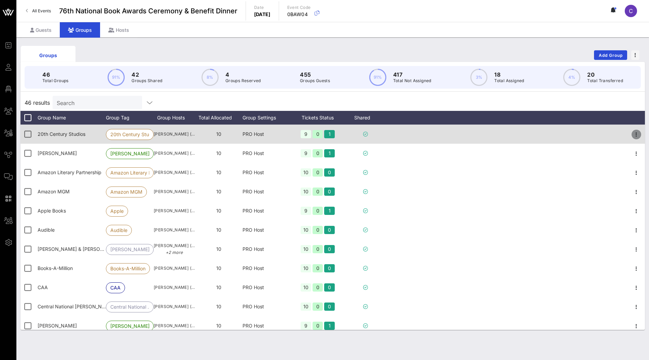
click at [636, 135] on icon "button" at bounding box center [637, 134] width 8 height 8
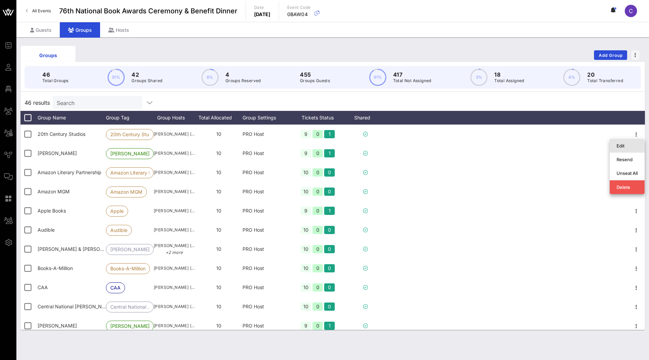
click at [623, 145] on div "Edit" at bounding box center [627, 145] width 21 height 5
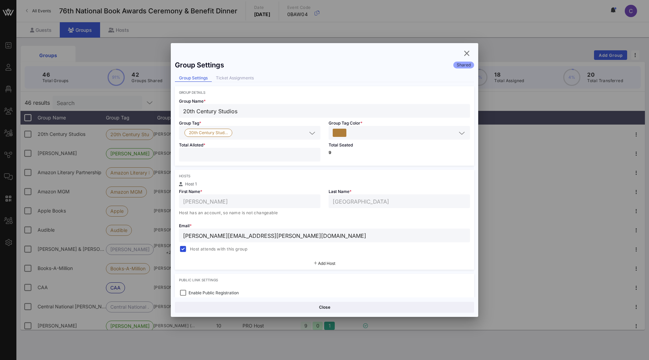
scroll to position [107, 0]
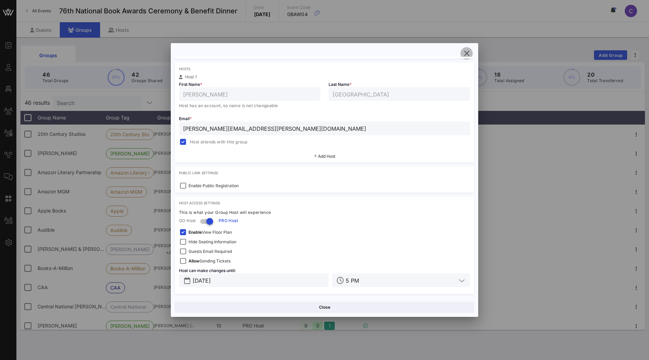
click at [466, 51] on icon "button" at bounding box center [467, 53] width 8 height 8
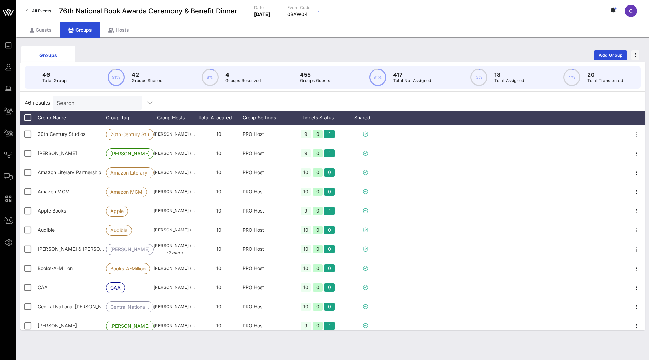
click at [104, 103] on input "Search" at bounding box center [97, 102] width 80 height 9
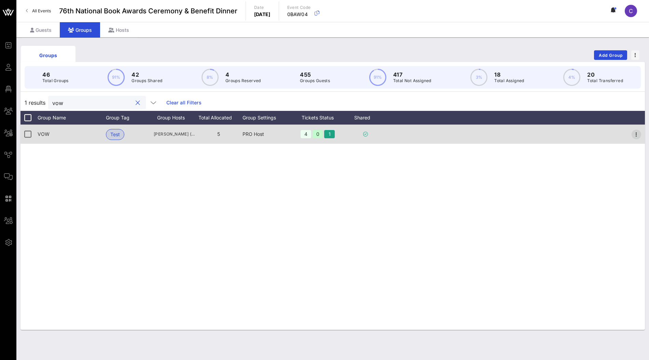
type input "vow"
click at [636, 134] on icon "button" at bounding box center [637, 134] width 8 height 8
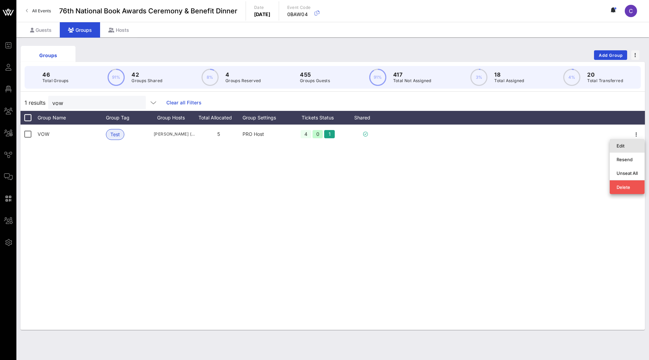
click at [628, 144] on div "Edit" at bounding box center [627, 145] width 21 height 5
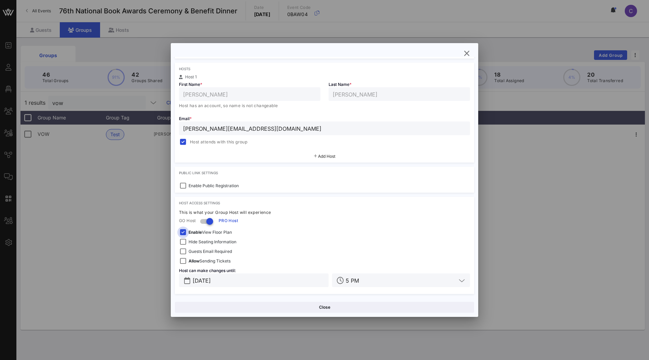
click at [183, 232] on div at bounding box center [183, 232] width 10 height 10
click at [370, 307] on button "Save" at bounding box center [400, 306] width 148 height 11
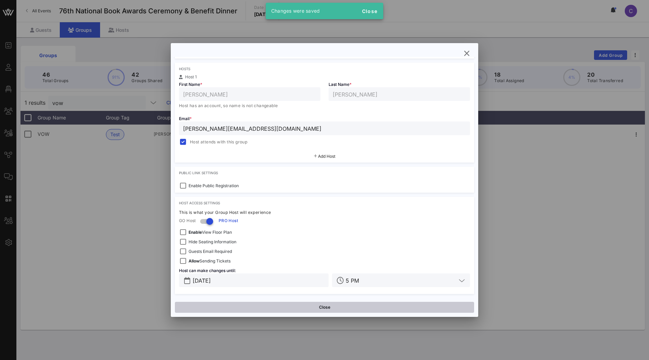
click at [329, 306] on button "Close" at bounding box center [324, 306] width 299 height 11
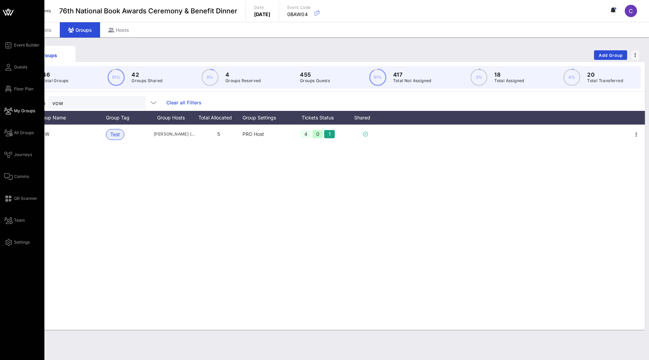
click at [27, 111] on span "My Groups" at bounding box center [24, 111] width 21 height 6
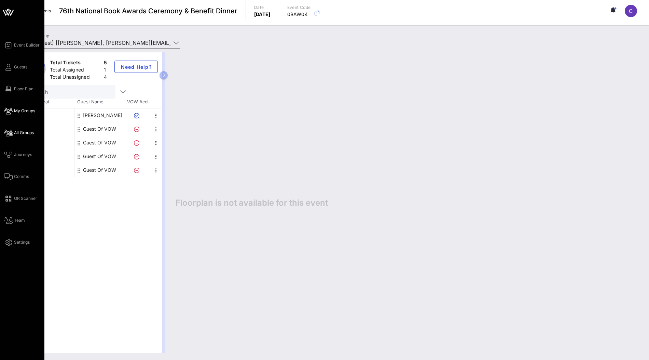
click at [17, 131] on span "All Groups" at bounding box center [24, 133] width 20 height 6
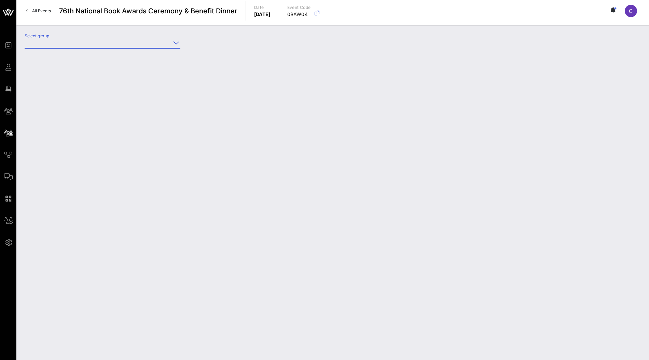
click at [101, 44] on input "Select group" at bounding box center [98, 42] width 146 height 11
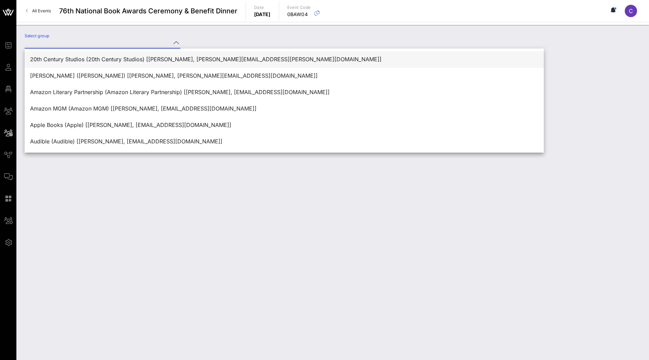
click at [93, 57] on div "20th Century Studios (20th Century Studios) [[PERSON_NAME], [PERSON_NAME][EMAIL…" at bounding box center [284, 59] width 509 height 6
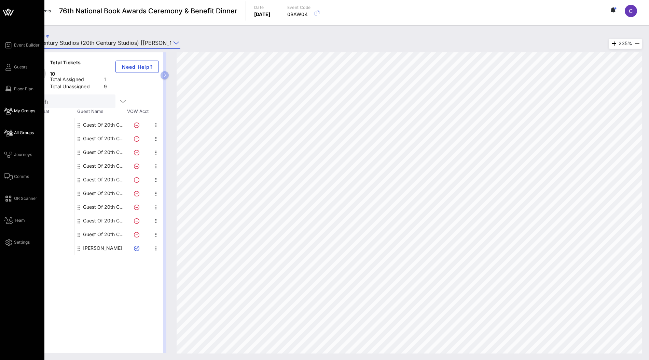
click at [18, 110] on span "My Groups" at bounding box center [24, 111] width 21 height 6
type input "VOW (Test) [[PERSON_NAME], [PERSON_NAME][EMAIL_ADDRESS][DOMAIN_NAME]]"
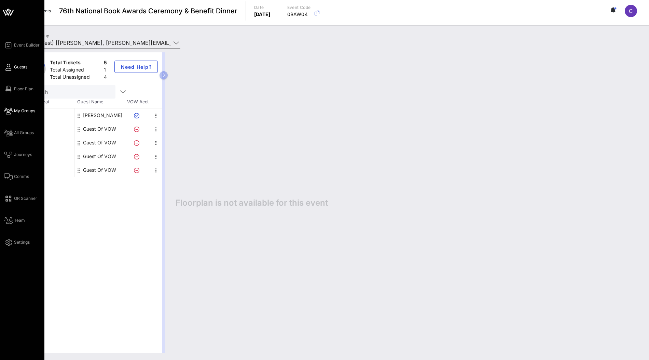
click at [21, 69] on span "Guests" at bounding box center [20, 67] width 13 height 6
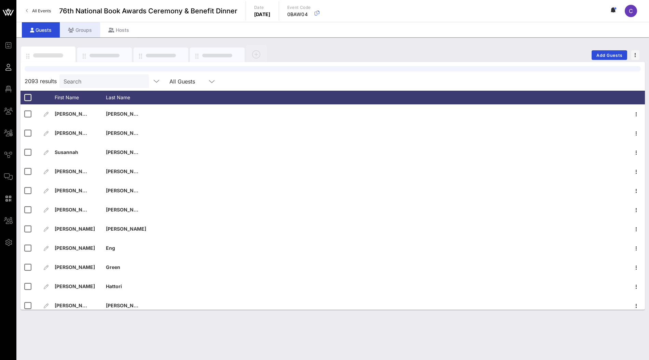
click at [83, 31] on div "Groups" at bounding box center [80, 29] width 40 height 15
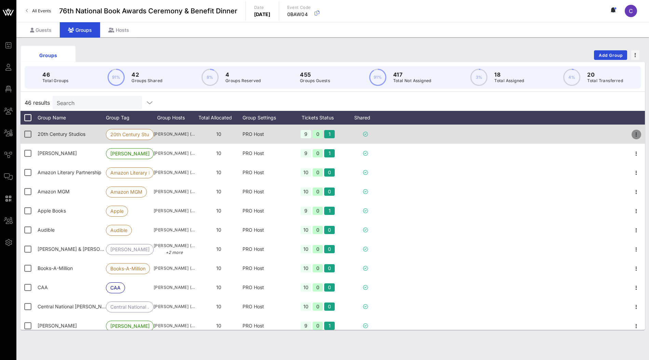
click at [637, 135] on icon "button" at bounding box center [637, 134] width 8 height 8
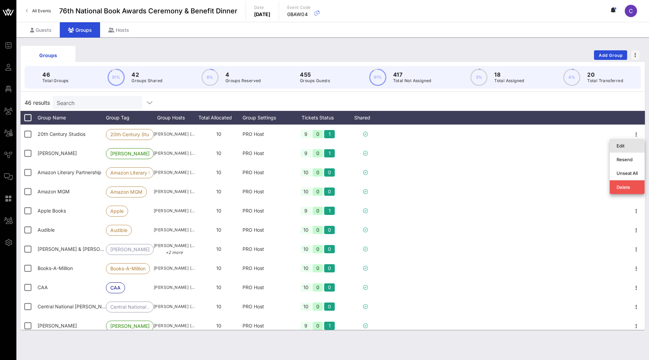
click at [625, 146] on div "Edit" at bounding box center [627, 145] width 21 height 5
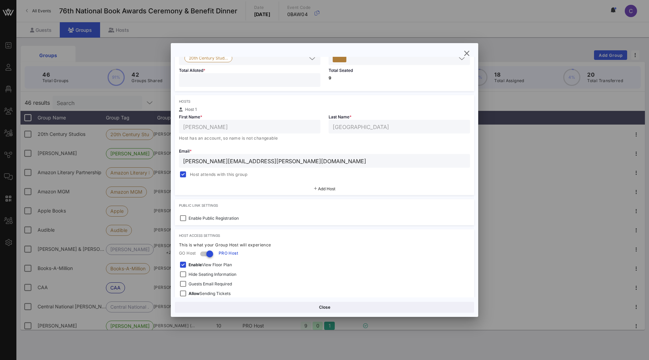
scroll to position [107, 0]
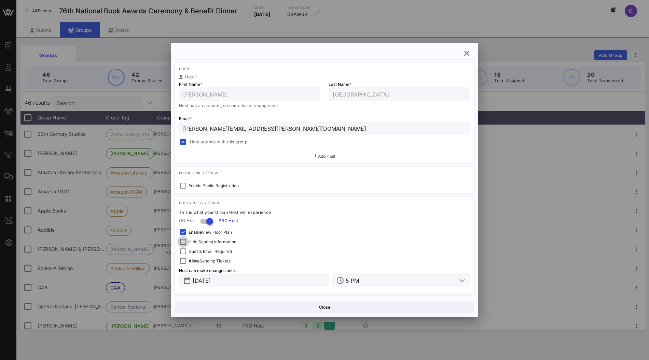
click at [184, 242] on div at bounding box center [183, 242] width 10 height 10
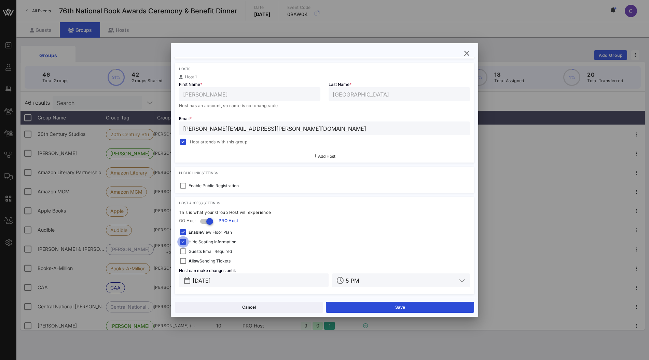
click at [184, 242] on div at bounding box center [183, 242] width 10 height 10
click at [280, 303] on button "Cancel" at bounding box center [249, 306] width 148 height 11
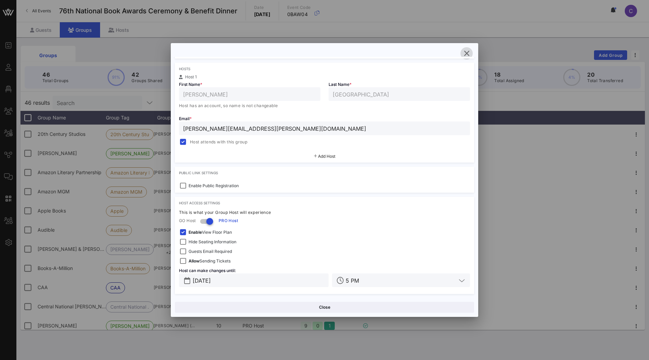
click at [469, 53] on icon "button" at bounding box center [467, 53] width 8 height 8
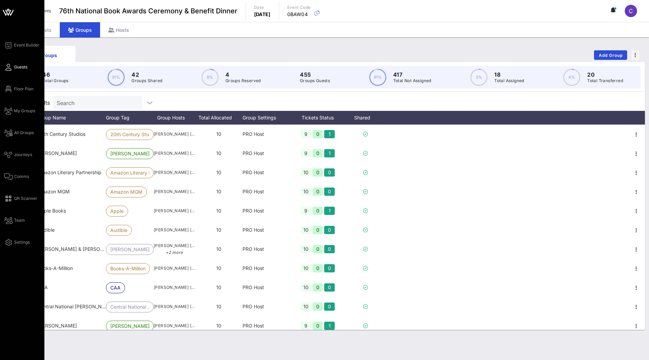
click at [13, 69] on link "Guests" at bounding box center [15, 67] width 23 height 8
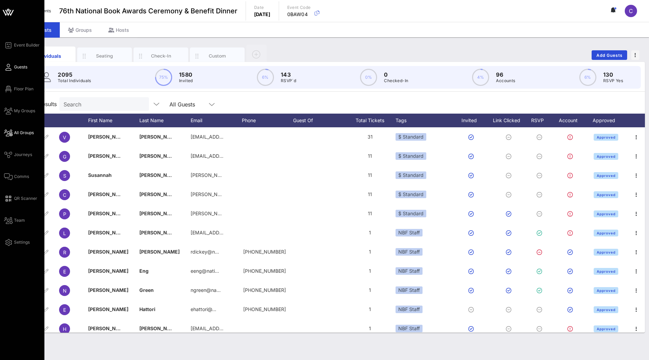
click at [17, 131] on span "All Groups" at bounding box center [24, 133] width 20 height 6
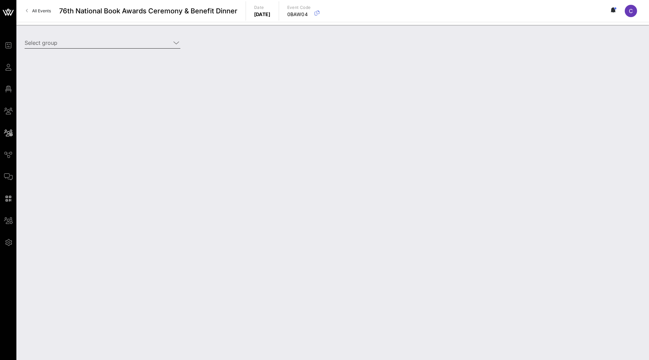
click at [100, 44] on input "Select group" at bounding box center [98, 42] width 146 height 11
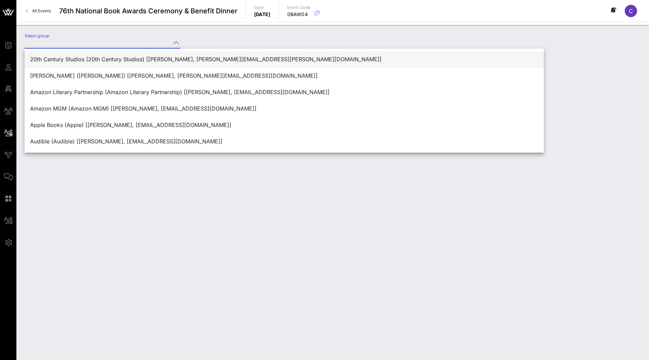
click at [96, 57] on div "20th Century Studios (20th Century Studios) [[PERSON_NAME], [PERSON_NAME][EMAIL…" at bounding box center [284, 59] width 509 height 6
type input "20th Century Studios (20th Century Studios) [[PERSON_NAME], [PERSON_NAME][EMAIL…"
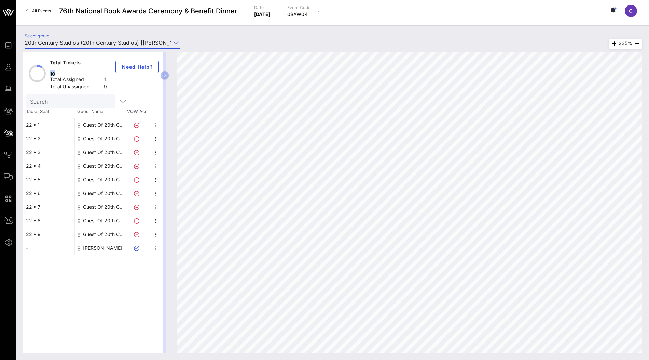
drag, startPoint x: 109, startPoint y: 62, endPoint x: 98, endPoint y: 62, distance: 10.9
click at [98, 62] on div "Total Tickets 10" at bounding box center [80, 68] width 62 height 21
click at [104, 76] on div "1" at bounding box center [106, 80] width 5 height 9
click at [120, 81] on div "Total Tickets 10 Total Assigned 1 Total Unassigned 9 Need Help?" at bounding box center [93, 73] width 140 height 42
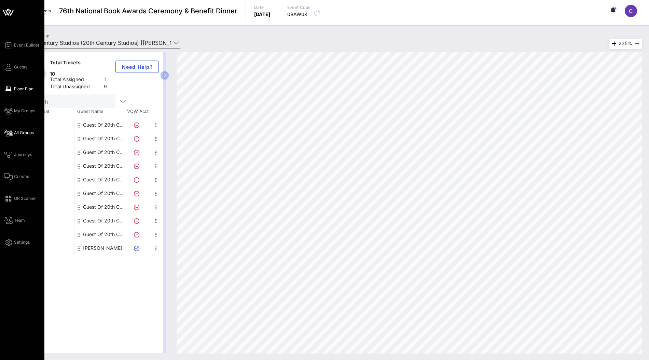
click at [20, 91] on span "Floor Plan" at bounding box center [23, 89] width 19 height 6
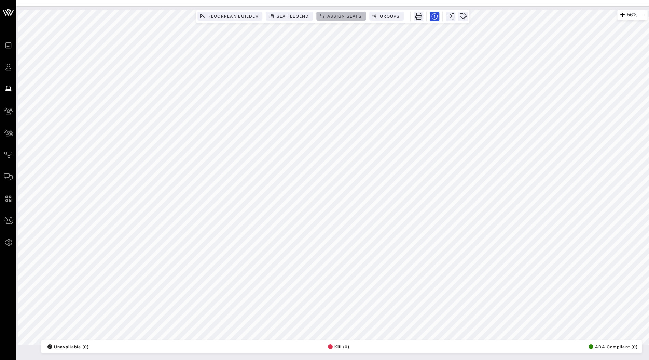
click at [343, 15] on span "Assign Seats" at bounding box center [344, 16] width 35 height 5
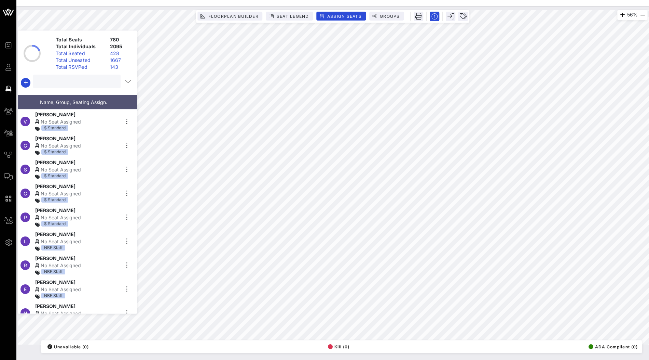
click at [80, 81] on input "text" at bounding box center [76, 81] width 78 height 9
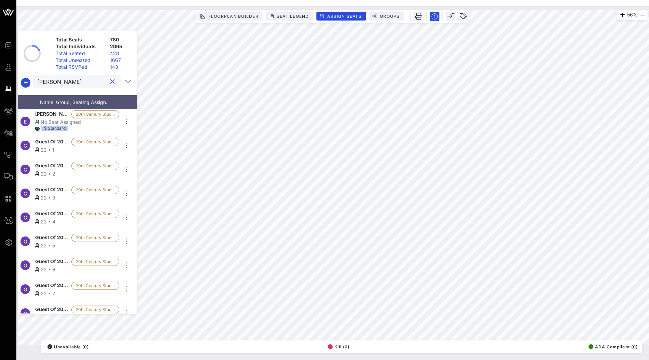
type input "[PERSON_NAME]"
click at [87, 125] on div "$ Standard" at bounding box center [77, 128] width 84 height 7
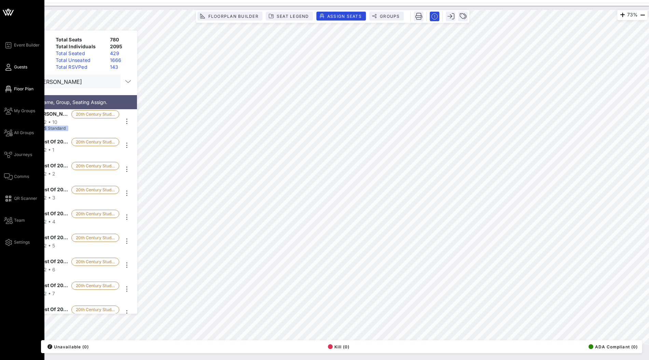
click at [20, 66] on span "Guests" at bounding box center [20, 67] width 13 height 6
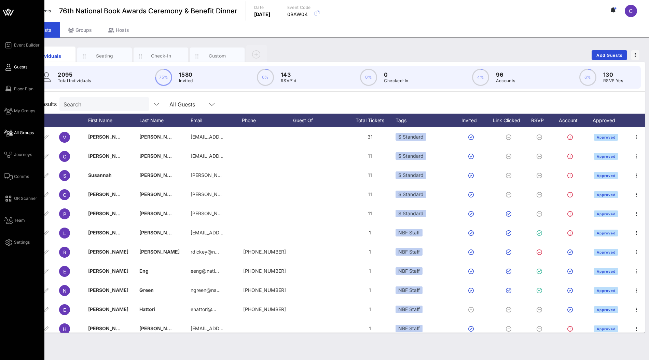
click at [19, 133] on span "All Groups" at bounding box center [24, 133] width 20 height 6
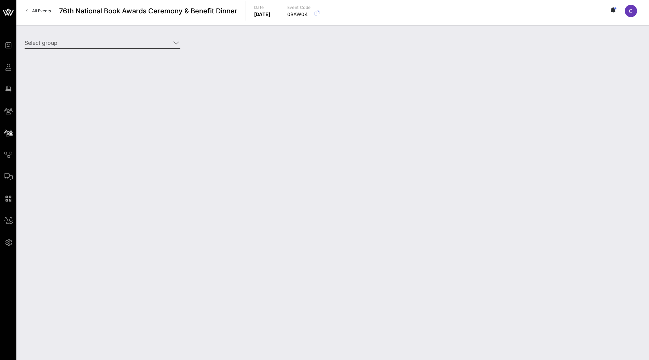
click at [114, 40] on input "Select group" at bounding box center [98, 42] width 146 height 11
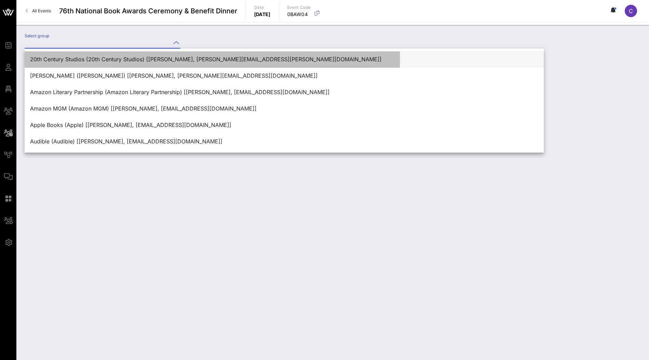
click at [103, 56] on div "20th Century Studios (20th Century Studios) [[PERSON_NAME], [PERSON_NAME][EMAIL…" at bounding box center [284, 59] width 509 height 6
type input "20th Century Studios (20th Century Studios) [[PERSON_NAME], [PERSON_NAME][EMAIL…"
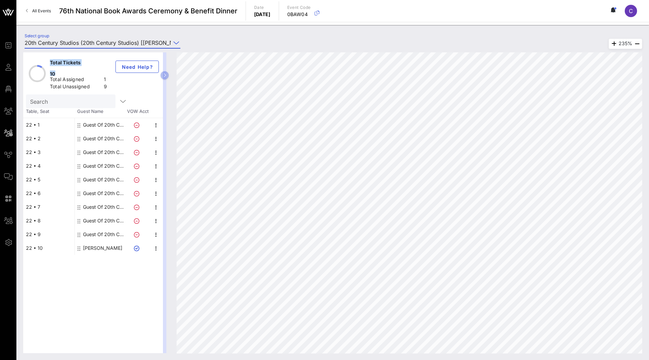
drag, startPoint x: 49, startPoint y: 61, endPoint x: 110, endPoint y: 59, distance: 60.9
click at [110, 59] on div "Total Tickets 10" at bounding box center [80, 68] width 62 height 21
drag, startPoint x: 110, startPoint y: 69, endPoint x: 52, endPoint y: 70, distance: 57.4
click at [52, 75] on div "Total Assigned 1" at bounding box center [80, 80] width 62 height 11
click at [112, 73] on div "Total Tickets 10 Total Assigned 1 Total Unassigned 9 Need Help?" at bounding box center [93, 73] width 140 height 42
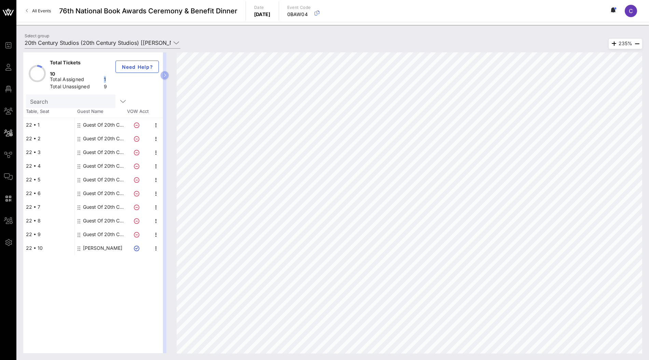
click at [104, 75] on div "Total Assigned 1" at bounding box center [80, 80] width 62 height 11
click at [105, 76] on div "1" at bounding box center [106, 80] width 5 height 9
drag, startPoint x: 107, startPoint y: 75, endPoint x: 104, endPoint y: 75, distance: 3.8
click at [104, 83] on div "9" at bounding box center [106, 87] width 5 height 9
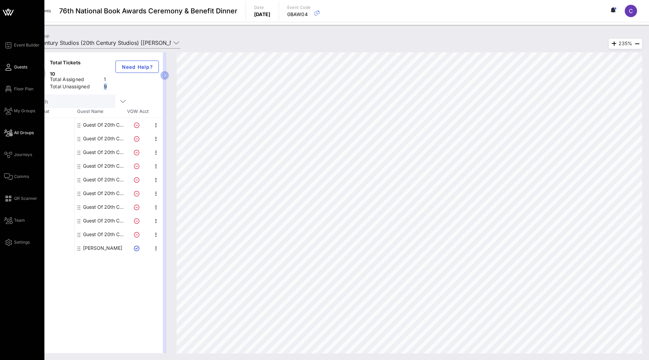
click at [15, 67] on span "Guests" at bounding box center [20, 67] width 13 height 6
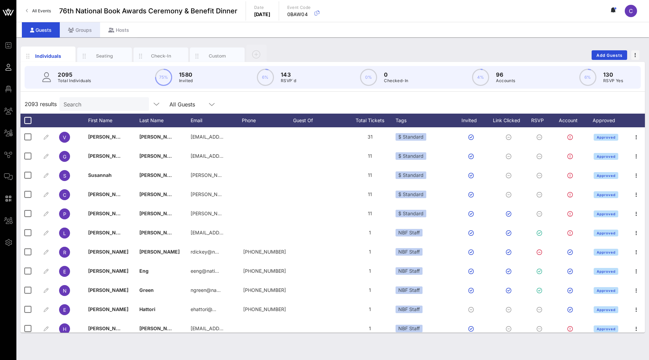
click at [85, 34] on div "Groups" at bounding box center [80, 29] width 40 height 15
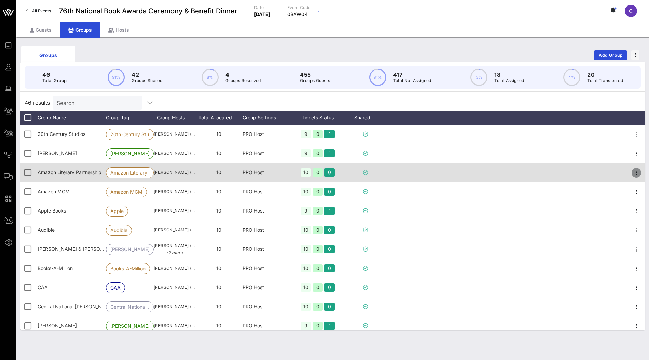
click at [637, 173] on icon "button" at bounding box center [637, 172] width 8 height 8
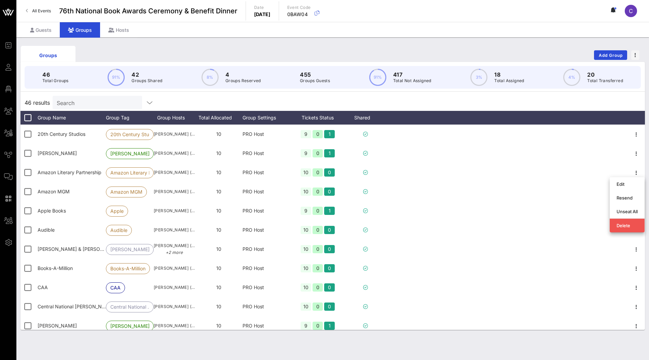
click at [519, 98] on div "46 results Search" at bounding box center [333, 102] width 625 height 16
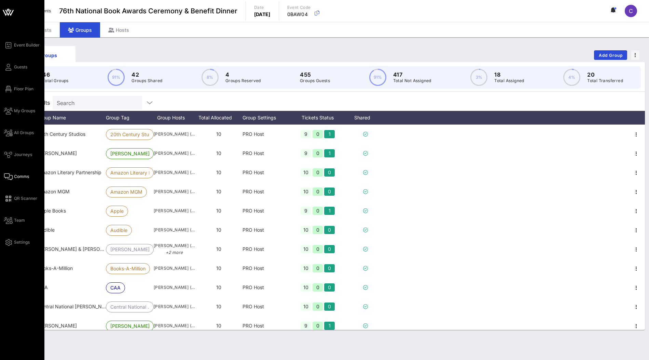
click at [21, 176] on span "Comms" at bounding box center [21, 176] width 15 height 6
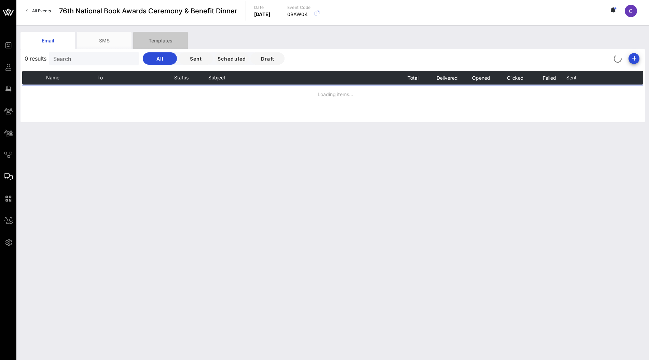
click at [159, 42] on div "Templates" at bounding box center [160, 40] width 55 height 17
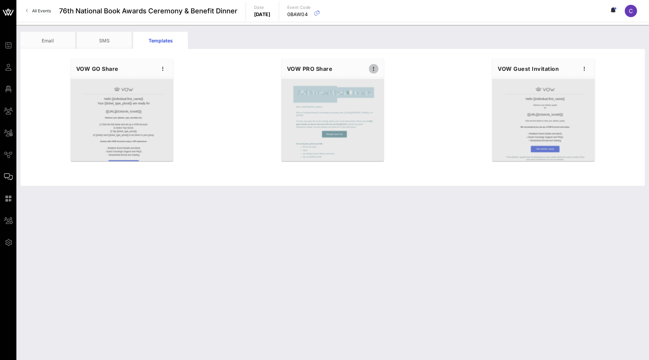
click at [373, 70] on icon "button" at bounding box center [374, 69] width 8 height 8
click at [380, 80] on div "Edit" at bounding box center [384, 80] width 17 height 5
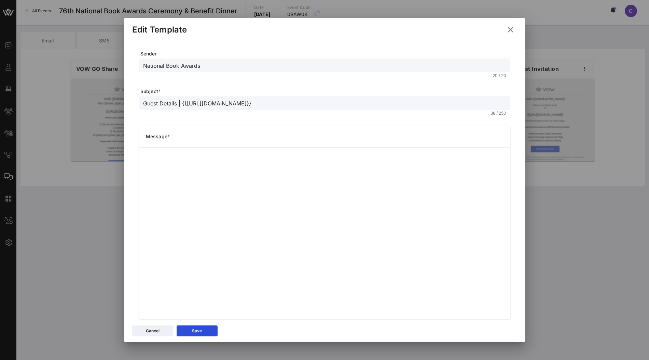
click at [510, 30] on icon at bounding box center [510, 30] width 9 height 10
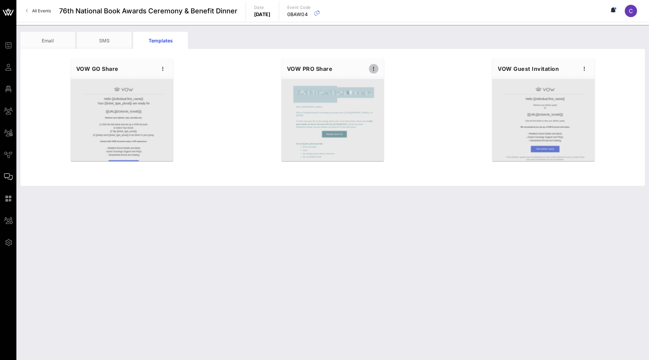
click at [376, 70] on icon "button" at bounding box center [374, 69] width 8 height 8
click at [380, 78] on div "Edit" at bounding box center [384, 80] width 17 height 5
type input "National Book Awards"
type input "Guest Details | {{[URL][DOMAIN_NAME]}}"
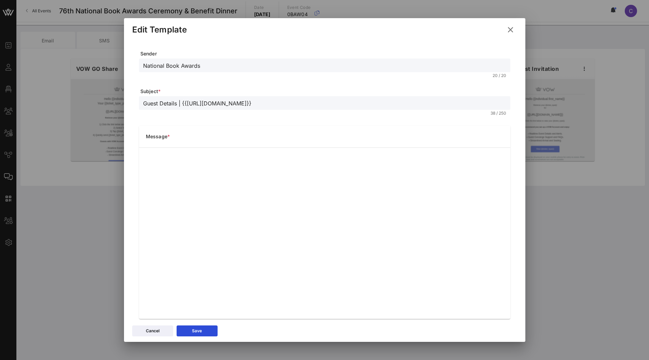
click at [510, 32] on icon at bounding box center [510, 29] width 10 height 11
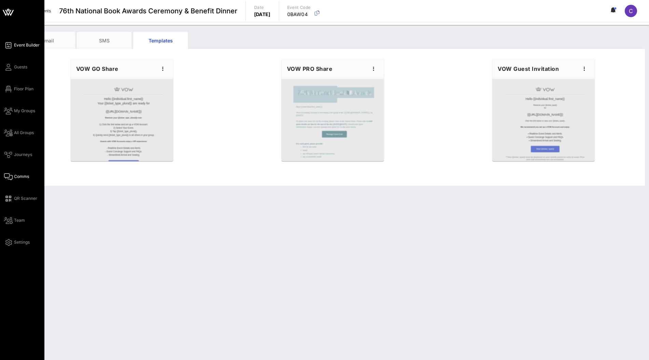
click at [27, 48] on span "Event Builder" at bounding box center [27, 45] width 26 height 6
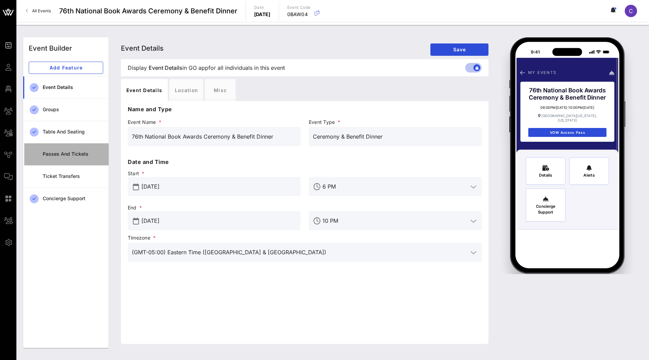
click at [66, 157] on div "Passes and Tickets" at bounding box center [73, 154] width 60 height 14
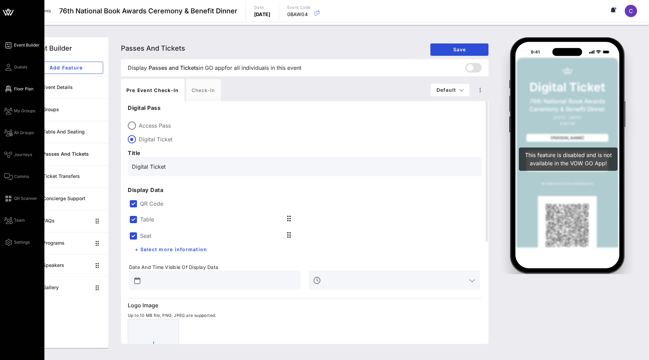
click at [19, 88] on span "Floor Plan" at bounding box center [23, 89] width 19 height 6
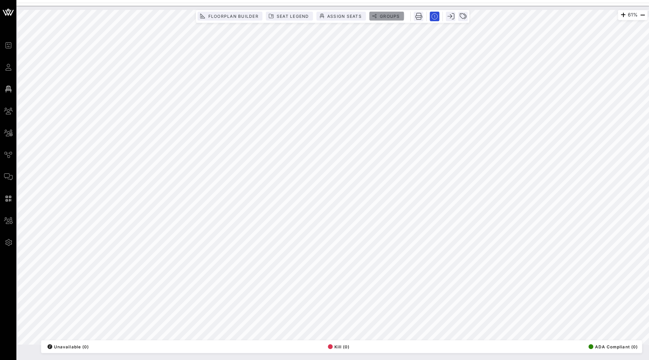
click at [389, 14] on span "Groups" at bounding box center [390, 16] width 21 height 5
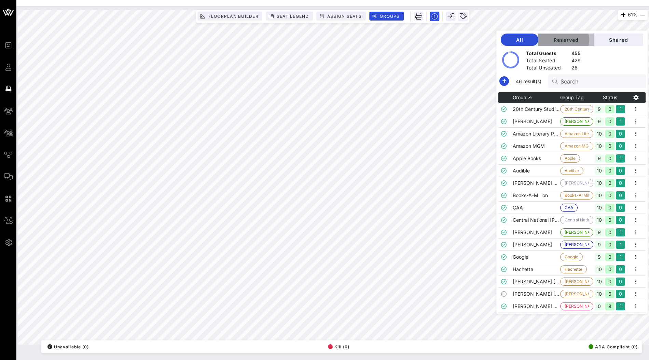
click at [579, 43] on button "Reserved" at bounding box center [566, 39] width 55 height 12
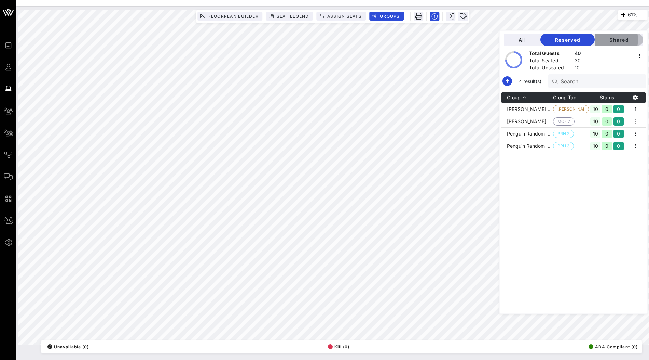
click at [619, 40] on span "Shared" at bounding box center [619, 40] width 38 height 6
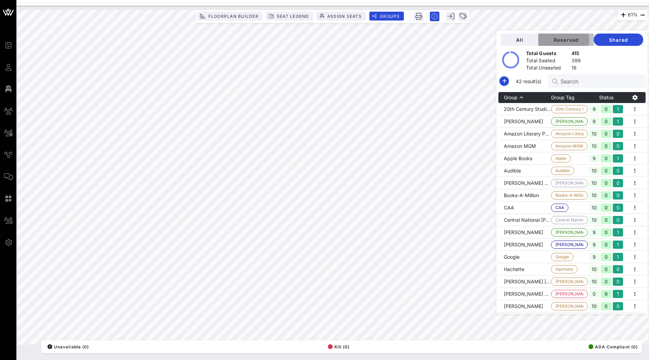
click at [579, 42] on span "Reserved" at bounding box center [566, 40] width 44 height 6
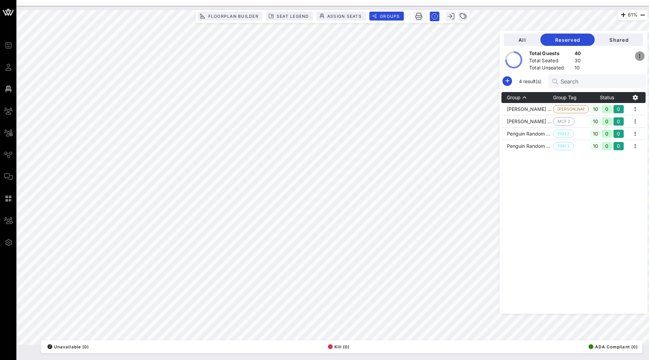
click at [640, 57] on icon "button" at bounding box center [640, 56] width 8 height 8
click at [618, 57] on div at bounding box center [612, 60] width 67 height 19
click at [638, 56] on icon "button" at bounding box center [640, 56] width 8 height 8
click at [622, 55] on div at bounding box center [612, 60] width 67 height 19
click at [624, 31] on div "All Reserved Shared Total Guests 40 Total Seated 30 Total Unseated 10 4 result(…" at bounding box center [574, 171] width 148 height 283
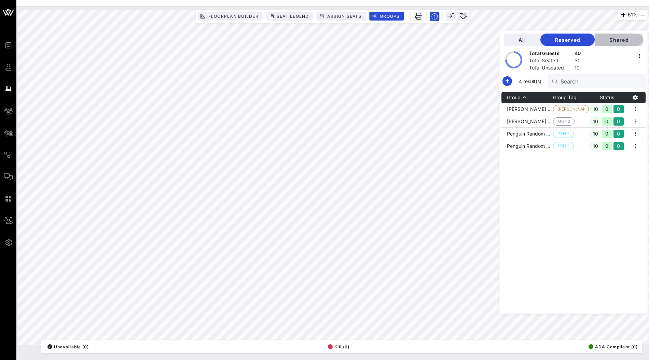
click at [621, 39] on span "Shared" at bounding box center [619, 40] width 38 height 6
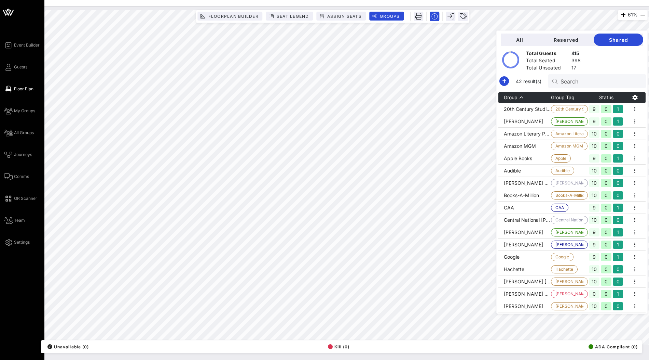
click at [3, 12] on icon at bounding box center [8, 12] width 16 height 16
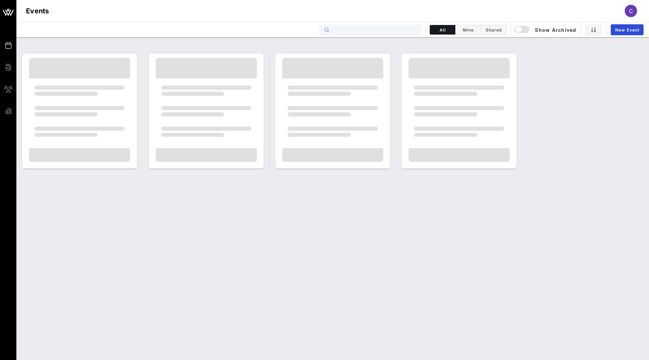
click at [360, 27] on input "text" at bounding box center [375, 29] width 85 height 9
paste input "Z8OISX"
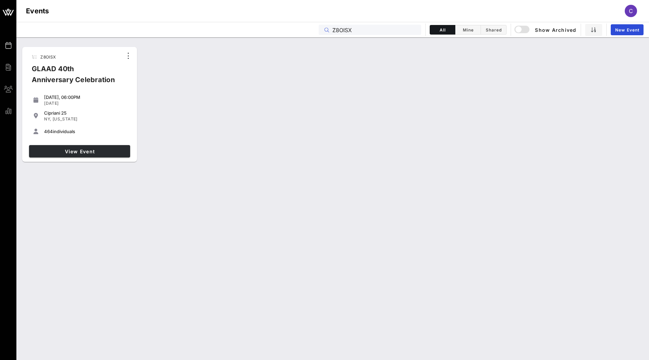
type input "Z8OISX"
click at [51, 151] on span "View Event" at bounding box center [80, 151] width 96 height 6
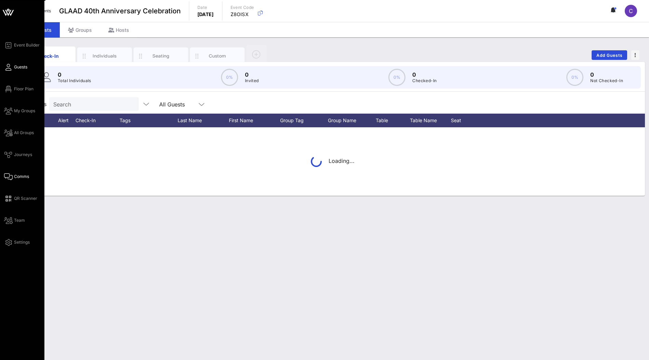
click at [19, 174] on span "Comms" at bounding box center [21, 176] width 15 height 6
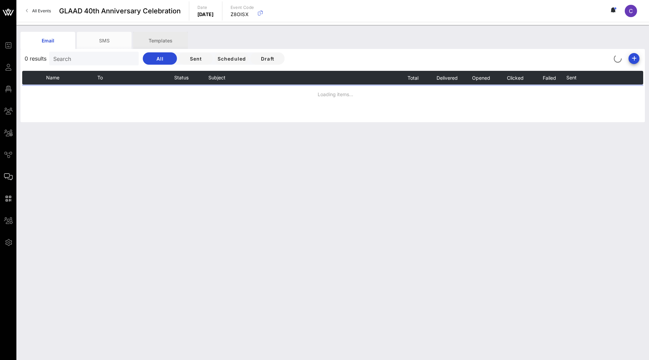
click at [170, 40] on div "Templates" at bounding box center [160, 40] width 55 height 17
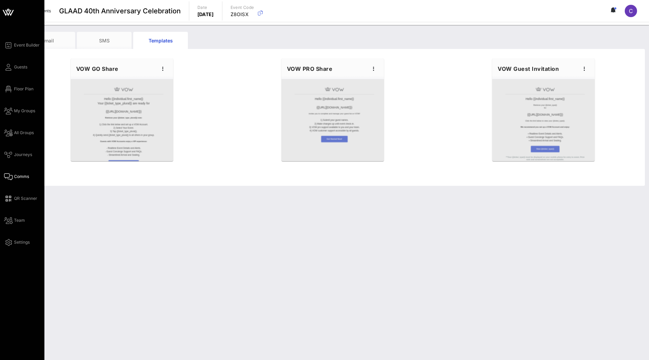
click at [3, 13] on icon at bounding box center [8, 12] width 16 height 16
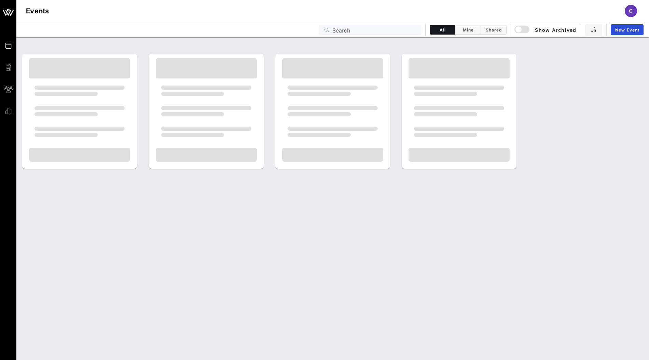
click at [351, 35] on div "Search" at bounding box center [375, 30] width 85 height 10
paste input "EOOTAD"
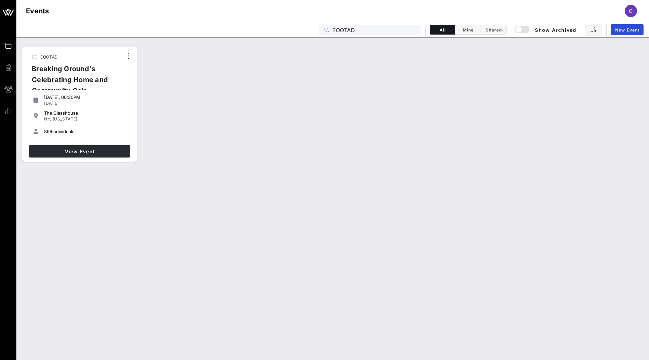
type input "EOOTAD"
click at [99, 149] on span "View Event" at bounding box center [80, 151] width 96 height 6
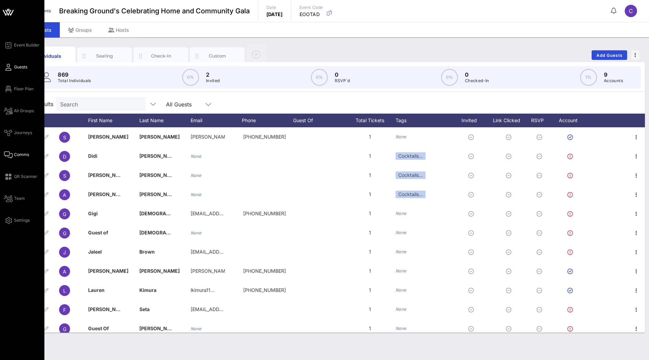
click at [20, 152] on span "Comms" at bounding box center [21, 154] width 15 height 6
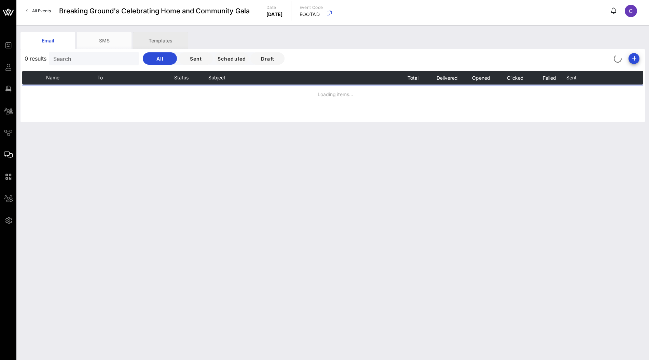
click at [165, 44] on div "Templates" at bounding box center [160, 40] width 55 height 17
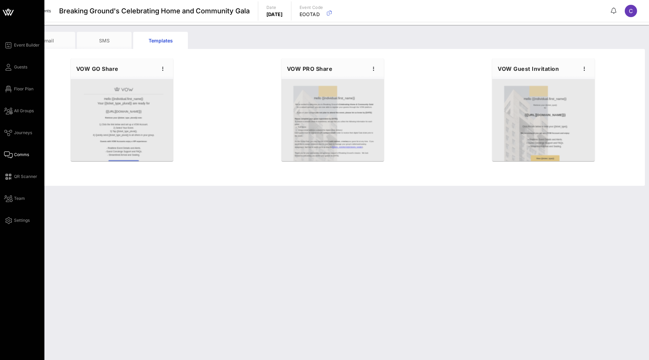
click at [5, 17] on icon at bounding box center [8, 12] width 16 height 16
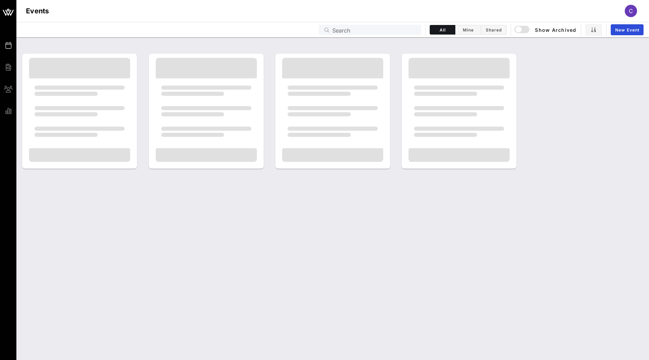
click at [360, 32] on input "Search" at bounding box center [375, 29] width 85 height 9
paste input "0BAW04"
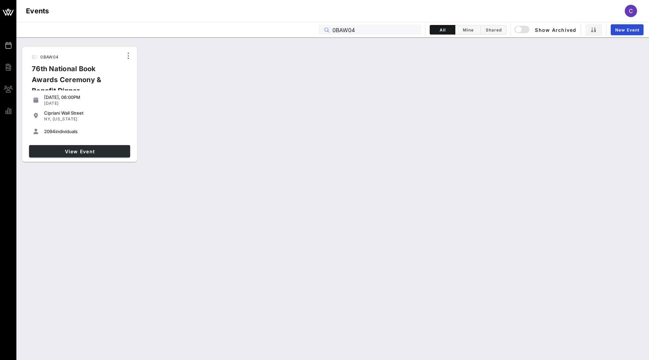
type input "0BAW04"
click at [100, 145] on link "View Event" at bounding box center [79, 151] width 101 height 12
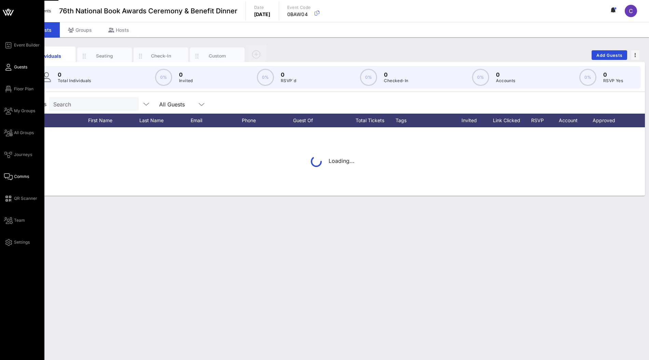
click at [16, 176] on span "Comms" at bounding box center [21, 176] width 15 height 6
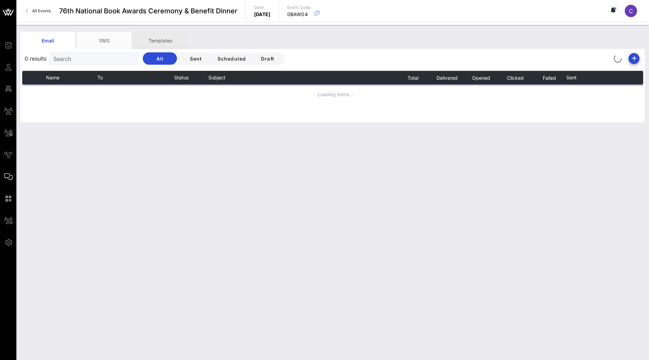
click at [168, 40] on div "Templates" at bounding box center [160, 40] width 55 height 17
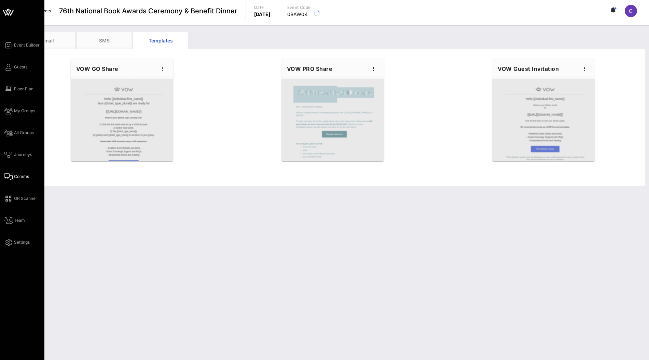
click at [10, 10] on icon at bounding box center [8, 12] width 16 height 16
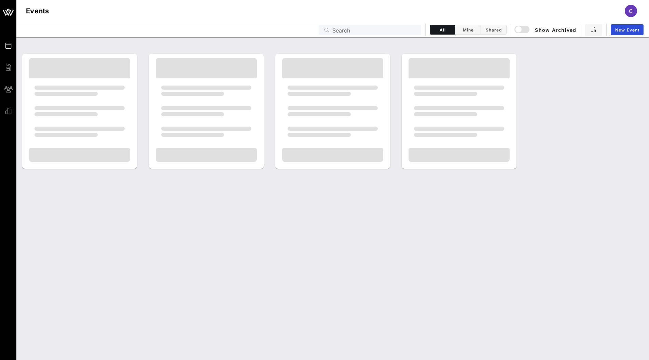
click at [376, 31] on input "Search" at bounding box center [375, 29] width 85 height 9
paste input "18OFM9"
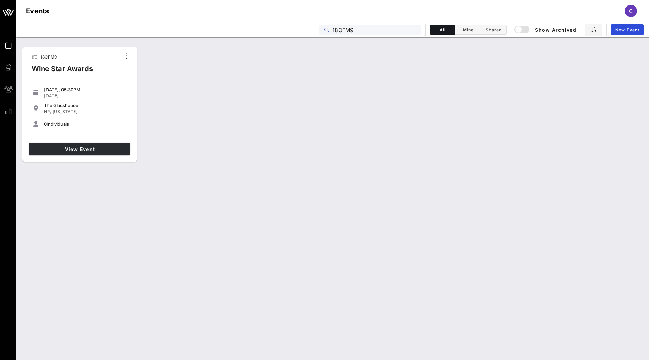
type input "18OFM9"
click at [102, 147] on span "View Event" at bounding box center [80, 149] width 96 height 6
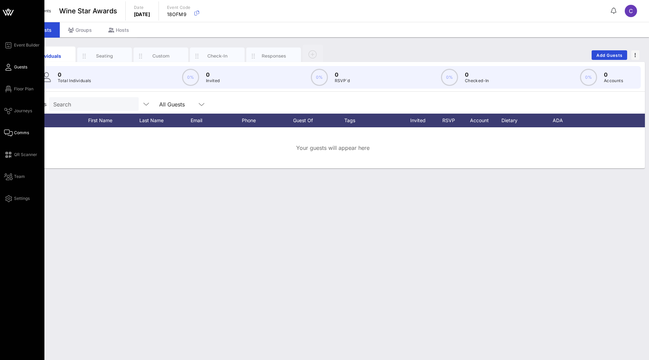
click at [25, 130] on span "Comms" at bounding box center [21, 133] width 15 height 6
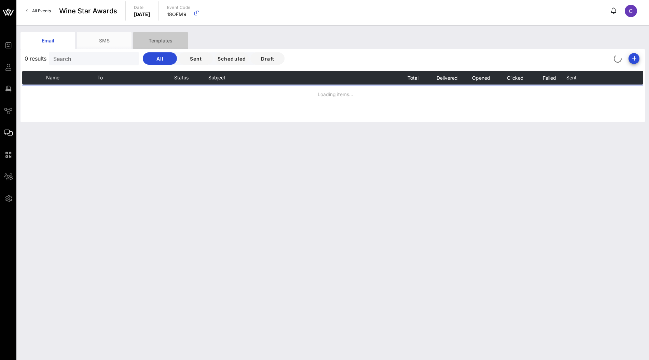
click at [171, 40] on div "Templates" at bounding box center [160, 40] width 55 height 17
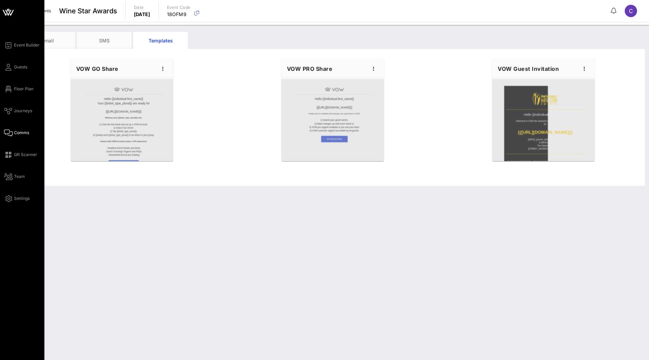
click at [9, 14] on icon at bounding box center [8, 13] width 6 height 6
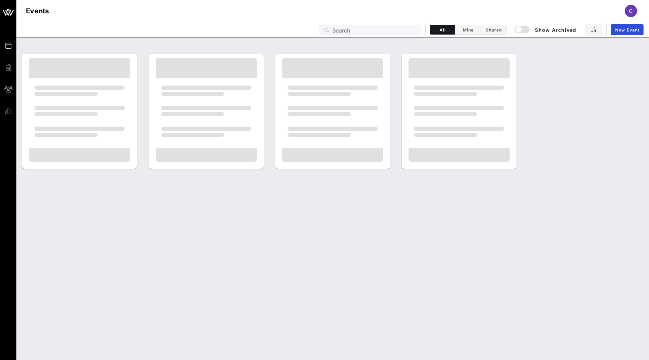
click at [370, 31] on input "Search" at bounding box center [375, 29] width 85 height 9
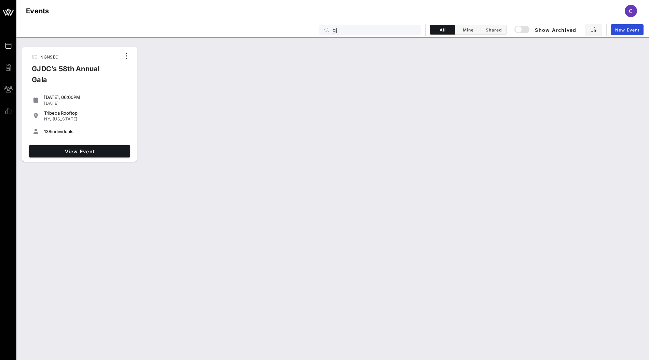
click at [56, 57] on span "NGNSEC" at bounding box center [49, 56] width 18 height 5
copy span "NGNSEC"
drag, startPoint x: 52, startPoint y: 80, endPoint x: 30, endPoint y: 69, distance: 24.8
click at [30, 69] on div "GJDC’s 58th Annual Gala" at bounding box center [73, 76] width 94 height 27
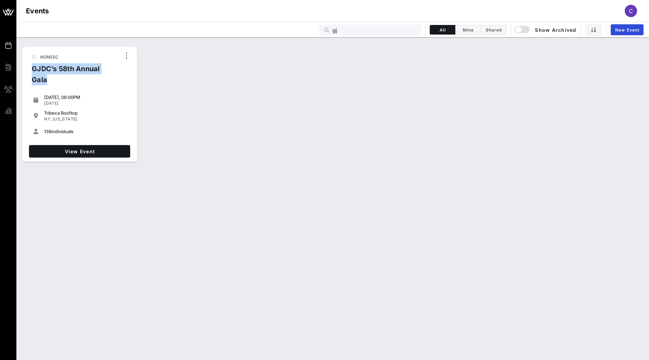
copy div "GJDC’s 58th Annual Gala"
drag, startPoint x: 75, startPoint y: 105, endPoint x: 45, endPoint y: 103, distance: 29.8
click at [45, 103] on div "[DATE]" at bounding box center [85, 102] width 83 height 5
copy div "[DATE]"
click at [50, 56] on span "NGNSEC" at bounding box center [49, 56] width 18 height 5
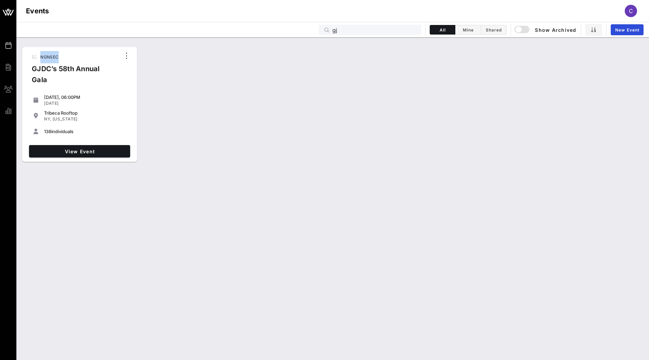
click at [50, 56] on span "NGNSEC" at bounding box center [49, 56] width 18 height 5
copy span "NGNSEC"
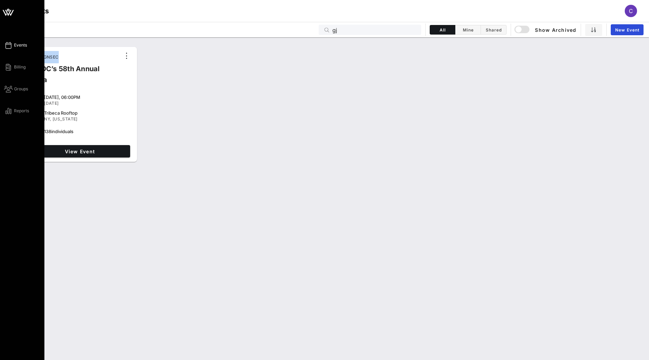
click at [8, 12] on icon at bounding box center [8, 12] width 16 height 16
click at [12, 13] on icon at bounding box center [12, 13] width 4 height 6
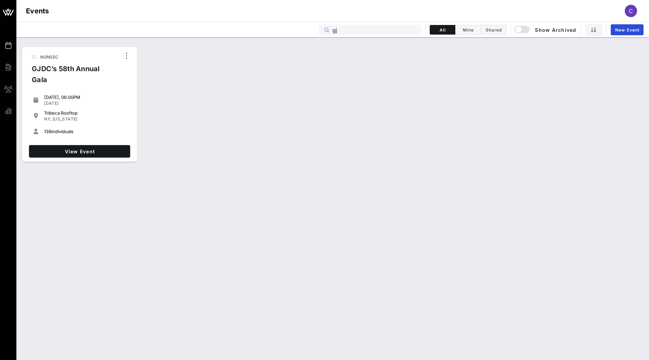
drag, startPoint x: 360, startPoint y: 32, endPoint x: 301, endPoint y: 32, distance: 58.8
click at [301, 32] on div "Events gj All Mine Shared Show Archived New Event" at bounding box center [332, 29] width 633 height 15
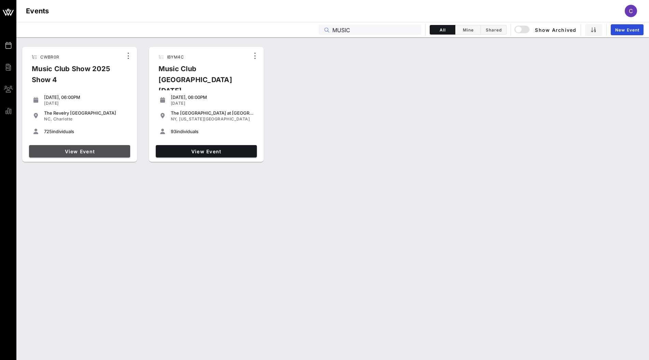
click at [109, 153] on span "View Event" at bounding box center [80, 151] width 96 height 6
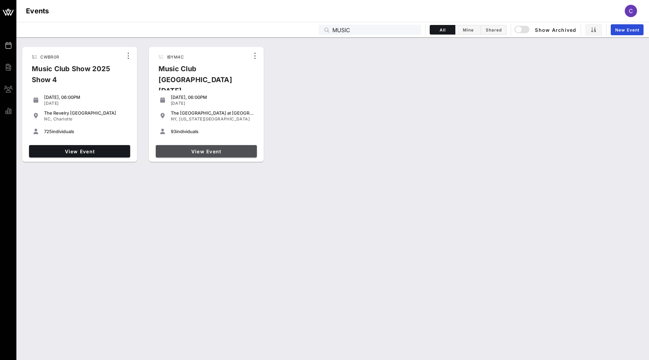
click at [187, 148] on span "View Event" at bounding box center [207, 151] width 96 height 6
drag, startPoint x: 357, startPoint y: 27, endPoint x: 324, endPoint y: 27, distance: 33.1
click at [324, 27] on div "MUSIC" at bounding box center [370, 30] width 103 height 10
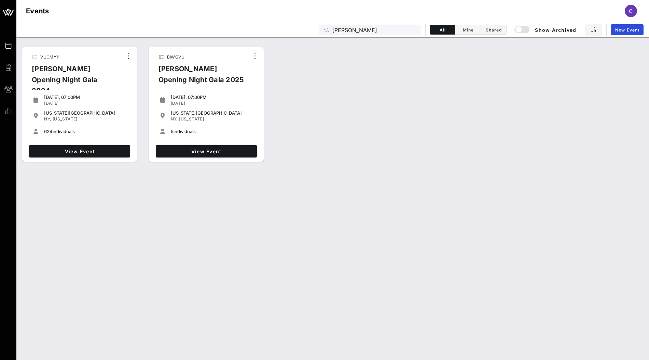
drag, startPoint x: 351, startPoint y: 29, endPoint x: 308, endPoint y: 29, distance: 43.7
click at [308, 29] on div "Events [PERSON_NAME] All Mine Shared Show Archived New Event" at bounding box center [332, 29] width 633 height 15
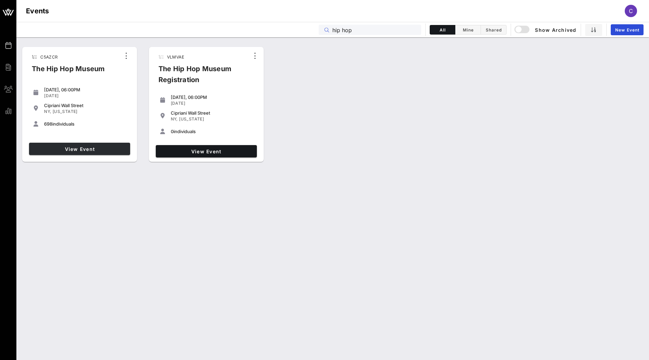
type input "hip hop"
click at [105, 150] on span "View Event" at bounding box center [80, 149] width 96 height 6
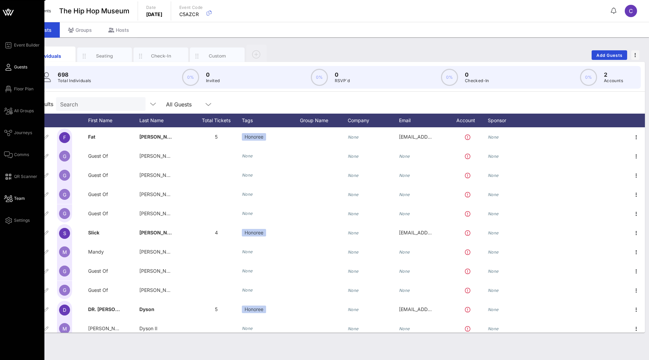
click at [18, 199] on span "Team" at bounding box center [19, 198] width 11 height 6
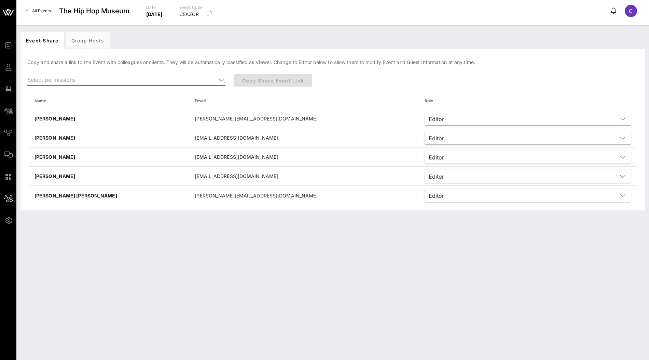
click at [217, 80] on div at bounding box center [221, 80] width 8 height 8
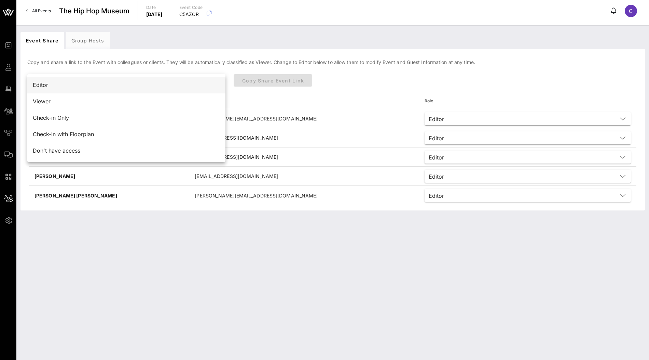
click at [201, 86] on div "Editor" at bounding box center [126, 85] width 187 height 6
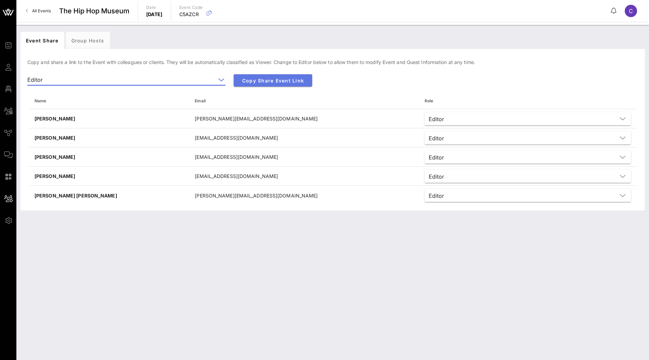
click at [292, 81] on span "Copy Share Event Link" at bounding box center [273, 81] width 68 height 6
click at [219, 81] on icon at bounding box center [221, 80] width 6 height 8
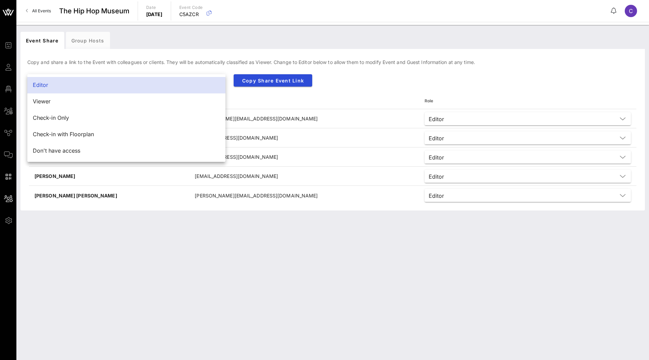
click at [197, 271] on div "Event Share Group Hosts [PERSON_NAME] and share a link to the Event with collea…" at bounding box center [332, 192] width 633 height 335
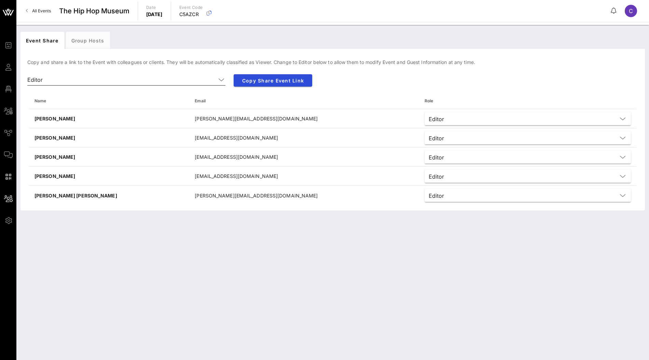
click at [223, 78] on icon at bounding box center [221, 80] width 6 height 8
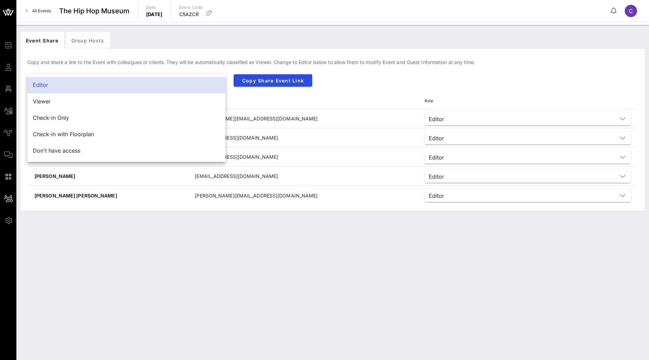
click at [213, 248] on div "Event Share Group Hosts [PERSON_NAME] and share a link to the Event with collea…" at bounding box center [332, 192] width 633 height 335
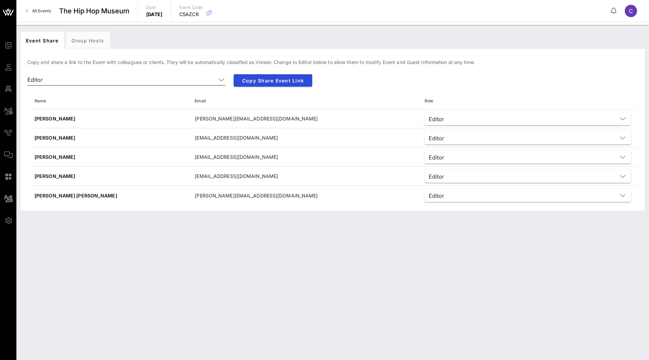
click at [219, 82] on icon at bounding box center [221, 80] width 6 height 8
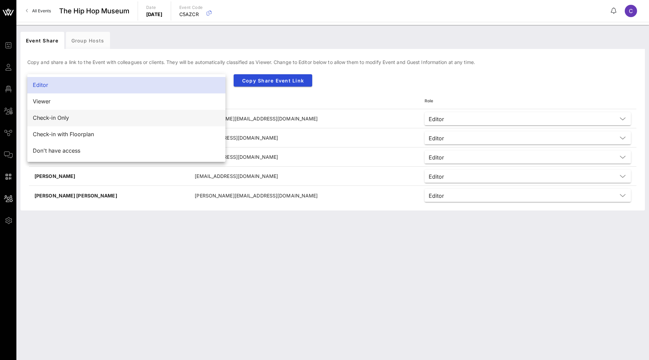
click at [170, 116] on div "Check-in Only" at bounding box center [126, 117] width 187 height 6
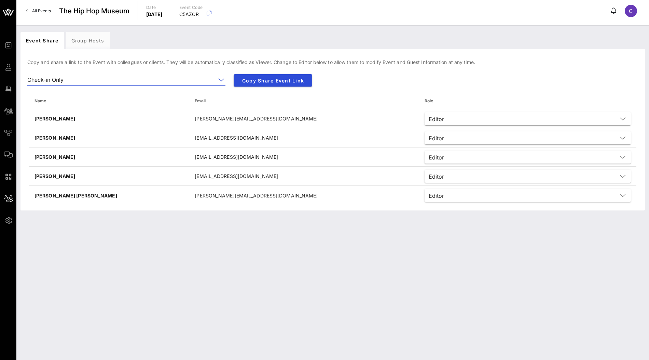
click at [218, 81] on icon at bounding box center [221, 80] width 6 height 8
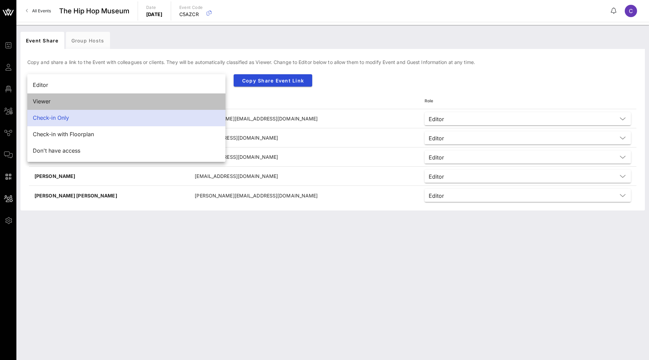
click at [176, 98] on div "Viewer" at bounding box center [126, 101] width 187 height 6
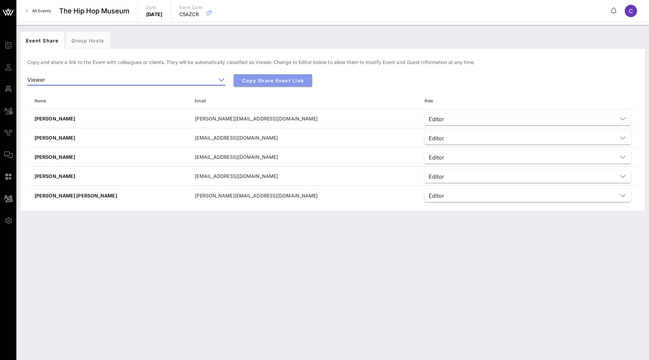
click at [276, 79] on span "Copy Share Event Link" at bounding box center [273, 81] width 68 height 6
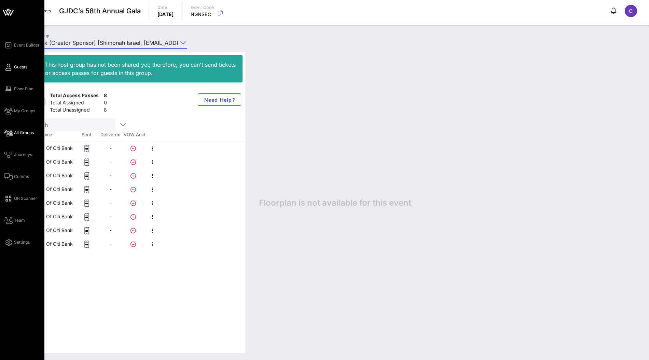
click at [12, 68] on link "Guests" at bounding box center [15, 67] width 23 height 8
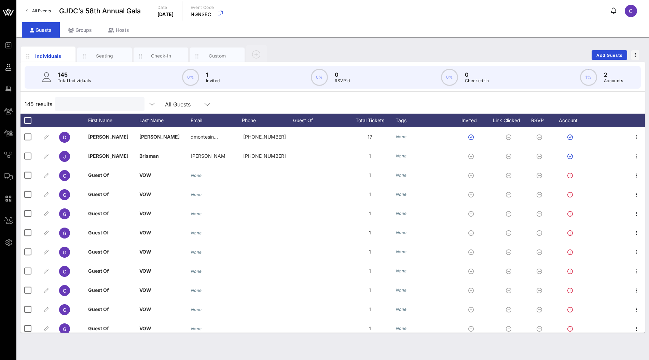
click at [74, 103] on input "text" at bounding box center [99, 103] width 80 height 9
click at [244, 106] on div "145 results Search All Guests" at bounding box center [333, 103] width 625 height 19
click at [82, 31] on div "Groups" at bounding box center [80, 29] width 40 height 15
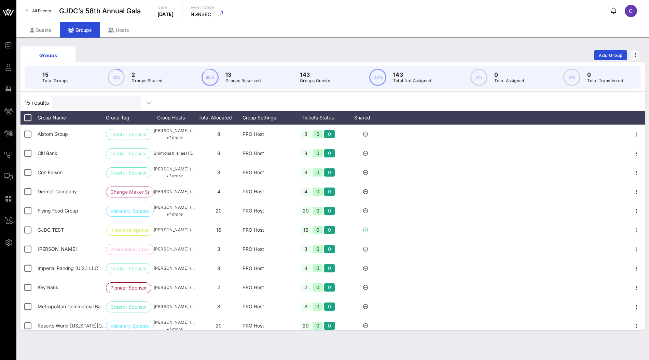
click at [95, 105] on input "text" at bounding box center [96, 102] width 80 height 9
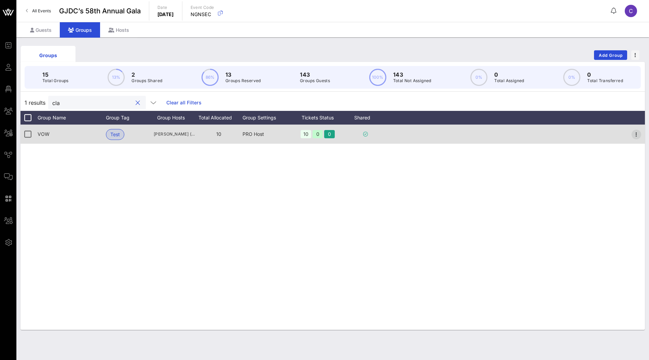
type input "cla"
click at [636, 135] on icon "button" at bounding box center [637, 134] width 8 height 8
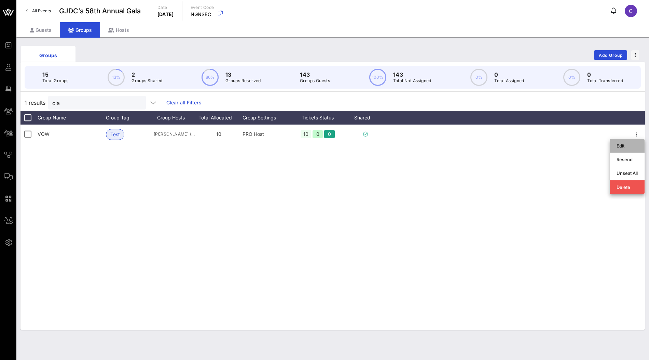
click at [625, 144] on div "Edit" at bounding box center [627, 145] width 21 height 5
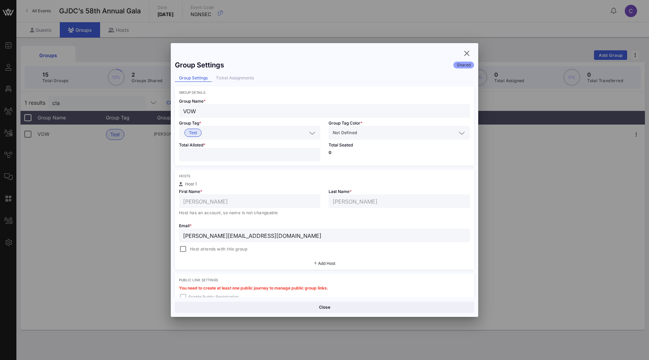
scroll to position [111, 0]
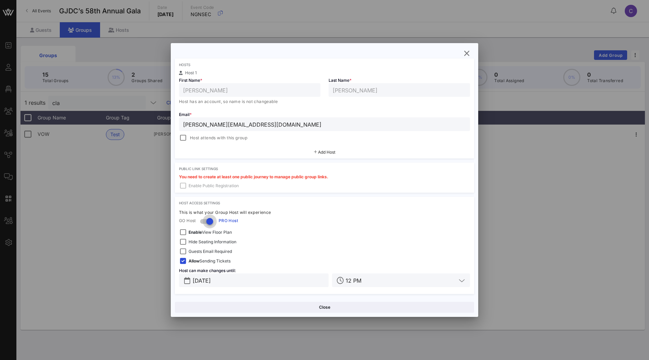
click at [205, 221] on div at bounding box center [210, 221] width 12 height 12
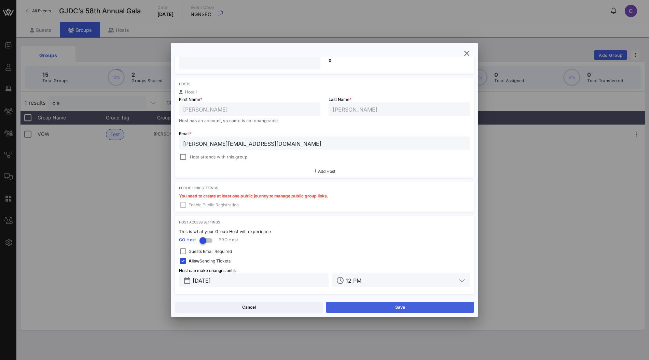
click at [411, 307] on button "Save" at bounding box center [400, 306] width 148 height 11
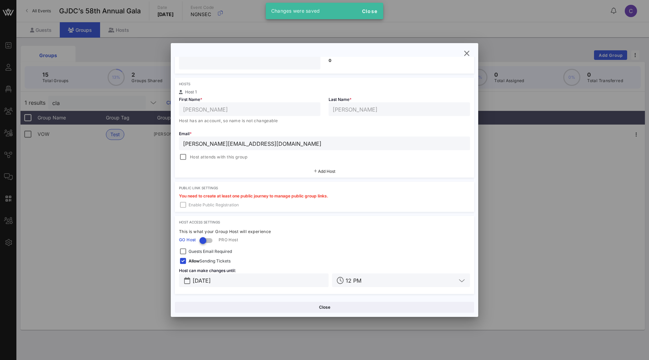
scroll to position [0, 0]
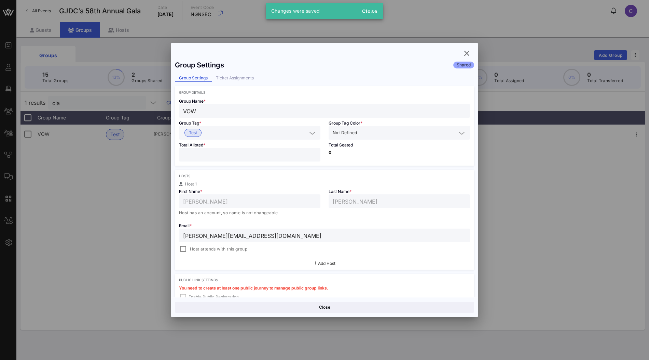
click at [314, 157] on input "*" at bounding box center [249, 154] width 133 height 9
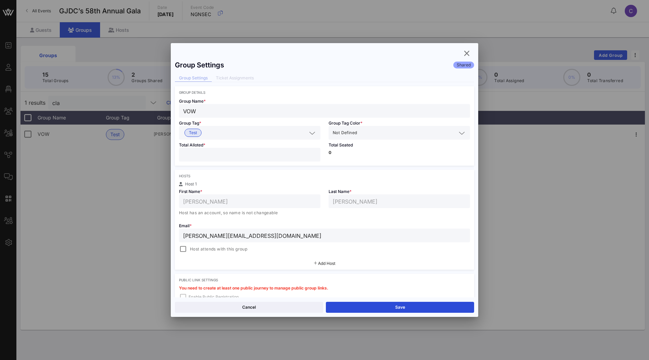
click at [314, 157] on input "*" at bounding box center [249, 154] width 133 height 9
type input "*"
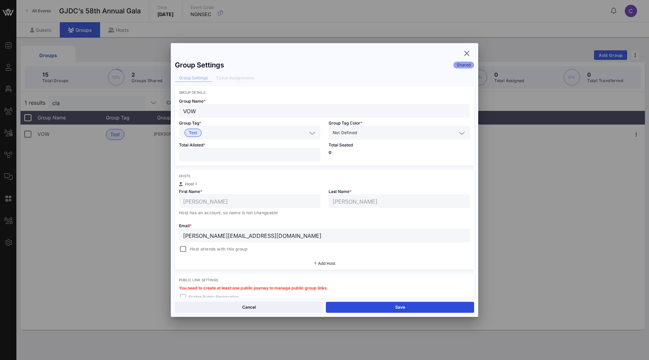
click at [314, 157] on input "*" at bounding box center [249, 154] width 133 height 9
click at [357, 307] on button "Save" at bounding box center [400, 306] width 148 height 11
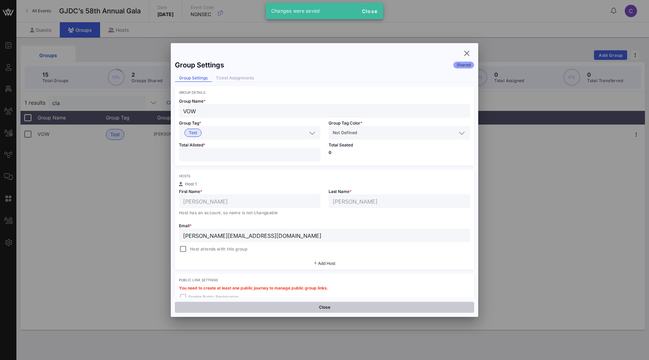
click at [343, 307] on button "Close" at bounding box center [324, 306] width 299 height 11
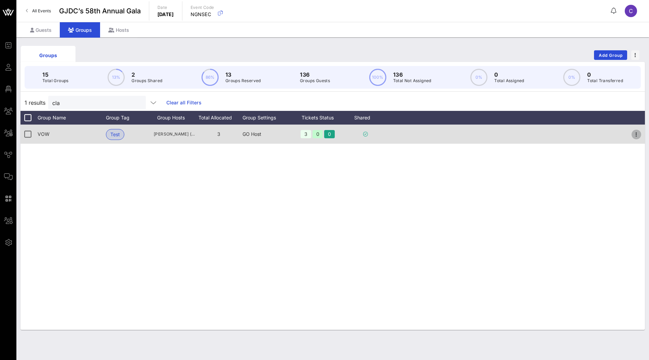
click at [636, 135] on icon "button" at bounding box center [637, 134] width 8 height 8
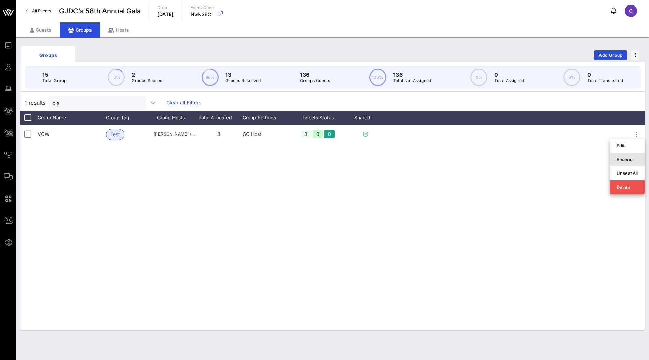
click at [631, 155] on div "Resend" at bounding box center [627, 159] width 21 height 11
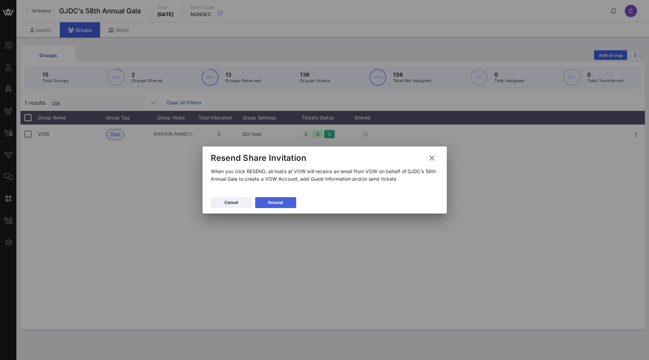
click at [276, 203] on icon at bounding box center [276, 203] width 6 height 6
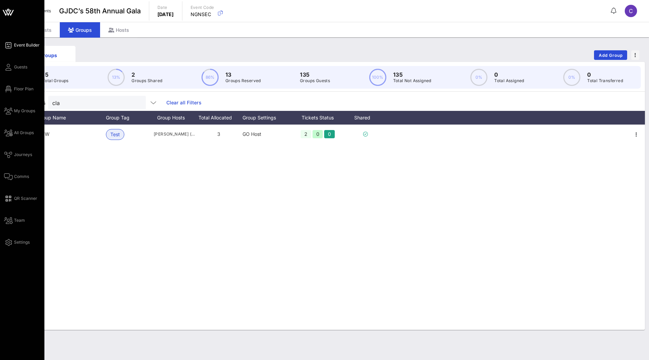
click at [26, 45] on span "Event Builder" at bounding box center [27, 45] width 26 height 6
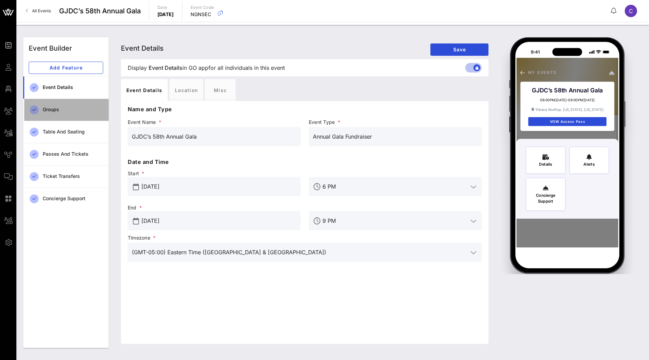
click at [77, 113] on div "Groups" at bounding box center [73, 110] width 60 height 14
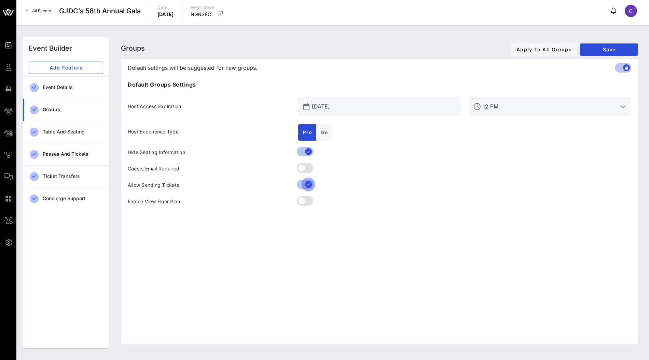
click at [306, 185] on div at bounding box center [309, 184] width 12 height 12
click at [303, 183] on div at bounding box center [302, 184] width 12 height 12
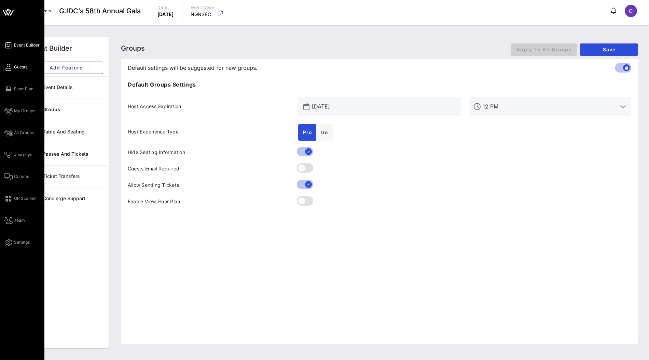
click at [22, 69] on span "Guests" at bounding box center [20, 67] width 13 height 6
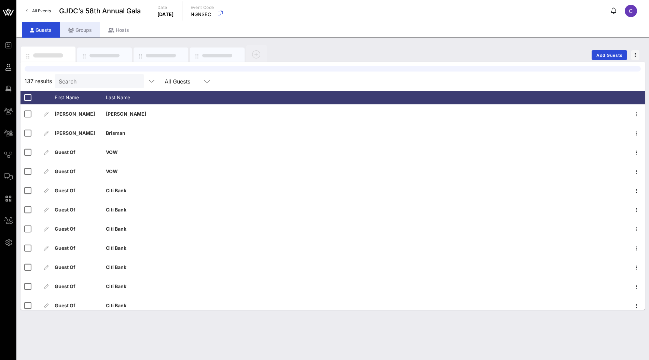
click at [85, 30] on div "Groups" at bounding box center [80, 29] width 40 height 15
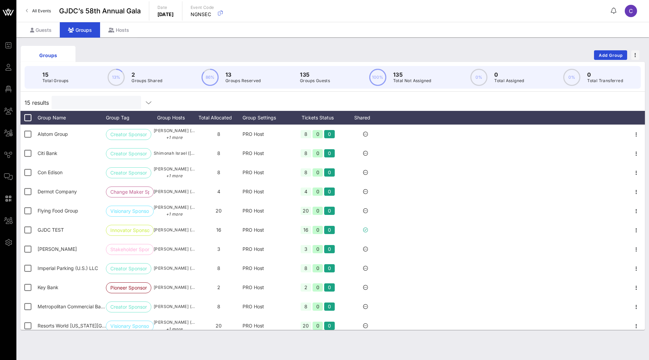
click at [88, 103] on input "text" at bounding box center [96, 102] width 80 height 9
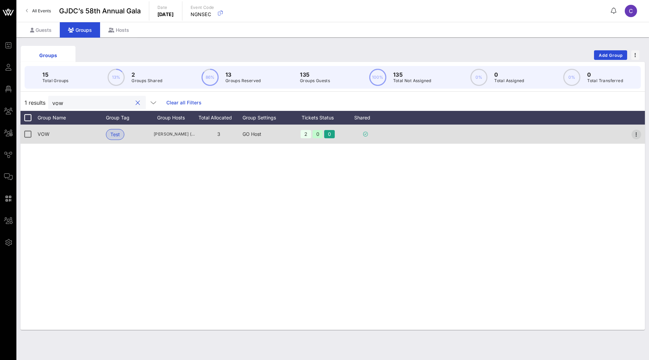
type input "vow"
click at [636, 134] on icon "button" at bounding box center [637, 134] width 8 height 8
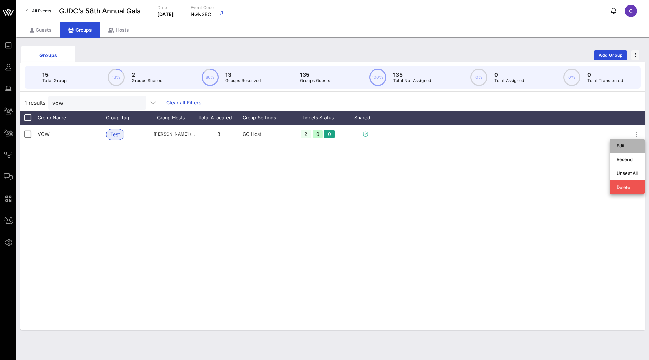
click at [627, 143] on div "Edit" at bounding box center [627, 145] width 21 height 5
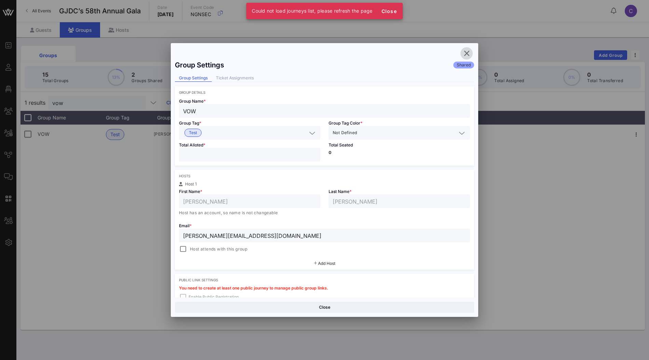
click at [467, 54] on icon "button" at bounding box center [467, 53] width 8 height 8
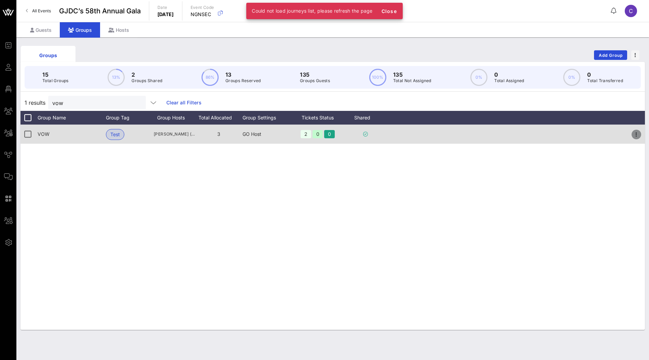
click at [637, 134] on icon "button" at bounding box center [637, 134] width 8 height 8
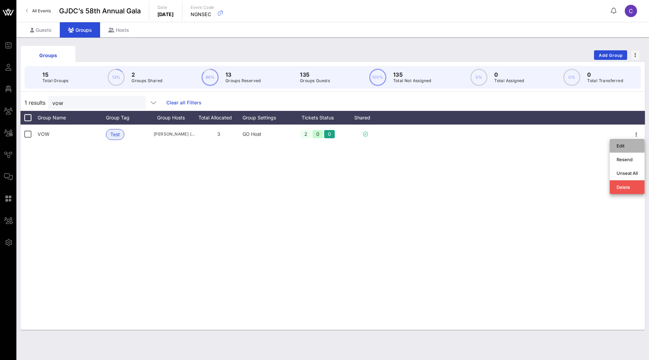
click at [617, 147] on div "Edit" at bounding box center [627, 146] width 35 height 14
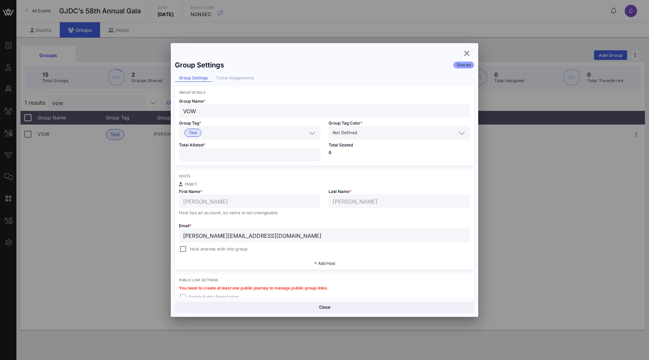
scroll to position [92, 0]
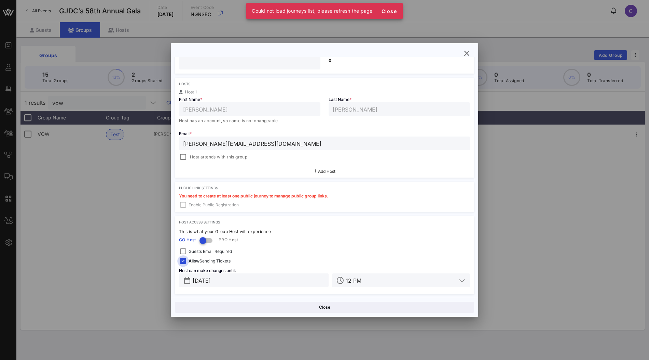
click at [184, 260] on div at bounding box center [183, 261] width 10 height 10
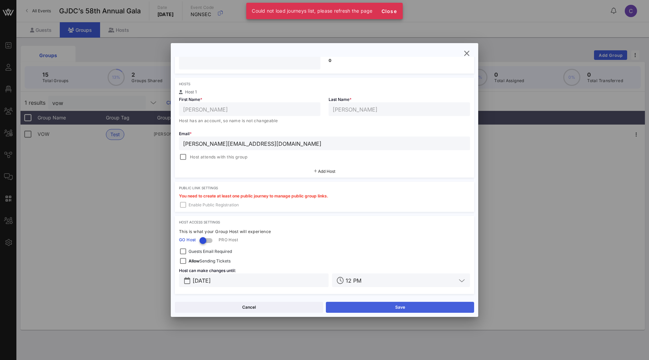
click at [352, 308] on button "Save" at bounding box center [400, 306] width 148 height 11
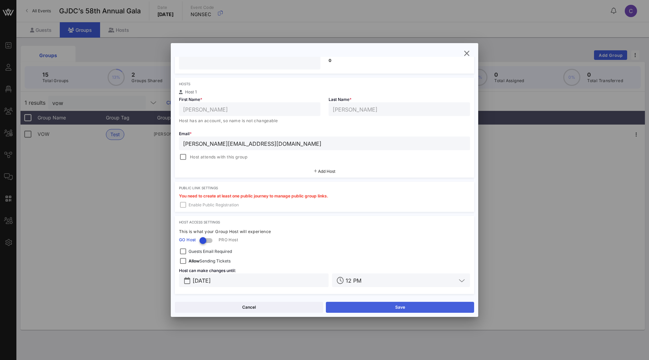
click at [349, 306] on button "Save" at bounding box center [400, 306] width 148 height 11
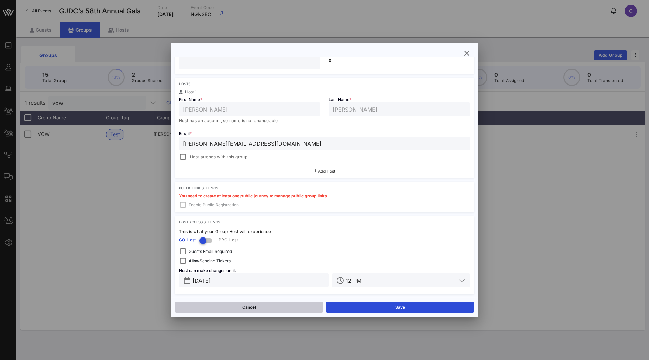
click at [296, 304] on button "Cancel" at bounding box center [249, 306] width 148 height 11
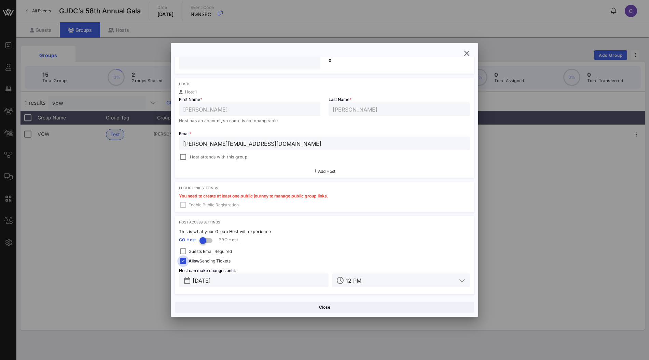
click at [183, 259] on div at bounding box center [183, 261] width 10 height 10
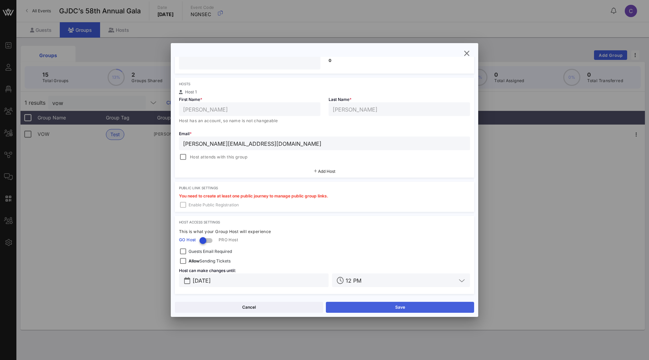
click at [382, 306] on button "Save" at bounding box center [400, 306] width 148 height 11
click at [373, 308] on button "Save" at bounding box center [400, 306] width 148 height 11
click at [466, 54] on icon "button" at bounding box center [467, 53] width 8 height 8
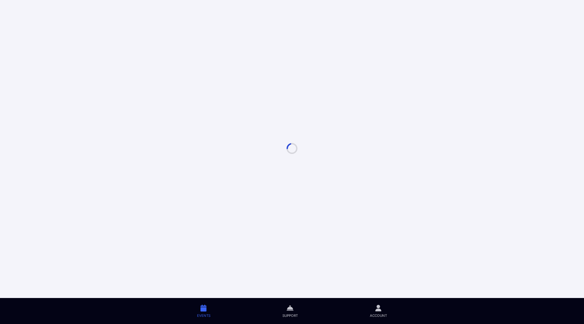
click at [377, 310] on icon at bounding box center [379, 308] width 6 height 8
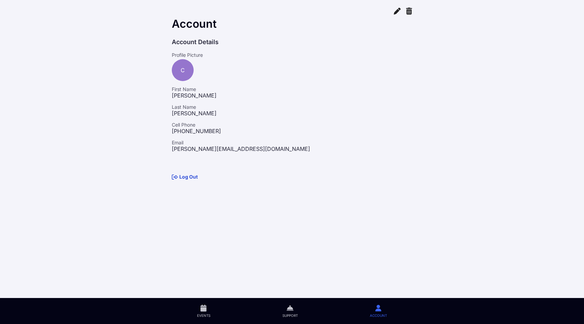
click at [189, 174] on link "Log Out" at bounding box center [185, 177] width 26 height 6
